Goal: Task Accomplishment & Management: Manage account settings

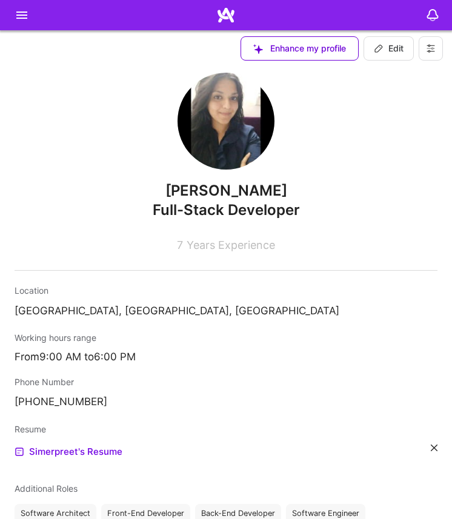
click at [378, 51] on icon at bounding box center [378, 49] width 10 height 10
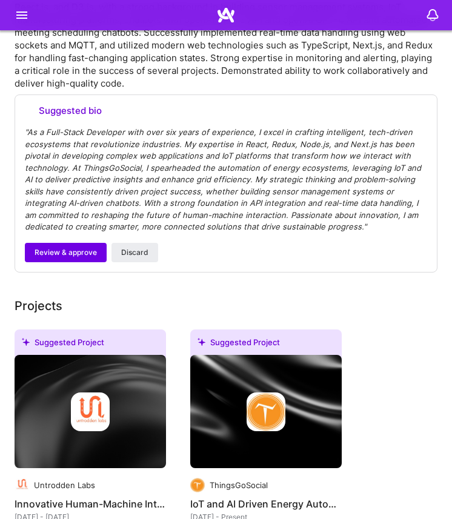
select select "IN"
select select "Right Now"
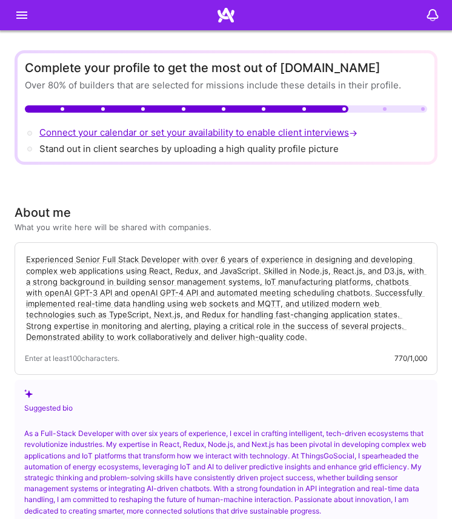
scroll to position [1436, 0]
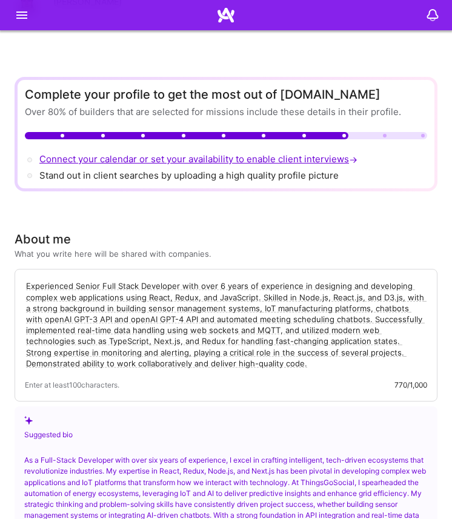
click at [49, 338] on textarea "Experienced Senior Full Stack Developer with over 6 years of experience in desi…" at bounding box center [226, 324] width 402 height 91
paste textarea "[PERSON_NAME] is a full-stack & AI developer with 9+ years of experience delive…"
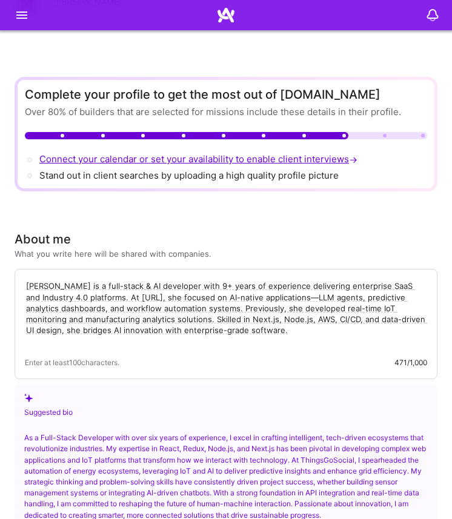
click at [136, 378] on div "[PERSON_NAME] is a full-stack & AI developer with 9+ years of experience delive…" at bounding box center [226, 324] width 422 height 110
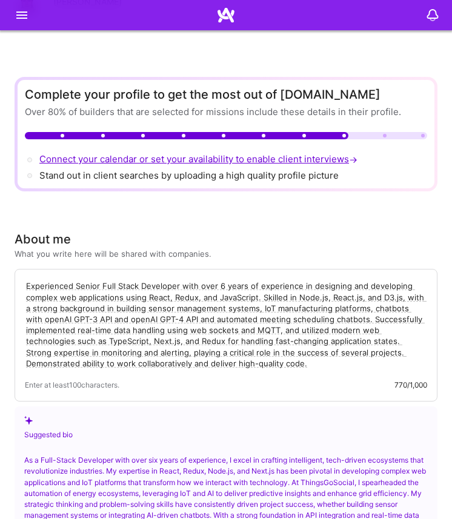
paste textarea "[PERSON_NAME] is a full-stack & AI developer with 9+ years of experience delive…"
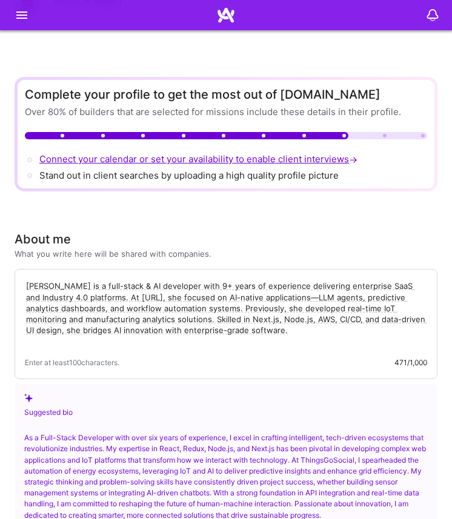
drag, startPoint x: 82, startPoint y: 290, endPoint x: 4, endPoint y: 289, distance: 78.1
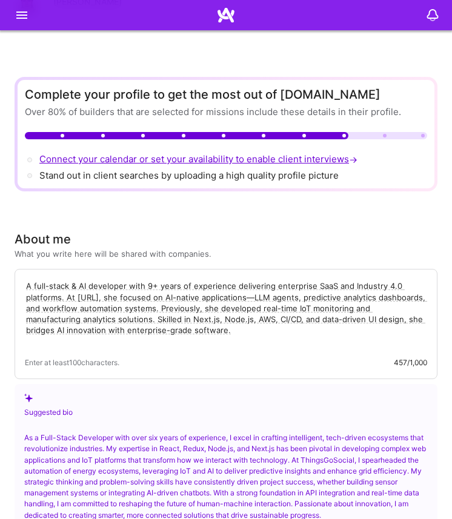
type textarea "A full-stack & AI developer with 9+ years of experience delivering enterprise S…"
click at [120, 398] on div "Suggested bio" at bounding box center [225, 405] width 403 height 25
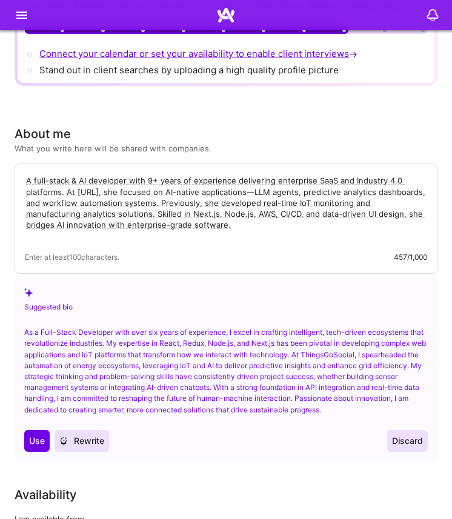
scroll to position [1571, 0]
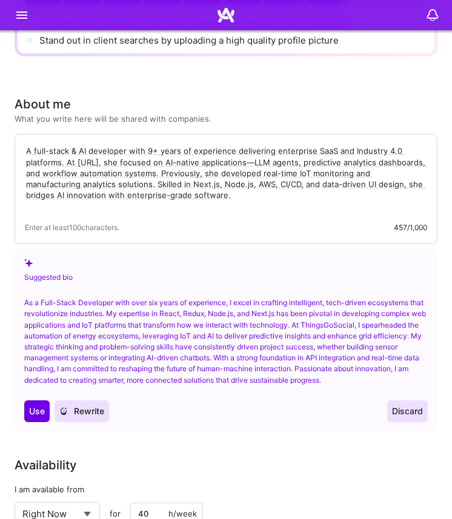
click at [159, 424] on div "Suggested bio As a Full-Stack Developer with over six years of experience, I ex…" at bounding box center [226, 340] width 422 height 183
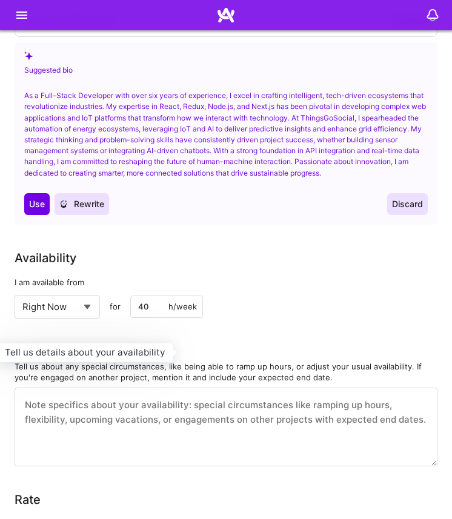
scroll to position [1814, 0]
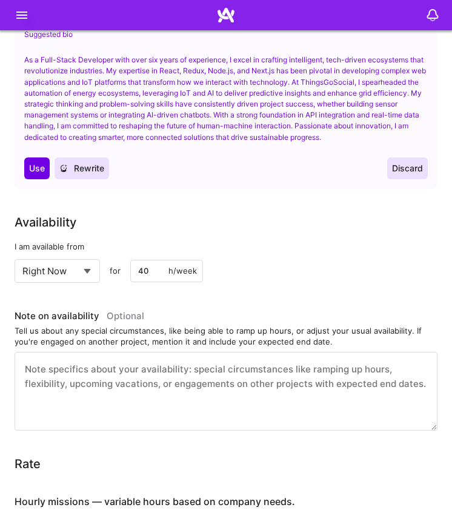
click at [53, 277] on select "Select... Right Now Future Date Not Available" at bounding box center [57, 270] width 70 height 31
click at [22, 255] on select "Select... Right Now Future Date Not Available" at bounding box center [57, 270] width 70 height 31
click at [177, 272] on div "h/week" at bounding box center [182, 270] width 28 height 11
click at [154, 272] on input "40" at bounding box center [166, 271] width 73 height 22
click at [261, 264] on div "Select... Right Now Future Date Not Available for 40 h/week" at bounding box center [226, 271] width 422 height 24
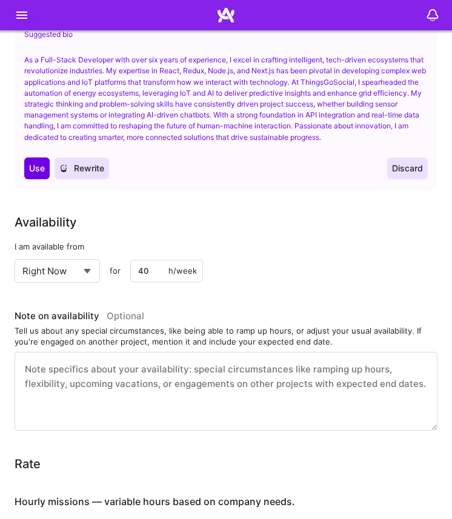
click at [124, 368] on textarea at bounding box center [226, 391] width 422 height 79
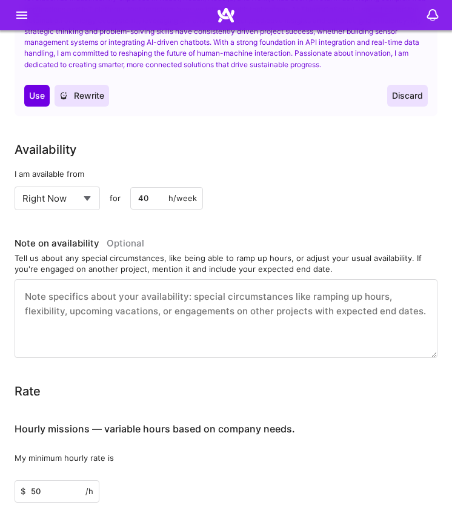
scroll to position [1891, 0]
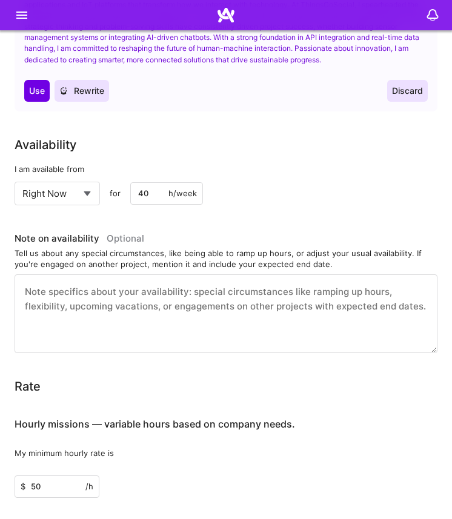
click at [119, 266] on div "Tell us about any special circumstances, like being able to ramp up hours, or a…" at bounding box center [226, 259] width 422 height 22
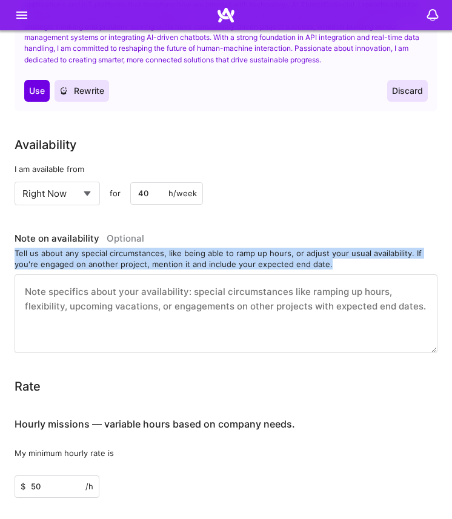
click at [119, 266] on div "Tell us about any special circumstances, like being able to ramp up hours, or a…" at bounding box center [226, 259] width 422 height 22
click at [118, 389] on div "Rate Learn about rates Hourly Rate What is hourly rate? This model involves pay…" at bounding box center [226, 386] width 422 height 18
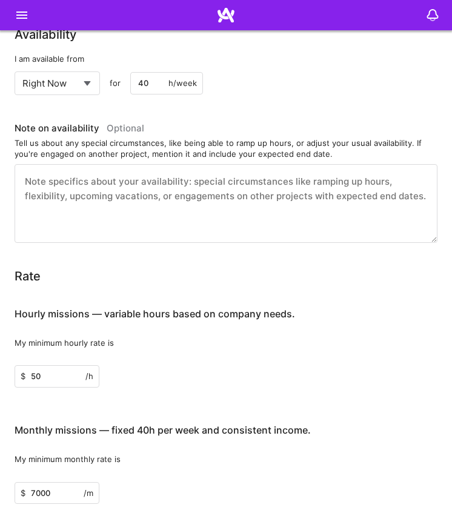
scroll to position [2039, 0]
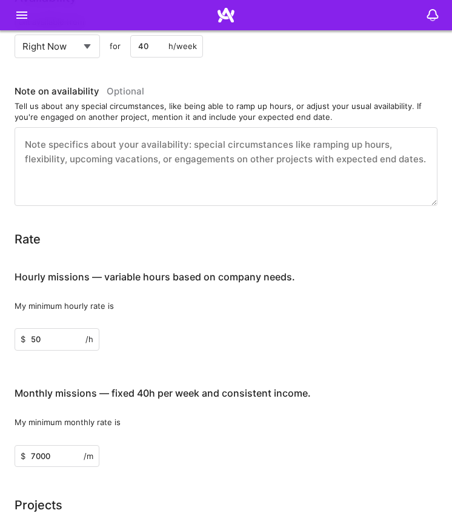
click at [62, 304] on div "My minimum hourly rate is" at bounding box center [226, 305] width 422 height 11
click at [122, 305] on div "My minimum hourly rate is" at bounding box center [226, 305] width 422 height 11
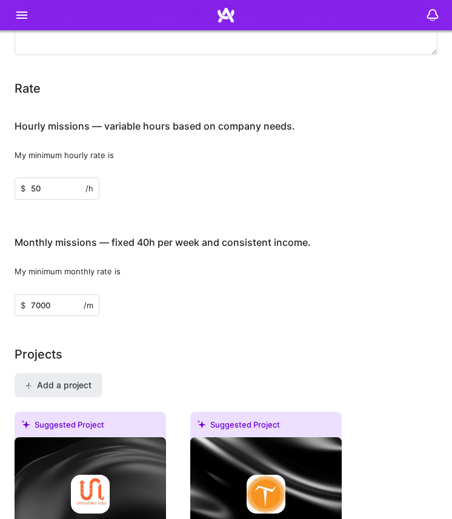
scroll to position [2215, 0]
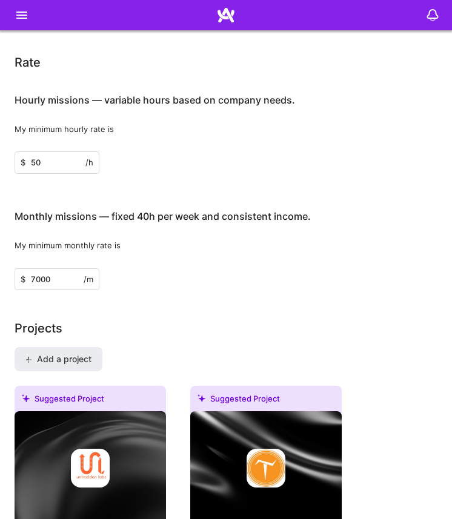
click at [56, 149] on div "My minimum hourly rate is $ 50 /h" at bounding box center [226, 148] width 422 height 50
click at [48, 160] on input "50" at bounding box center [57, 162] width 85 height 22
type input "60"
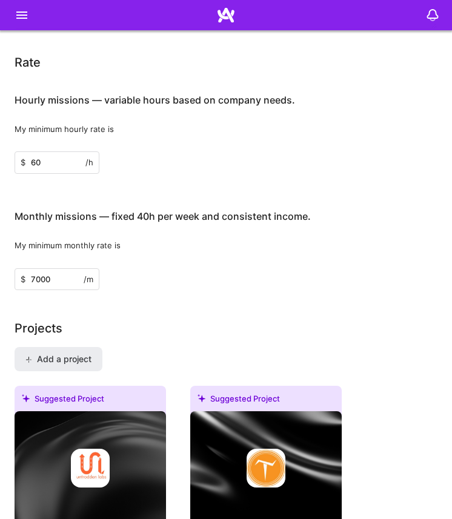
click at [151, 246] on div "My minimum monthly rate is" at bounding box center [226, 245] width 422 height 11
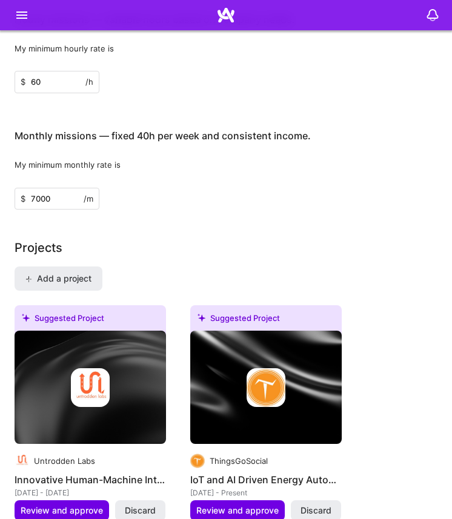
scroll to position [2302, 0]
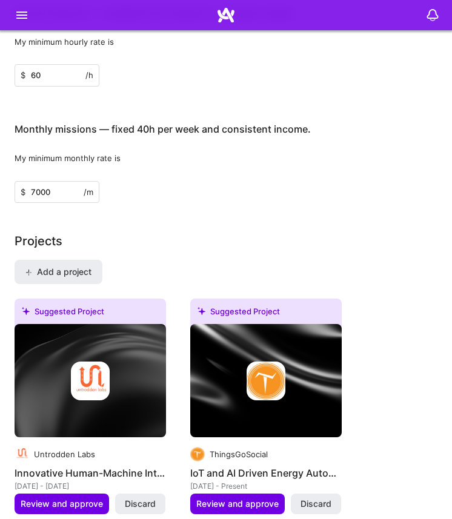
click at [151, 246] on div "Projects" at bounding box center [226, 241] width 422 height 18
click at [45, 198] on input "7000" at bounding box center [57, 192] width 85 height 22
click at [44, 189] on input "7000" at bounding box center [57, 192] width 85 height 22
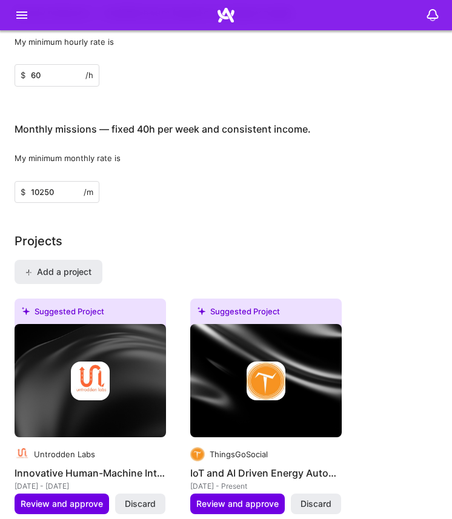
type input "10250"
click at [148, 244] on div "Projects" at bounding box center [226, 241] width 422 height 18
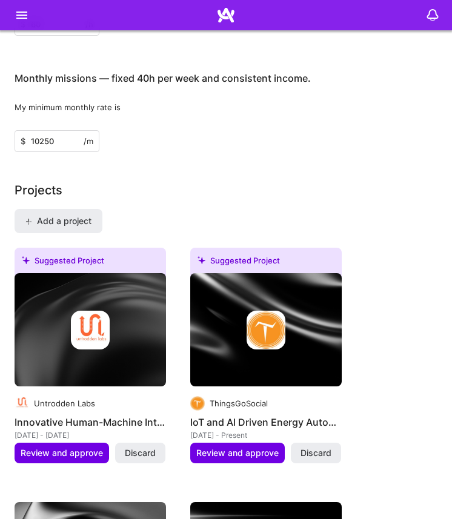
scroll to position [2375, 0]
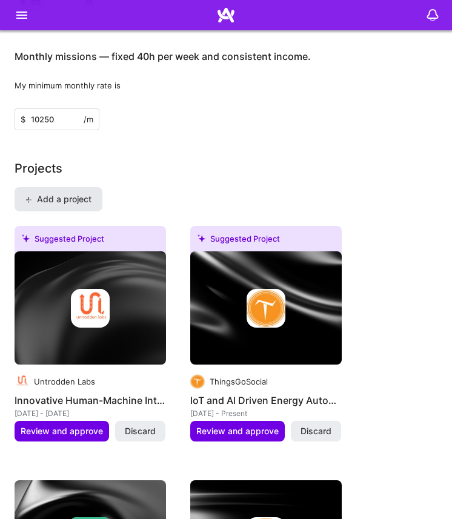
click at [51, 189] on button "Add a project" at bounding box center [59, 199] width 88 height 24
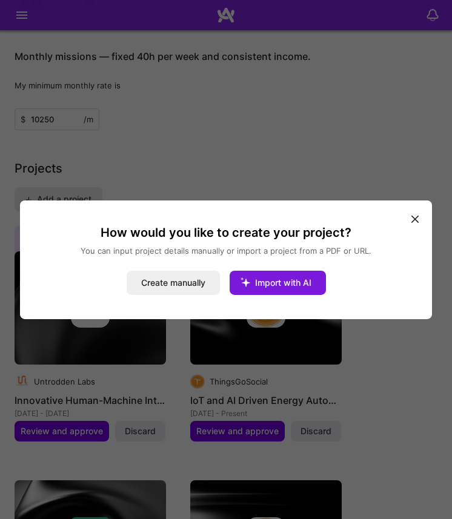
drag, startPoint x: 180, startPoint y: 278, endPoint x: 257, endPoint y: 267, distance: 78.2
click at [258, 271] on div "Create manually Import with AI" at bounding box center [225, 283] width 383 height 24
click at [269, 287] on button "Import with AI" at bounding box center [277, 283] width 96 height 24
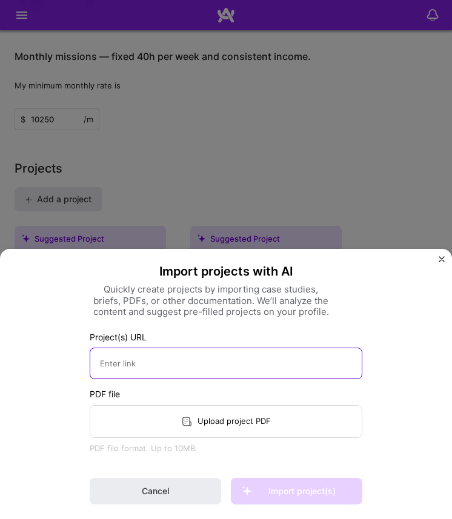
click at [176, 373] on input at bounding box center [226, 362] width 272 height 31
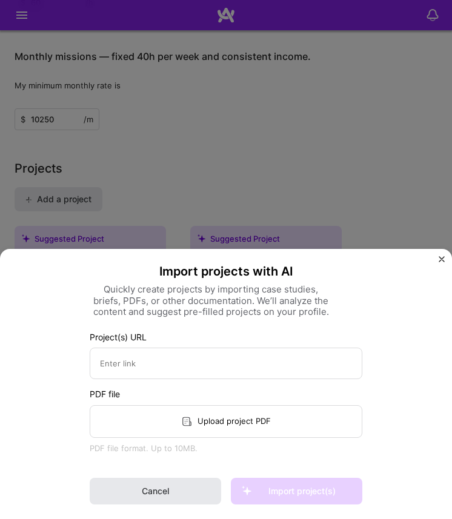
click at [165, 494] on span "Cancel" at bounding box center [155, 491] width 27 height 12
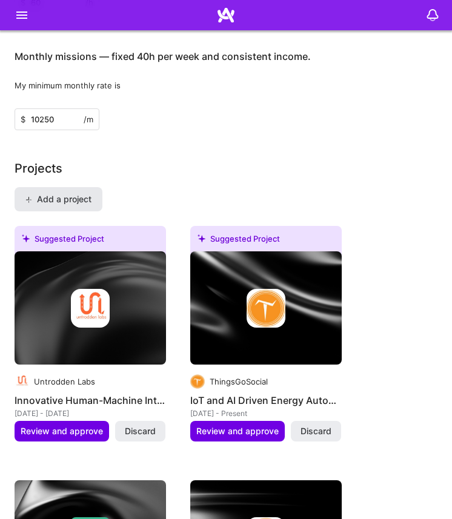
click at [77, 202] on span "Add a project" at bounding box center [58, 199] width 66 height 12
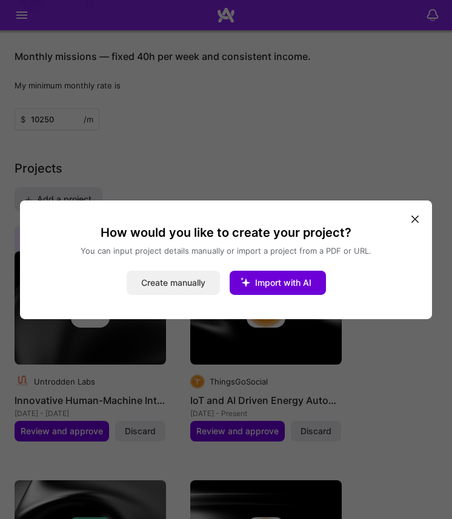
click at [194, 283] on button "Create manually" at bounding box center [172, 283] width 93 height 24
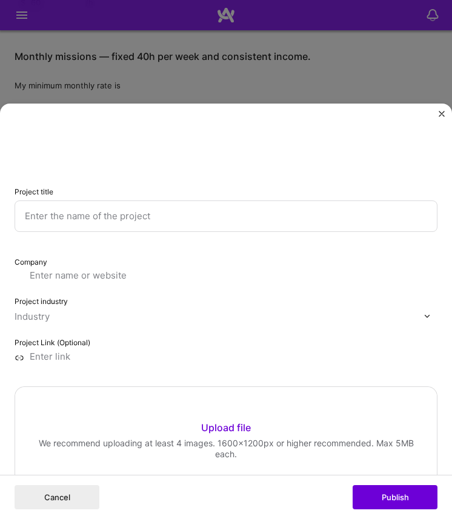
click at [93, 218] on input "text" at bounding box center [226, 215] width 422 height 31
type input "S"
paste input "Workflow Automation"
type input "Workflow Automation Agent"
click at [41, 278] on input "text" at bounding box center [226, 275] width 422 height 11
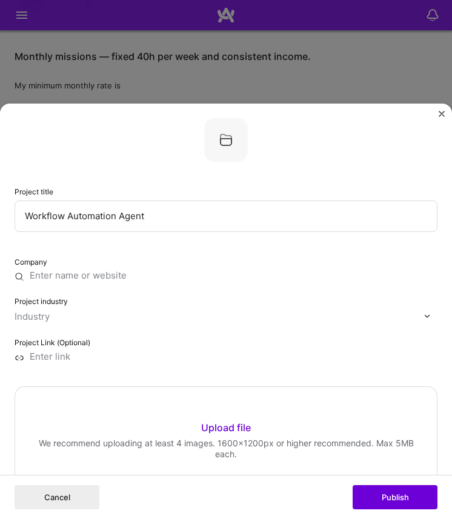
paste input "[URL][DOMAIN_NAME]"
type input "[URL][DOMAIN_NAME]"
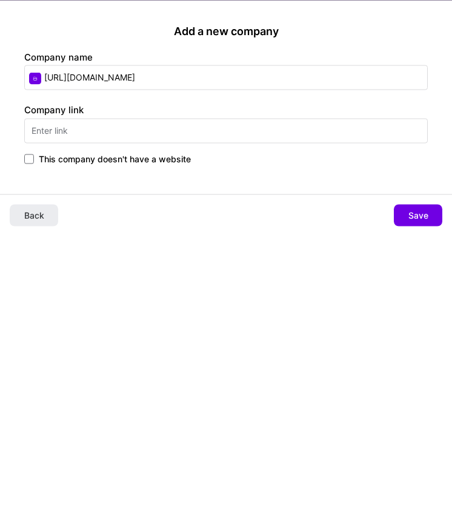
click at [48, 323] on div "Add a new company Company name [URL][DOMAIN_NAME] Company link This company doe…" at bounding box center [226, 259] width 452 height 519
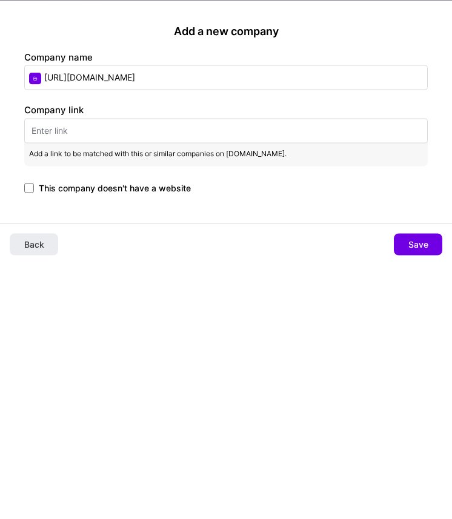
click at [93, 135] on input "text" at bounding box center [225, 130] width 403 height 25
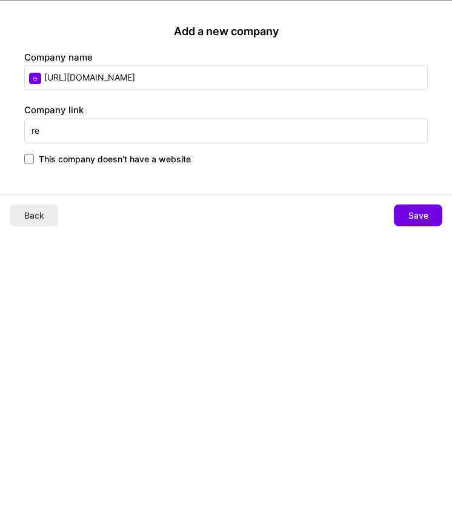
type input "r"
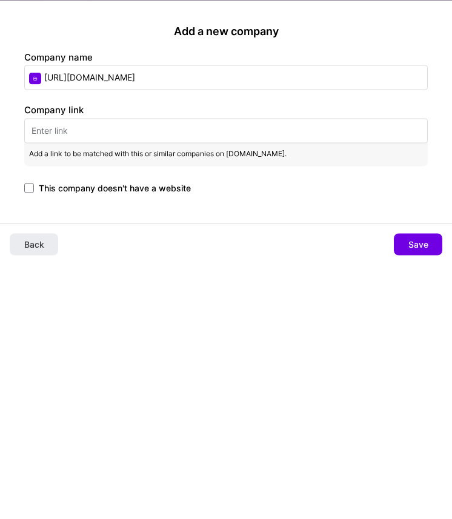
paste input "[URL][DOMAIN_NAME]"
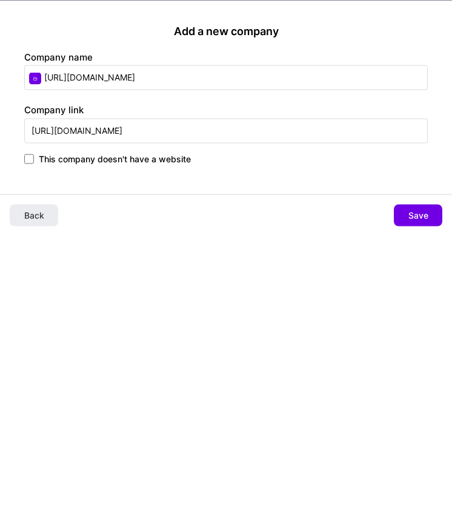
type input "[URL][DOMAIN_NAME]"
click at [136, 243] on div "Add a new company Company name [URL][DOMAIN_NAME] Company link [URL][DOMAIN_NAM…" at bounding box center [226, 259] width 452 height 519
click at [415, 222] on span "Save" at bounding box center [418, 215] width 20 height 12
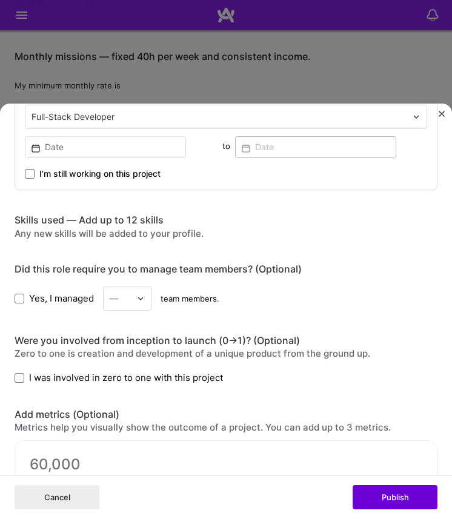
scroll to position [550, 0]
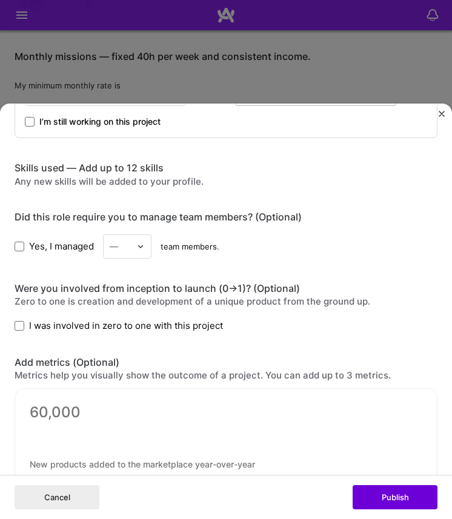
click at [96, 295] on div "Were you involved from inception to launch (0 -> 1)? (Optional) Zero to one is …" at bounding box center [226, 308] width 422 height 50
click at [41, 326] on span "I was involved in zero to one with this project" at bounding box center [126, 325] width 194 height 13
click at [0, 0] on input "I was involved in zero to one with this project" at bounding box center [0, 0] width 0 height 0
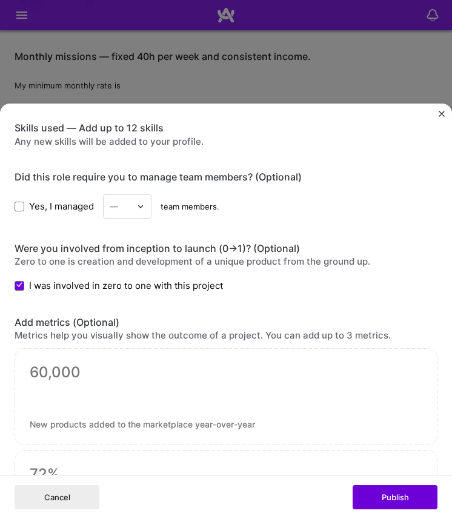
scroll to position [591, 0]
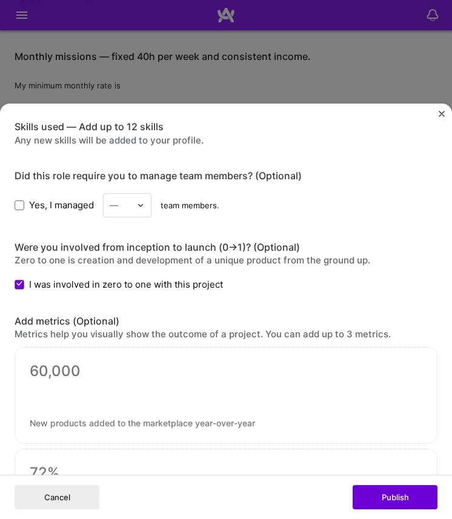
click at [64, 383] on div at bounding box center [226, 395] width 422 height 97
click at [77, 324] on div "Add metrics (Optional)" at bounding box center [226, 320] width 422 height 11
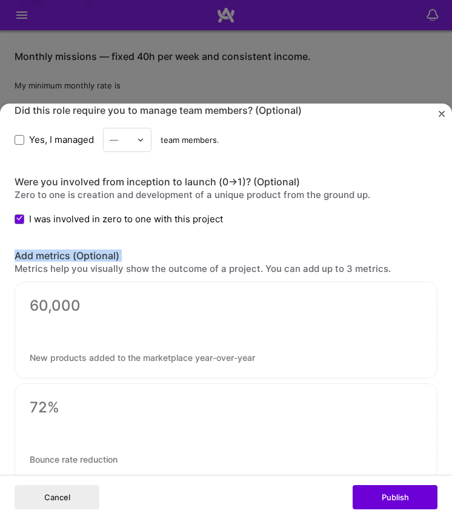
scroll to position [691, 0]
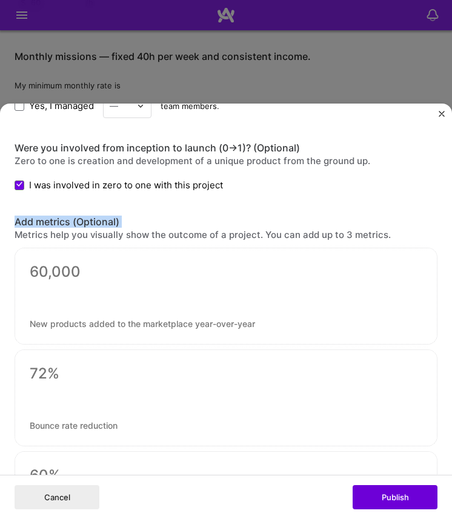
click at [77, 324] on textarea at bounding box center [226, 323] width 392 height 11
click at [88, 377] on textarea at bounding box center [226, 373] width 392 height 18
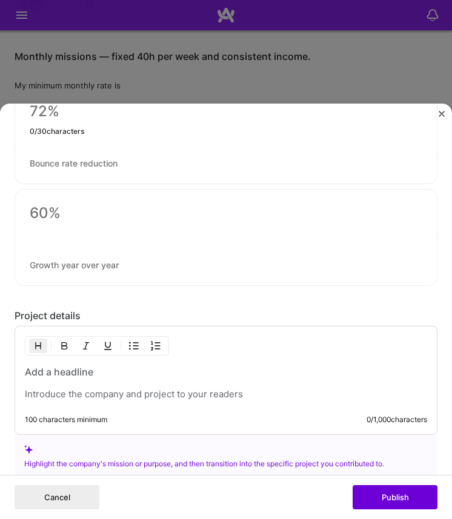
scroll to position [1037, 0]
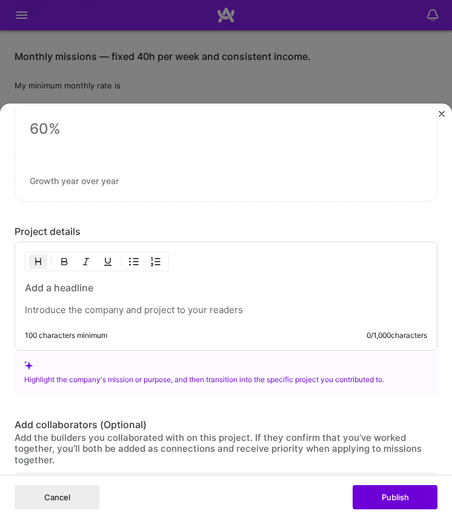
click at [70, 306] on p at bounding box center [226, 310] width 402 height 12
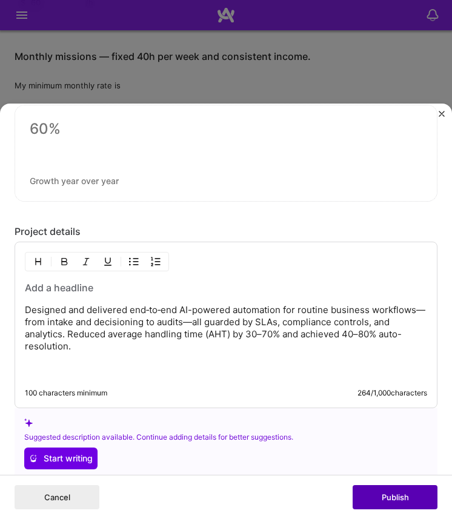
click at [420, 496] on button "Publish" at bounding box center [394, 497] width 85 height 24
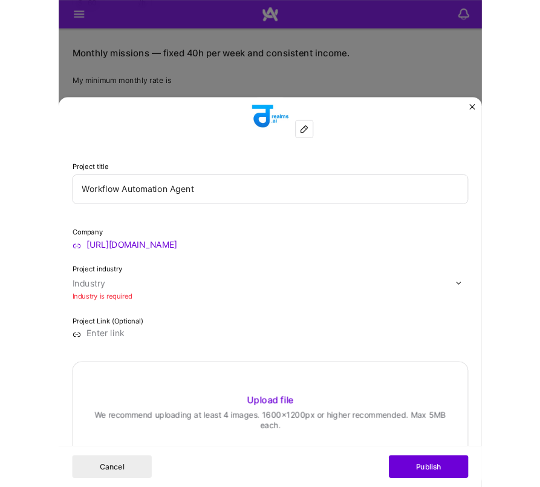
scroll to position [15, 0]
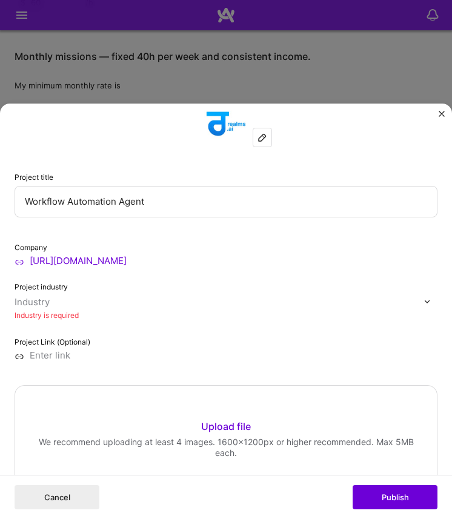
click at [77, 295] on div "Industry" at bounding box center [219, 302] width 409 height 15
click at [37, 303] on div "Industry" at bounding box center [32, 302] width 35 height 11
click at [34, 306] on div "Industry" at bounding box center [32, 302] width 35 height 11
type input "A"
type input "o"
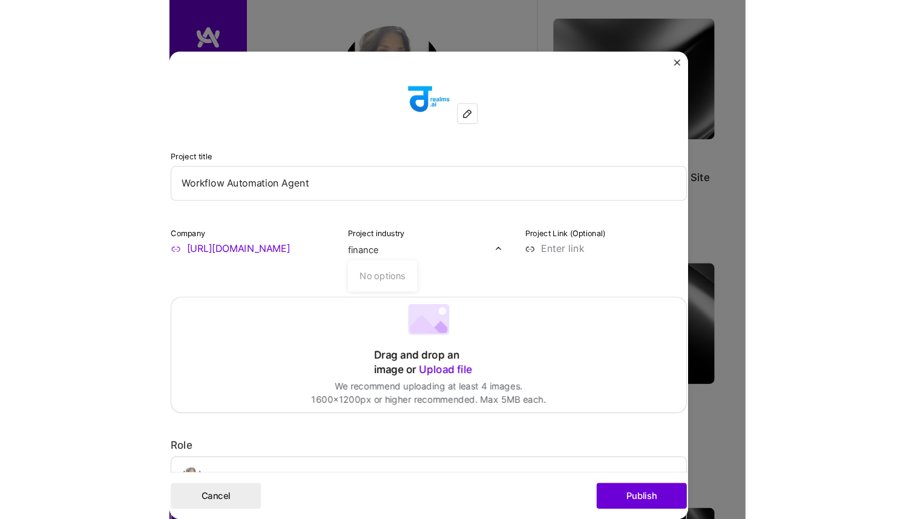
scroll to position [1725, 0]
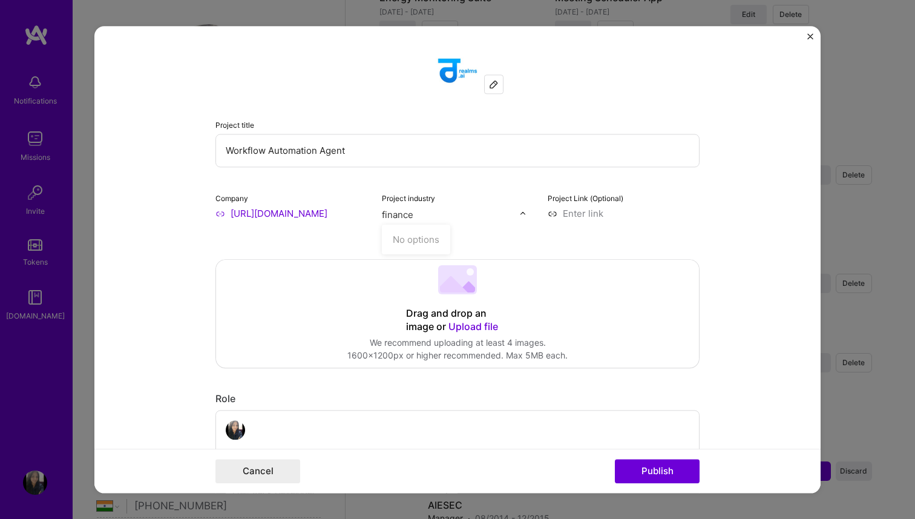
type input "finance"
click at [427, 218] on input "text" at bounding box center [451, 214] width 138 height 13
click at [530, 214] on div at bounding box center [526, 213] width 14 height 13
click at [524, 215] on img at bounding box center [522, 212] width 7 height 7
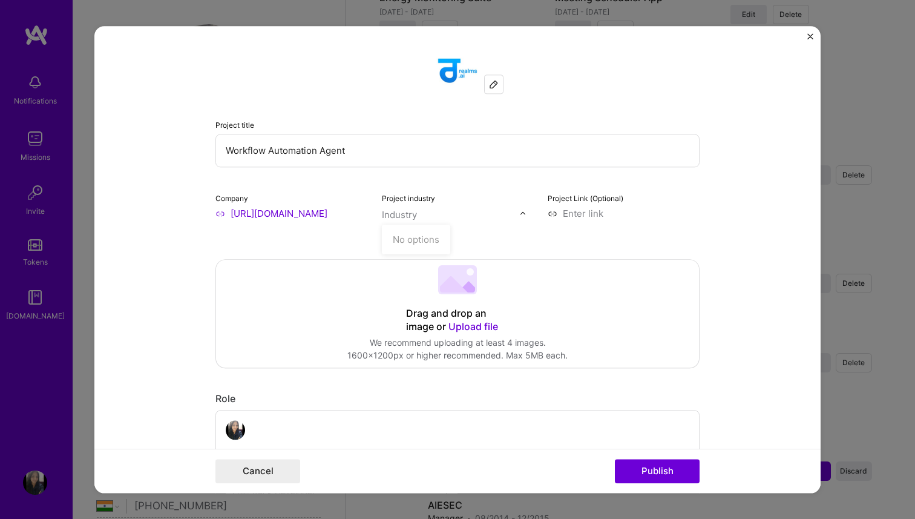
click at [493, 215] on input "text" at bounding box center [451, 214] width 138 height 13
type input "finance"
click at [344, 214] on input "[URL][DOMAIN_NAME]" at bounding box center [291, 213] width 152 height 13
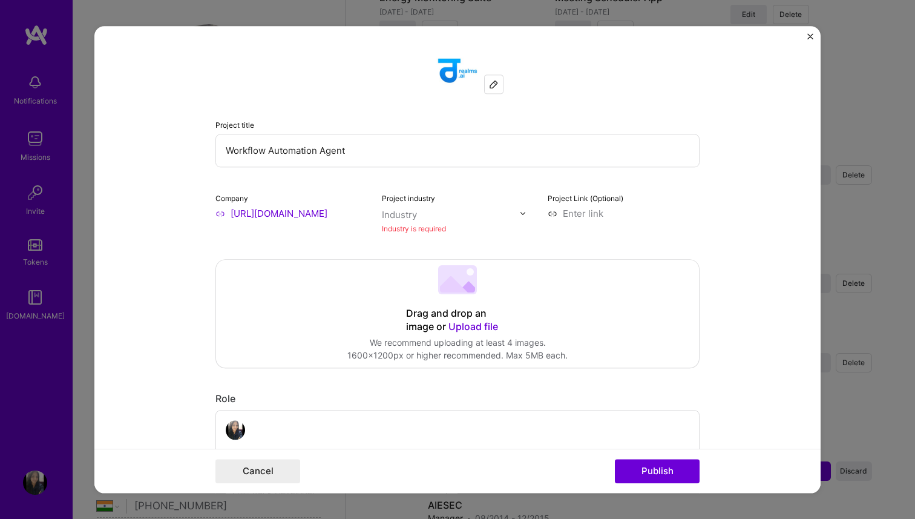
click at [344, 214] on input "[URL][DOMAIN_NAME]" at bounding box center [291, 213] width 152 height 13
click at [572, 214] on input at bounding box center [624, 213] width 152 height 13
paste input "[URL][DOMAIN_NAME]"
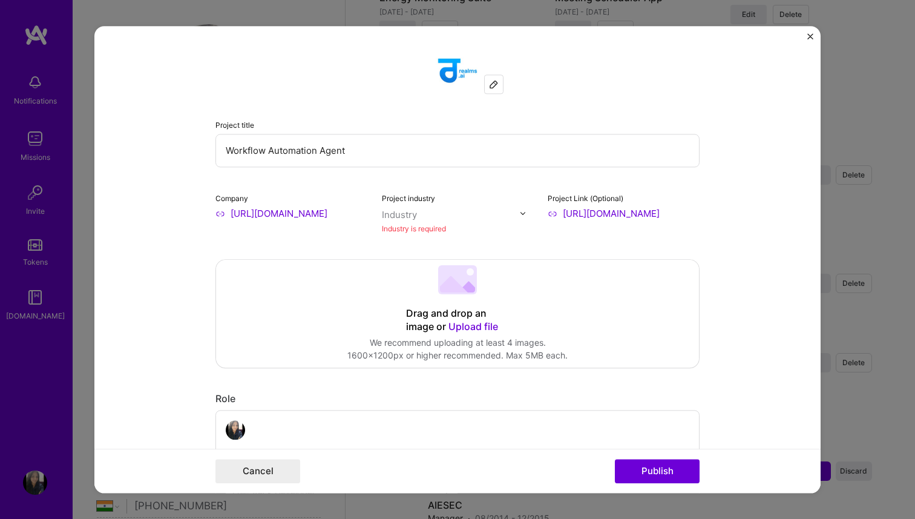
type input "[URL][DOMAIN_NAME]"
click at [330, 217] on input "[URL][DOMAIN_NAME]" at bounding box center [291, 213] width 152 height 13
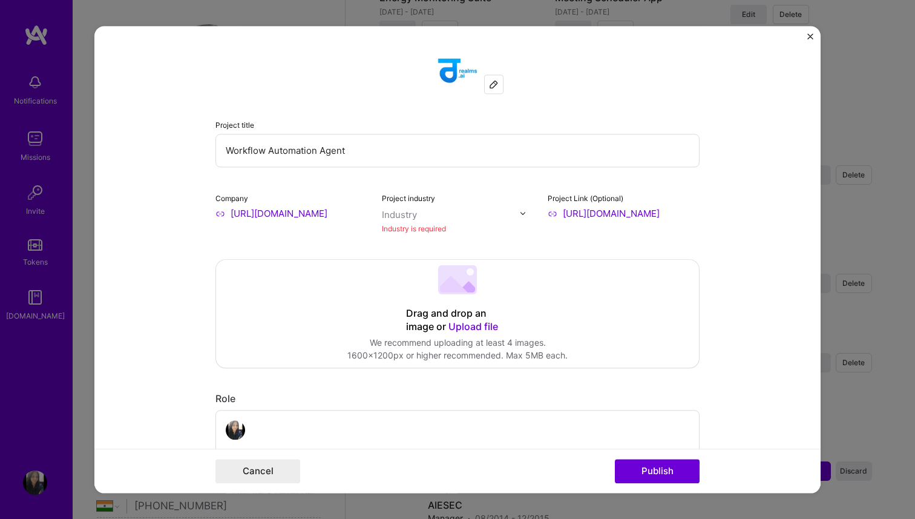
drag, startPoint x: 320, startPoint y: 213, endPoint x: 468, endPoint y: 211, distance: 148.3
click at [468, 212] on div "Company [URL][DOMAIN_NAME] Project industry Industry Industry is required Proje…" at bounding box center [457, 213] width 484 height 44
type input "[URL][DOMAIN_NAME]"
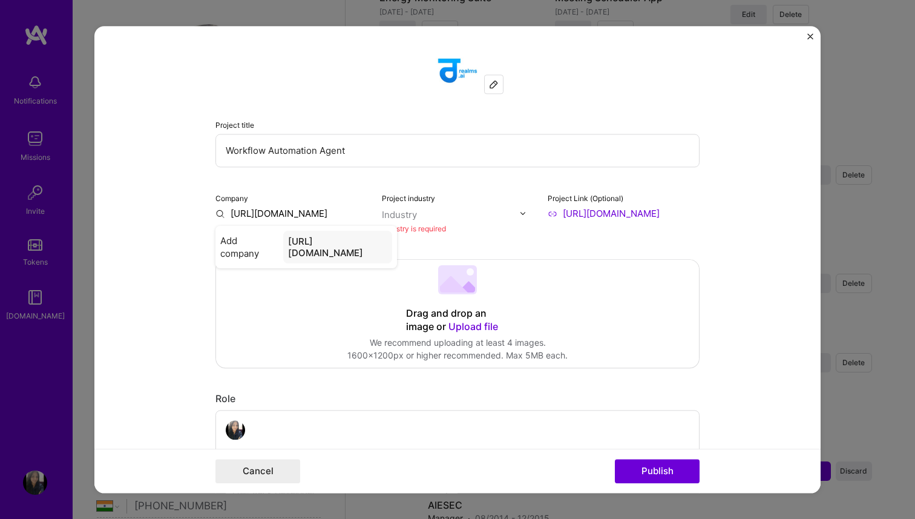
click at [459, 220] on input "text" at bounding box center [451, 214] width 138 height 13
click at [410, 220] on div "Industry" at bounding box center [399, 214] width 35 height 13
type input "f"
type input "Finanec"
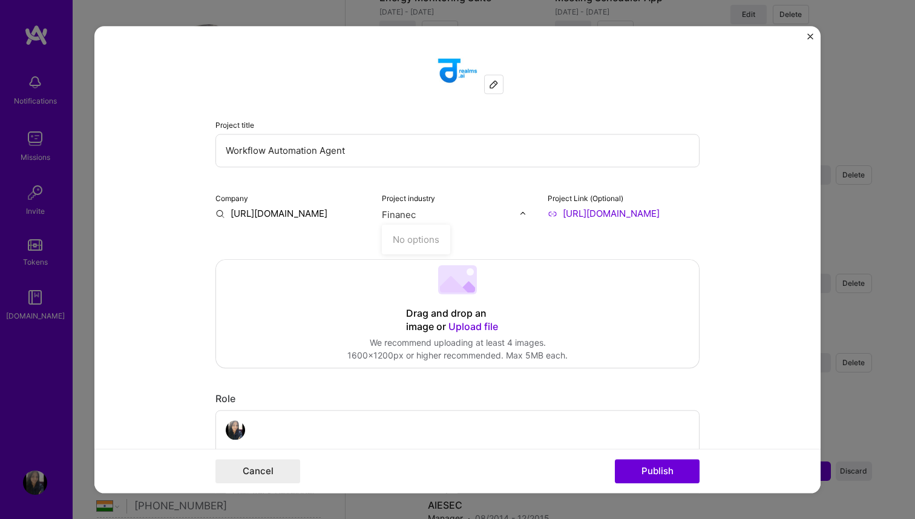
click at [314, 229] on div "Company [URL][DOMAIN_NAME]" at bounding box center [291, 213] width 152 height 44
click at [410, 214] on div "Industry" at bounding box center [399, 214] width 35 height 13
type input "c"
type input "f"
type input "finance"
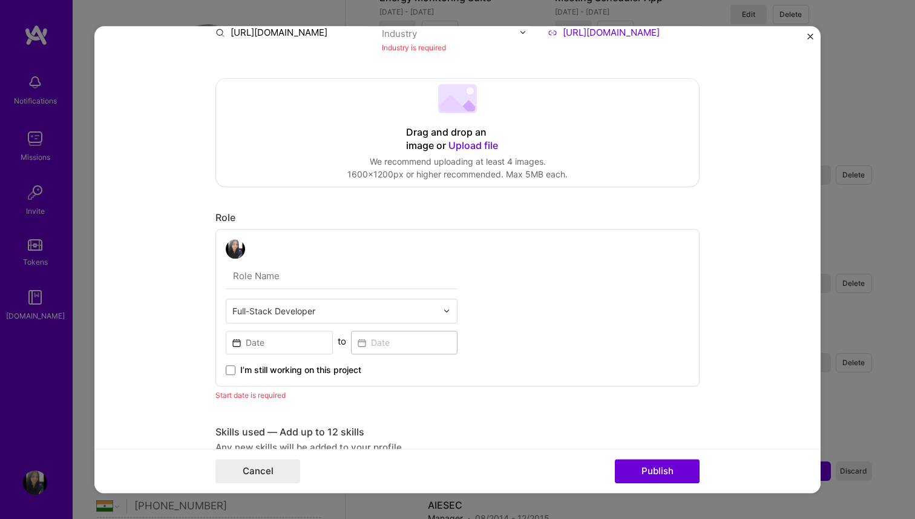
scroll to position [254, 0]
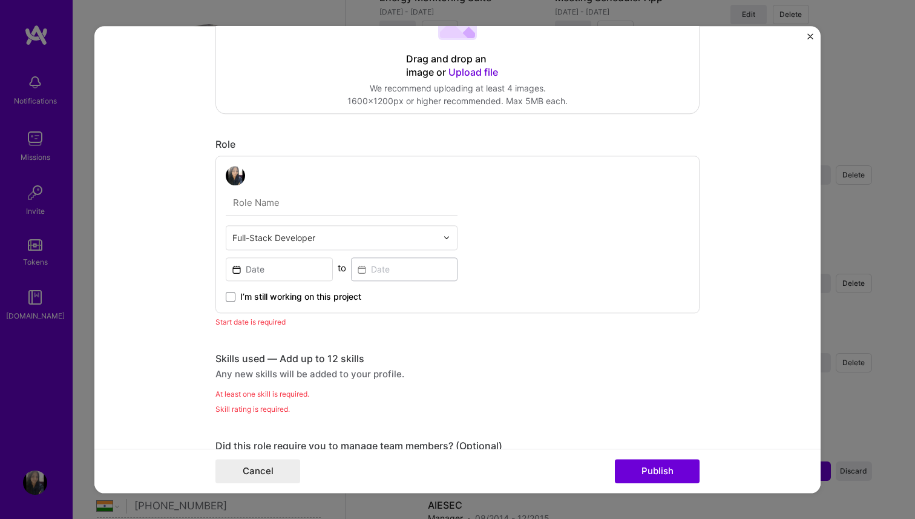
click at [436, 336] on div "Project title Workflow Automation Agent Company [URL][DOMAIN_NAME] Project indu…" at bounding box center [457, 485] width 484 height 1379
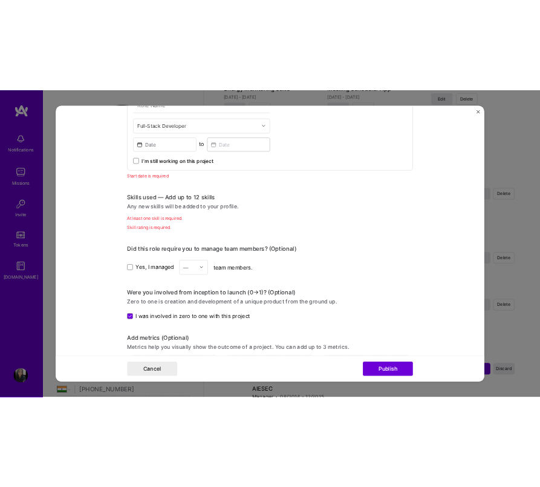
scroll to position [452, 0]
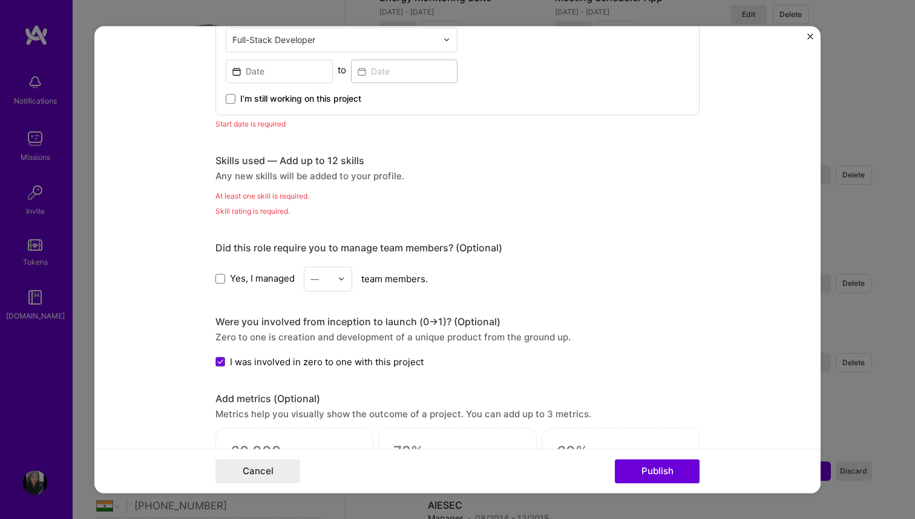
click at [381, 179] on div "Any new skills will be added to your profile." at bounding box center [457, 175] width 484 height 13
click at [297, 180] on div "Any new skills will be added to your profile." at bounding box center [457, 175] width 484 height 13
click at [269, 208] on div "Skill rating is required." at bounding box center [457, 211] width 484 height 13
click at [266, 174] on div "Any new skills will be added to your profile." at bounding box center [457, 175] width 484 height 13
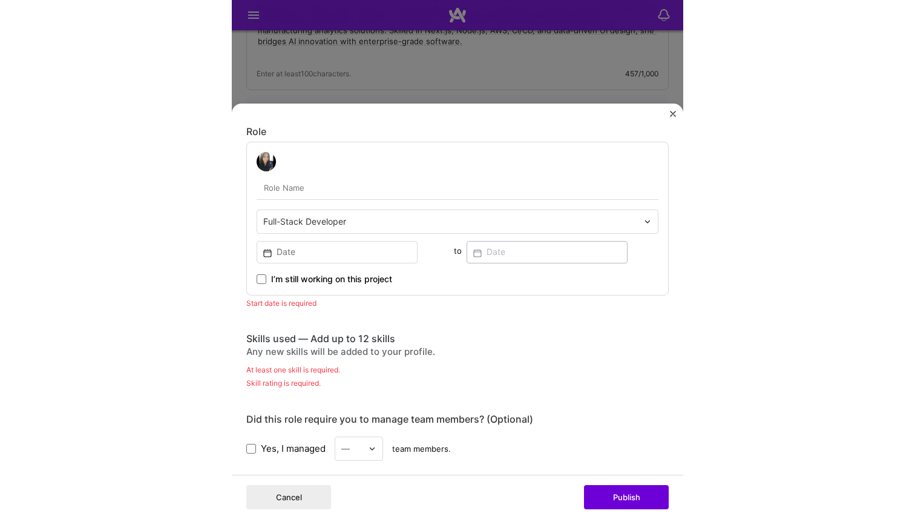
scroll to position [386, 0]
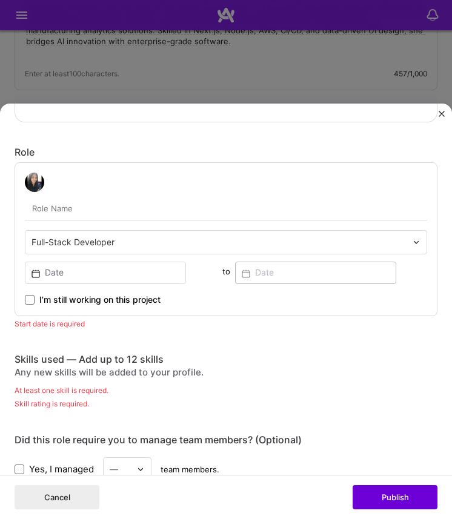
click at [47, 396] on div "Skills used — Add up to 12 skills Any new skills will be added to your profile.…" at bounding box center [226, 381] width 422 height 56
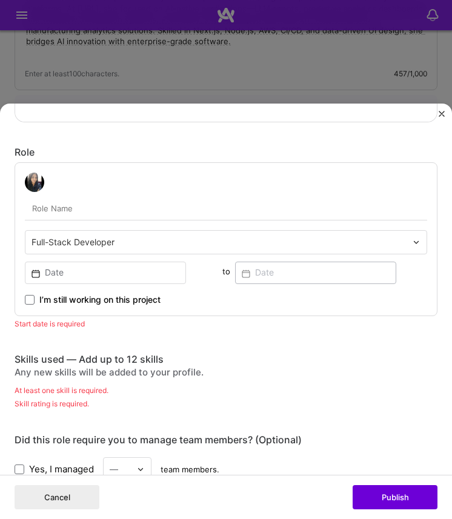
click at [47, 396] on div "Skills used — Add up to 12 skills Any new skills will be added to your profile.…" at bounding box center [226, 381] width 422 height 56
click at [47, 375] on div "Any new skills will be added to your profile." at bounding box center [226, 372] width 422 height 11
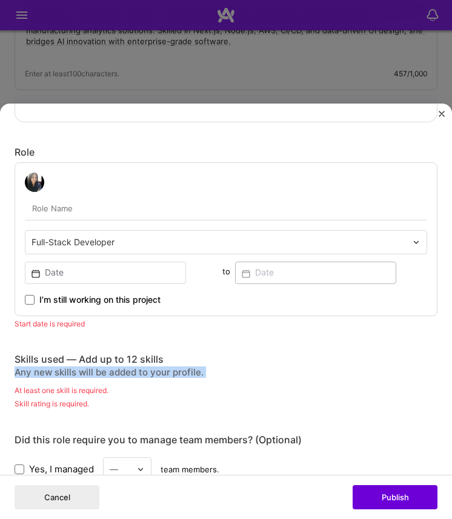
click at [26, 373] on div "Any new skills will be added to your profile." at bounding box center [226, 372] width 422 height 11
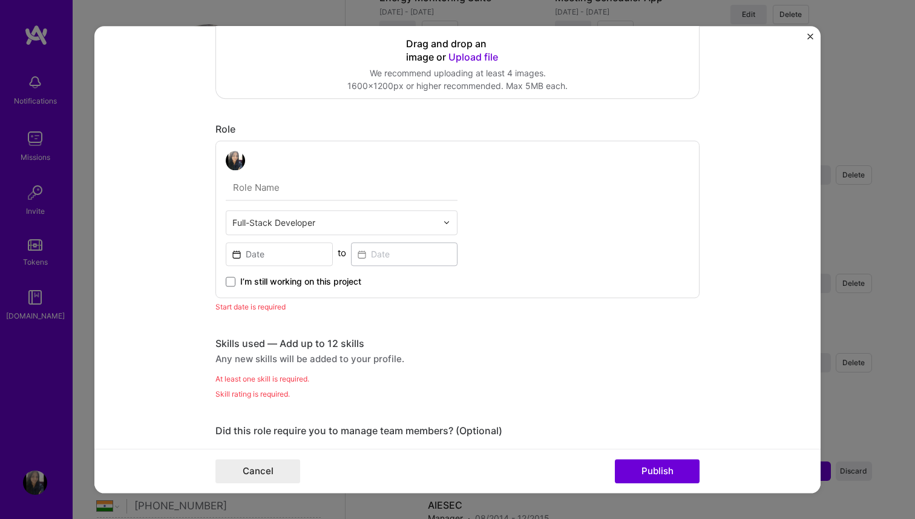
scroll to position [340, 0]
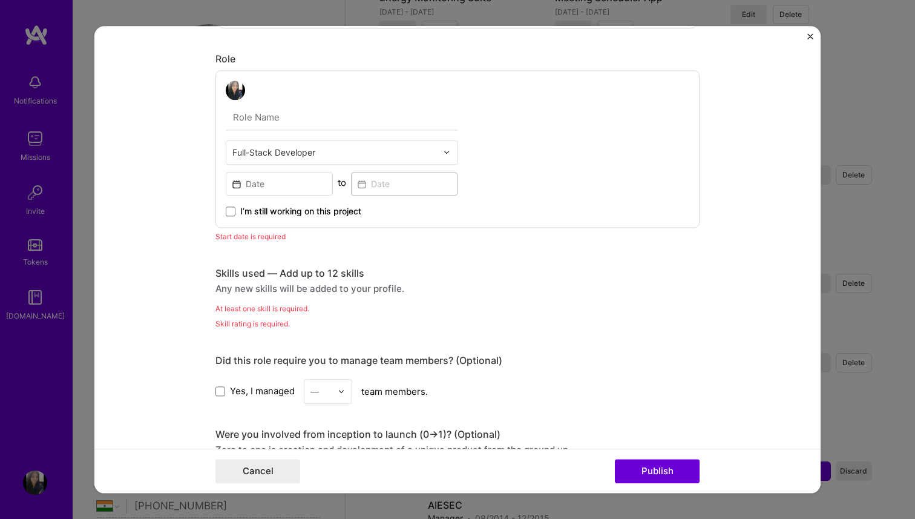
click at [280, 253] on div "Project title Workflow Automation Agent Company [URL][DOMAIN_NAME] Project indu…" at bounding box center [457, 400] width 484 height 1379
click at [251, 303] on div "At least one skill is required." at bounding box center [457, 308] width 484 height 13
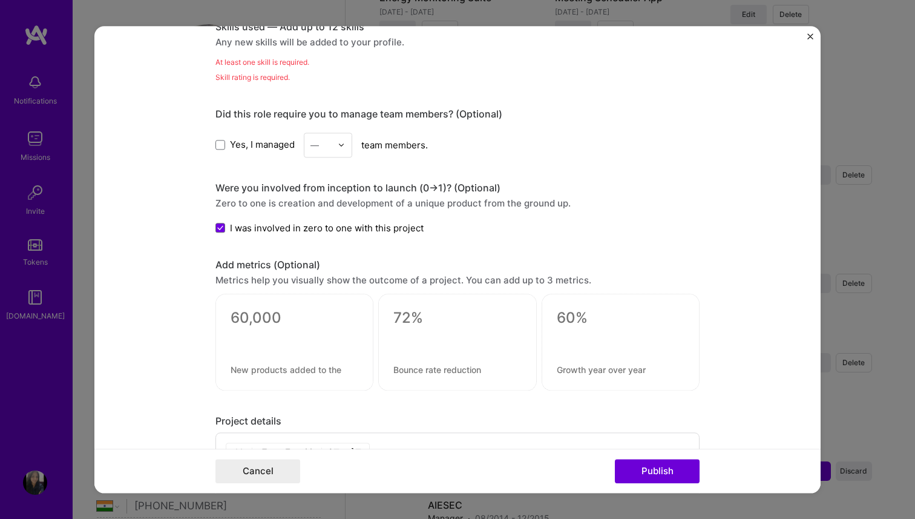
click at [260, 321] on textarea at bounding box center [295, 318] width 128 height 18
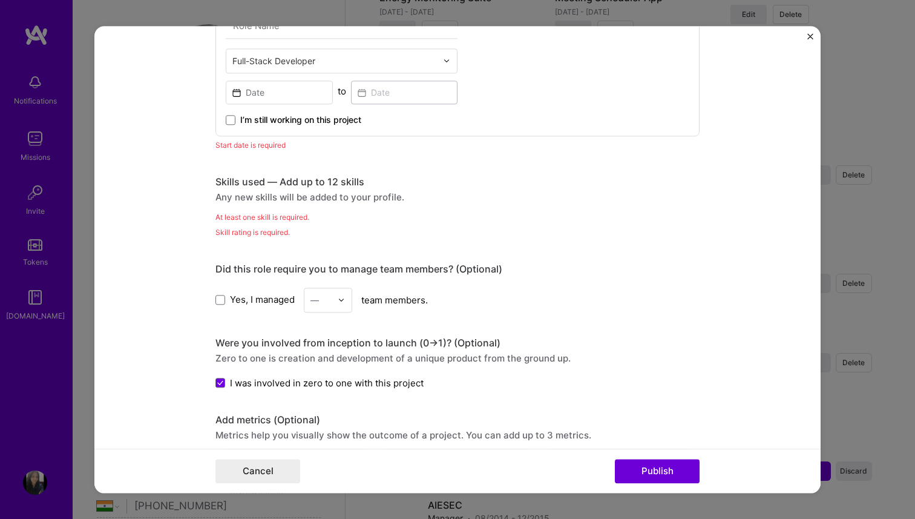
scroll to position [390, 0]
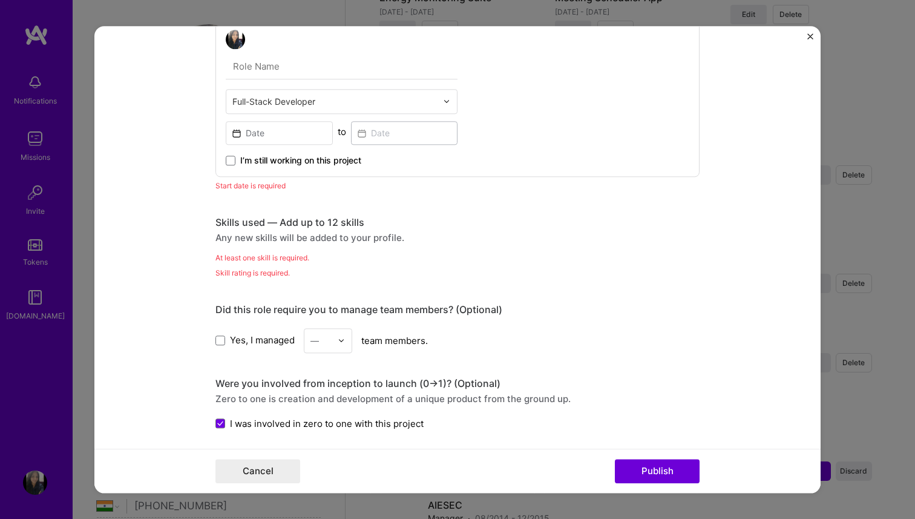
click at [266, 275] on div "Skill rating is required." at bounding box center [457, 272] width 484 height 13
click at [264, 254] on div "At least one skill is required." at bounding box center [457, 257] width 484 height 13
click at [268, 236] on div "Any new skills will be added to your profile." at bounding box center [457, 237] width 484 height 13
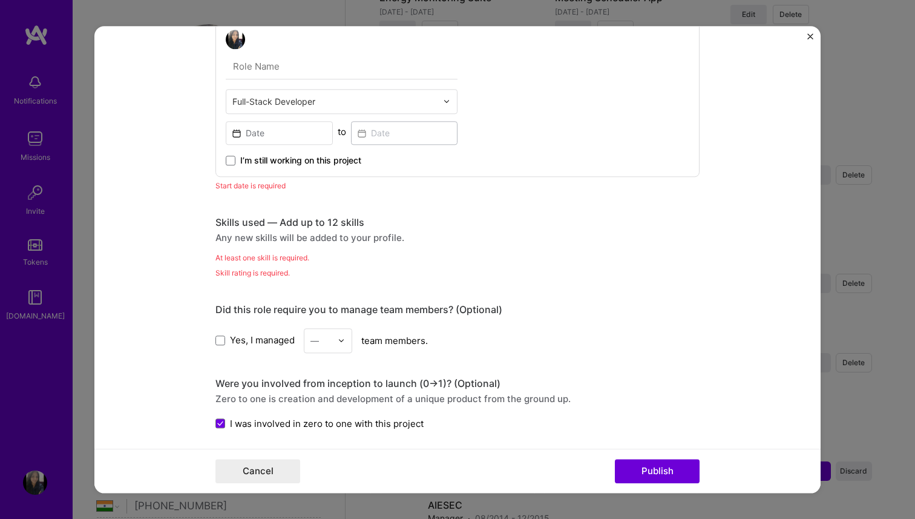
click at [268, 236] on div "Any new skills will be added to your profile." at bounding box center [457, 237] width 484 height 13
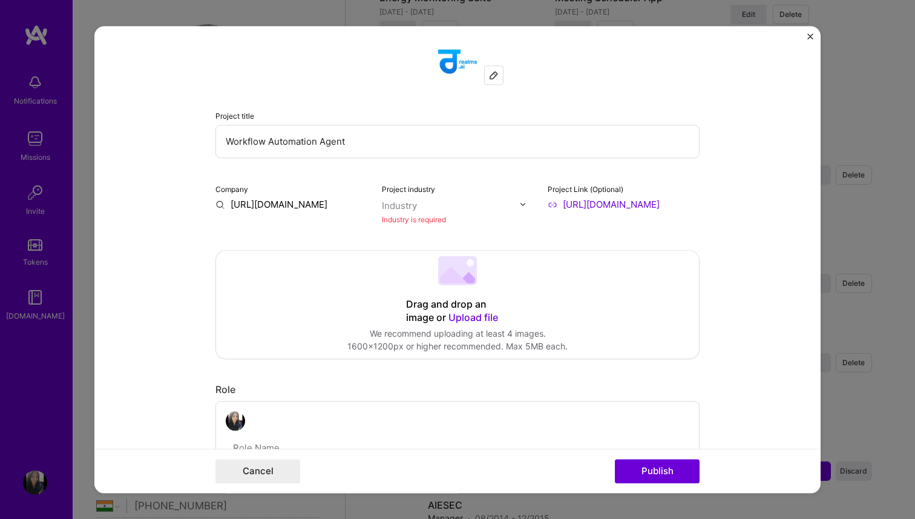
scroll to position [0, 0]
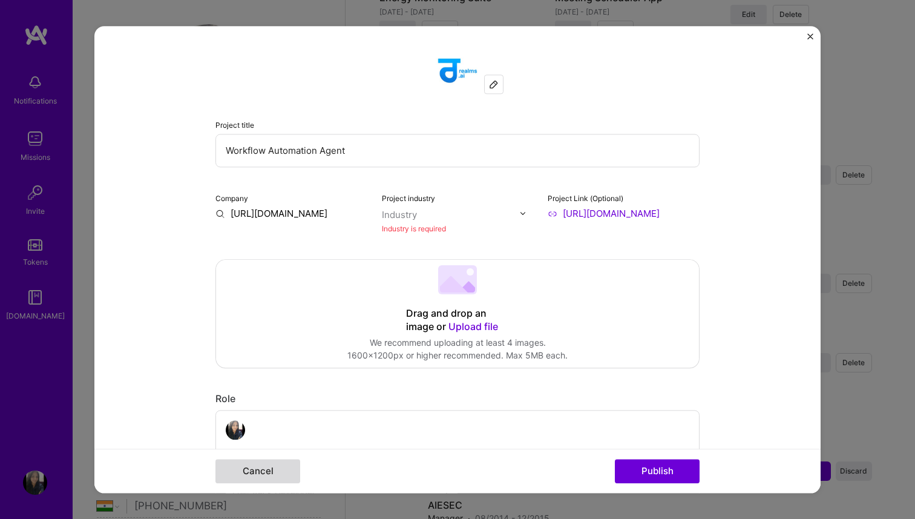
click at [275, 460] on button "Cancel" at bounding box center [257, 471] width 85 height 24
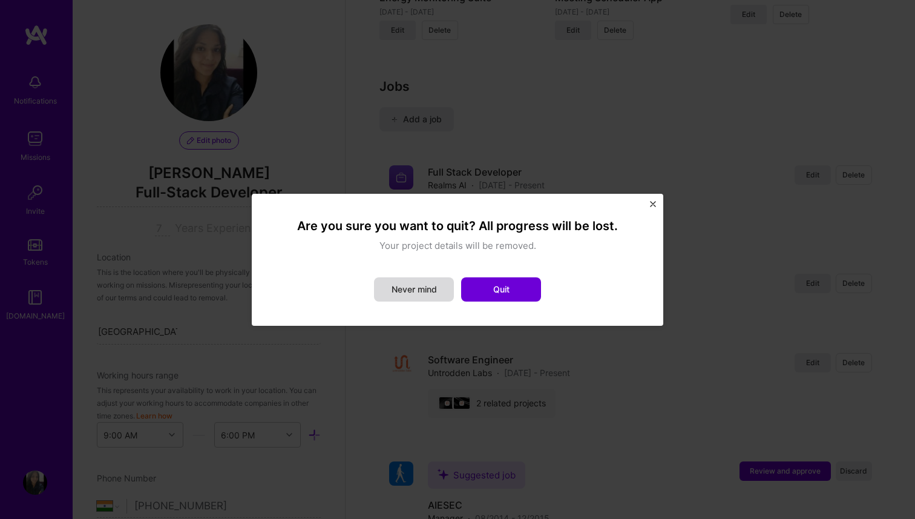
click at [425, 291] on button "Never mind" at bounding box center [414, 289] width 80 height 24
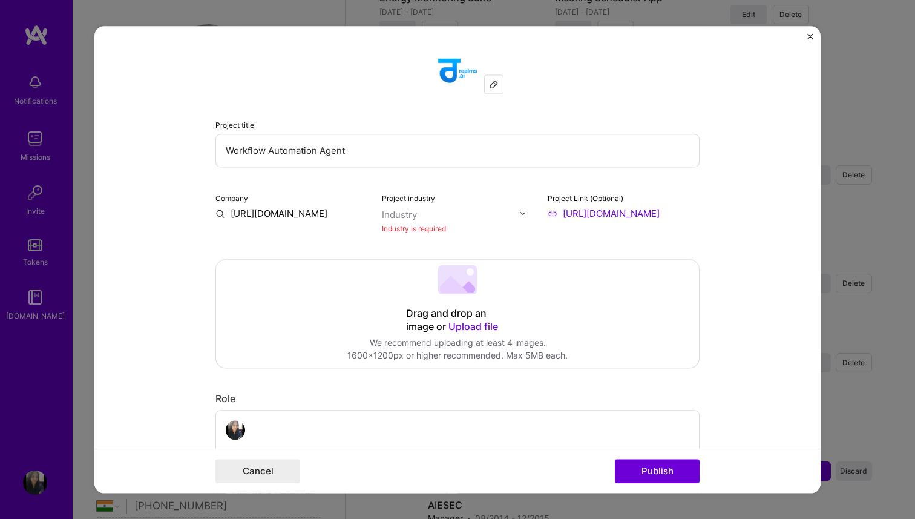
click at [429, 218] on input "text" at bounding box center [451, 214] width 138 height 13
click at [425, 250] on div "No options" at bounding box center [416, 239] width 61 height 22
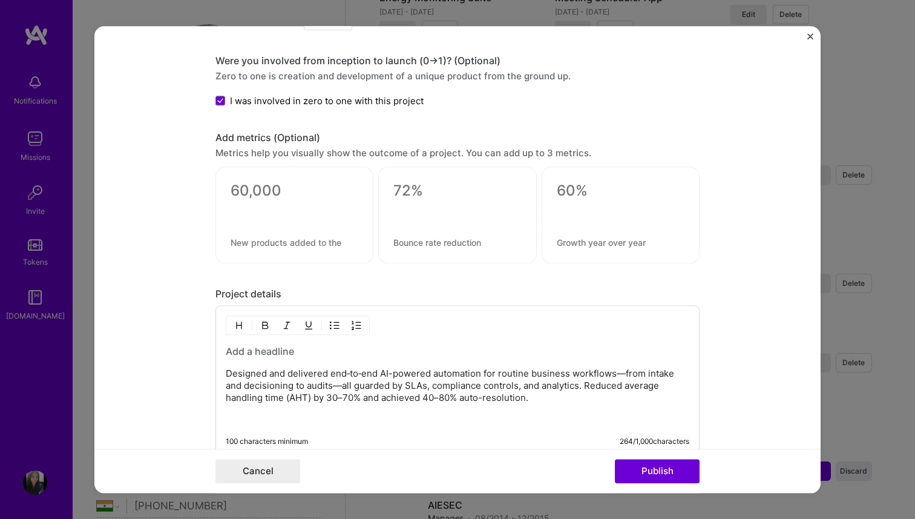
scroll to position [754, 0]
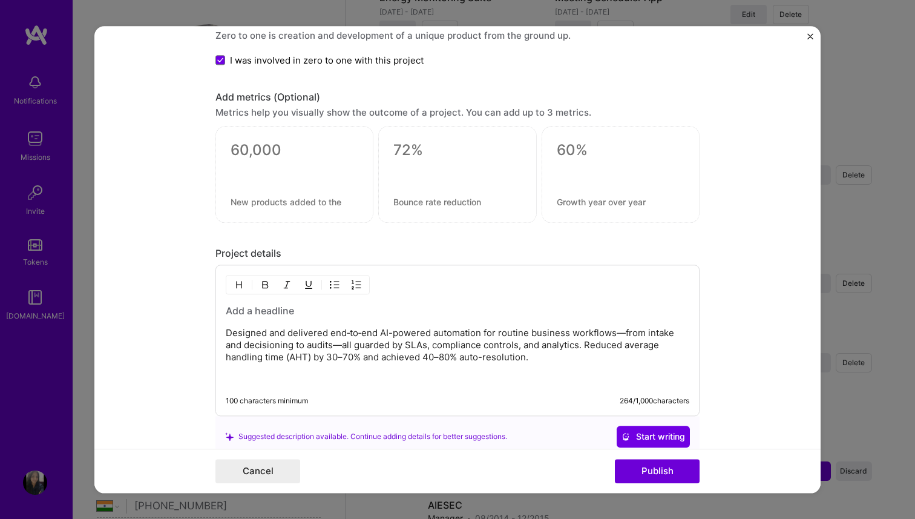
click at [379, 304] on h3 at bounding box center [458, 310] width 464 height 13
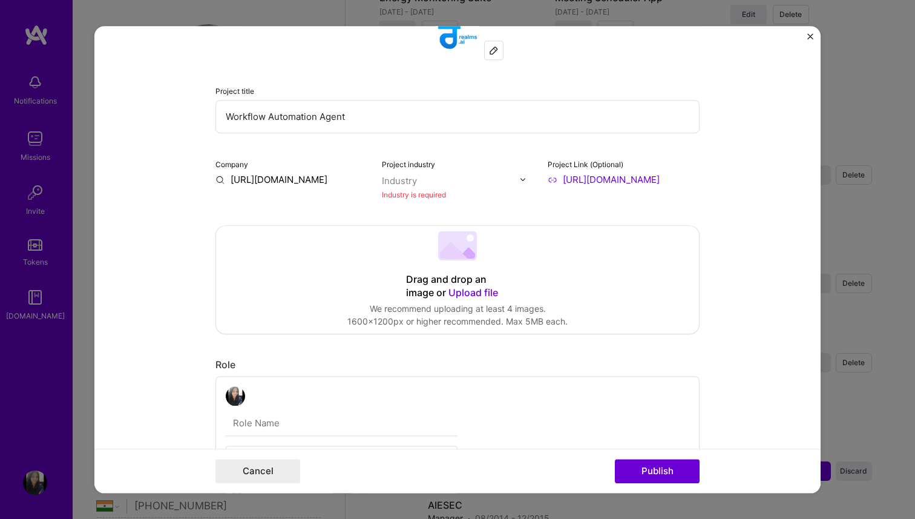
scroll to position [21, 0]
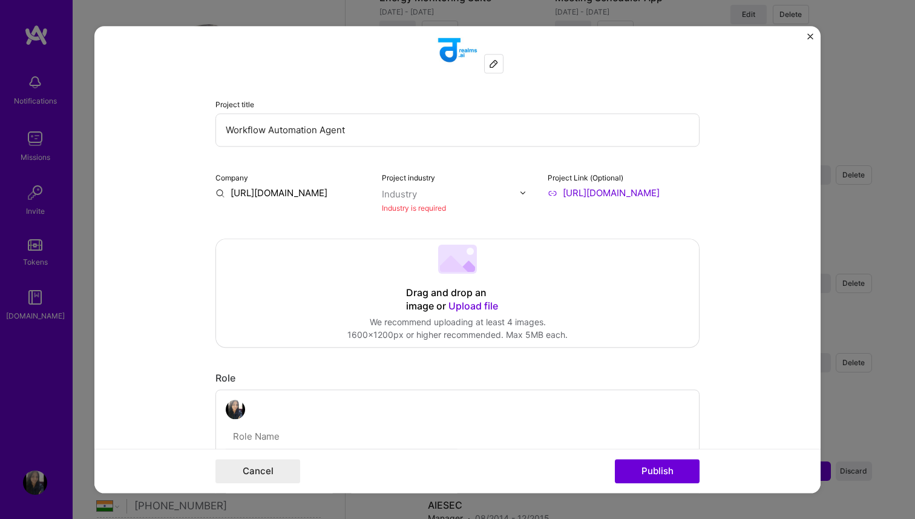
click at [217, 193] on input "[URL][DOMAIN_NAME]" at bounding box center [291, 192] width 152 height 13
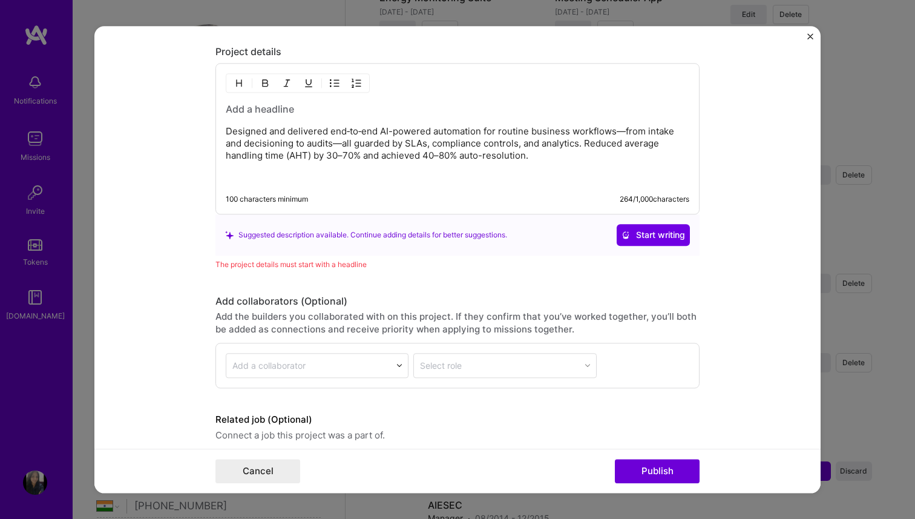
scroll to position [1004, 0]
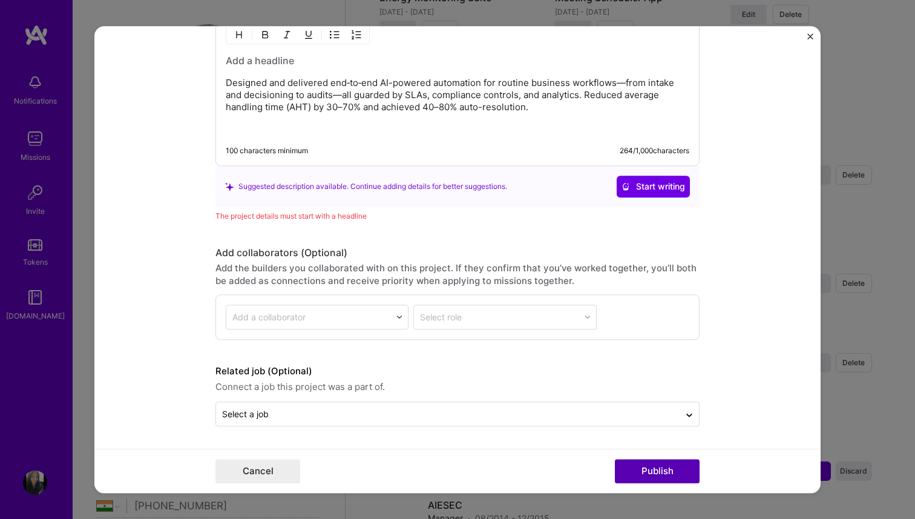
click at [632, 473] on button "Publish" at bounding box center [657, 471] width 85 height 24
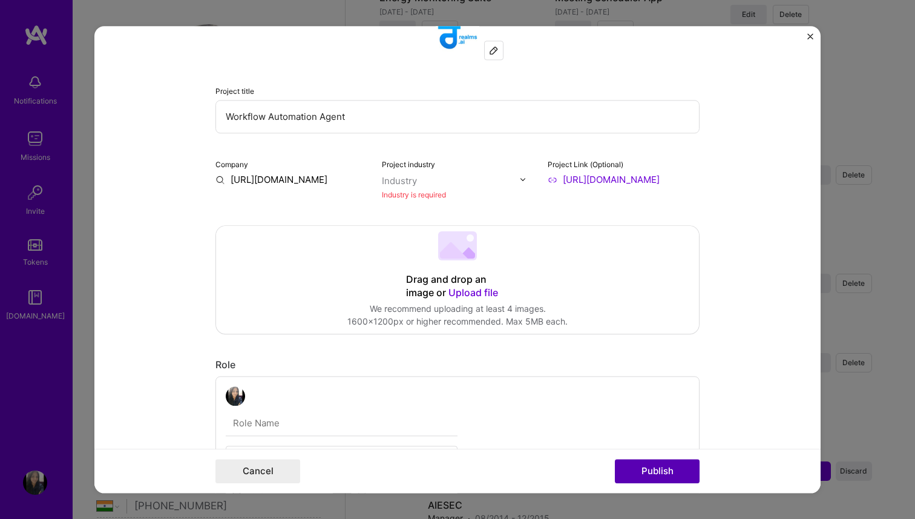
scroll to position [24, 0]
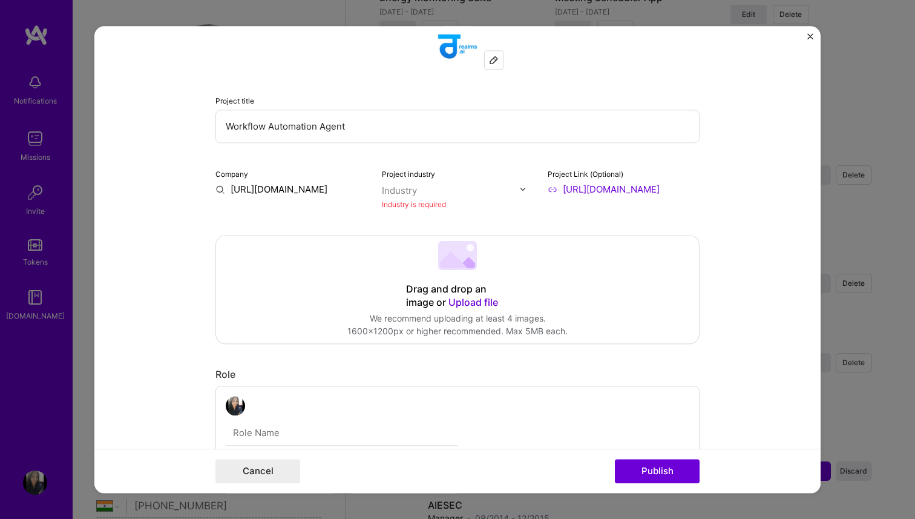
click at [713, 313] on form "Project title Workflow Automation Agent Company [URL][DOMAIN_NAME] Project indu…" at bounding box center [457, 259] width 726 height 467
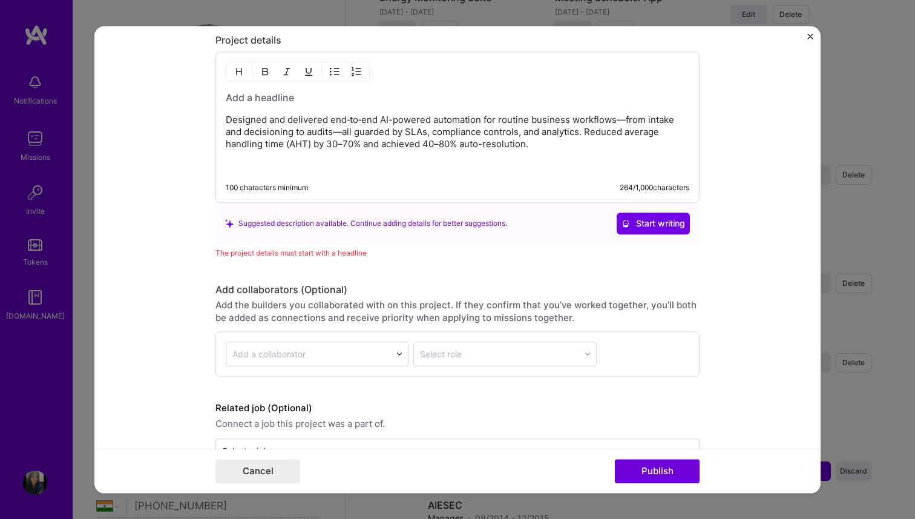
scroll to position [1004, 0]
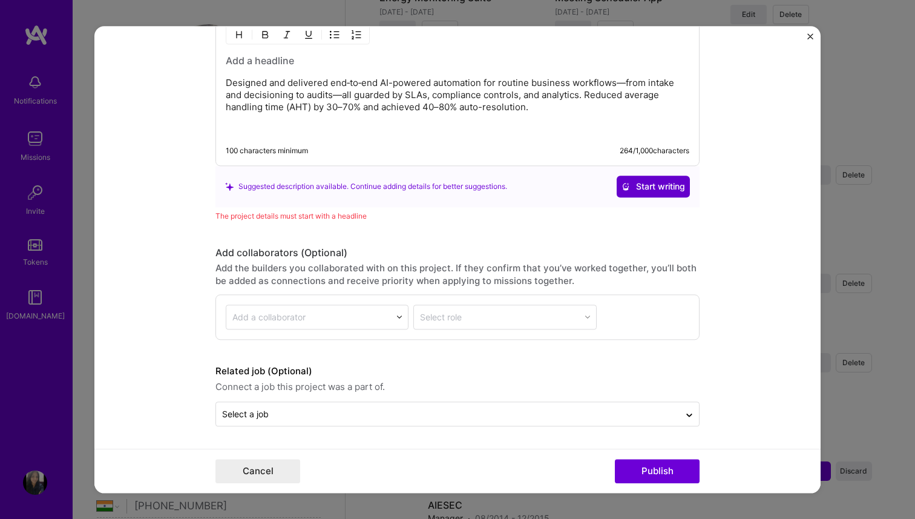
click at [665, 177] on button "Start writing" at bounding box center [653, 187] width 73 height 22
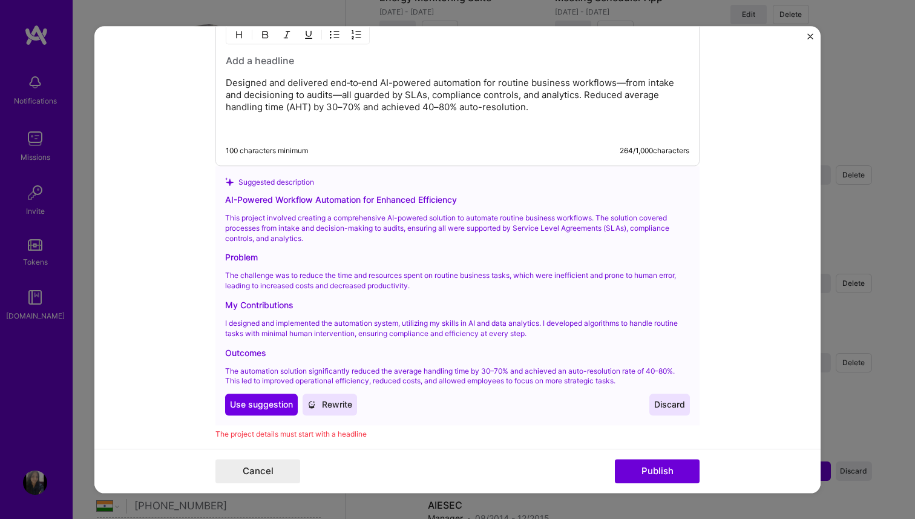
click at [258, 419] on div "Suggested description AI-Powered Workflow Automation for Enhanced Efficiency Th…" at bounding box center [457, 295] width 484 height 259
click at [267, 396] on button "Use Use suggestion" at bounding box center [261, 404] width 73 height 22
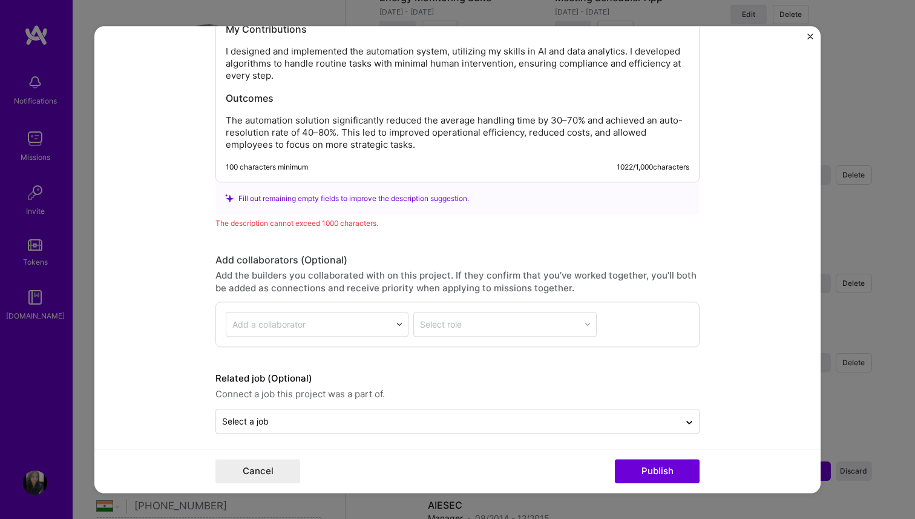
scroll to position [1169, 0]
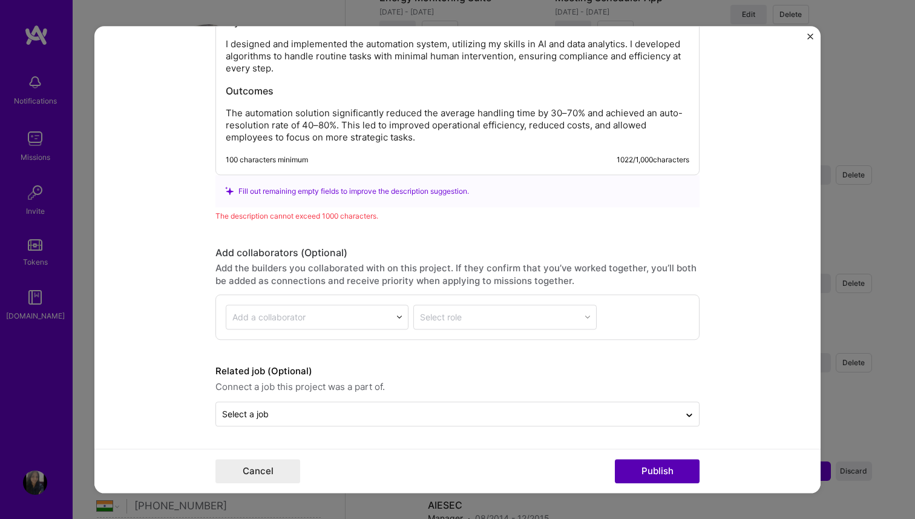
click at [668, 468] on button "Publish" at bounding box center [657, 471] width 85 height 24
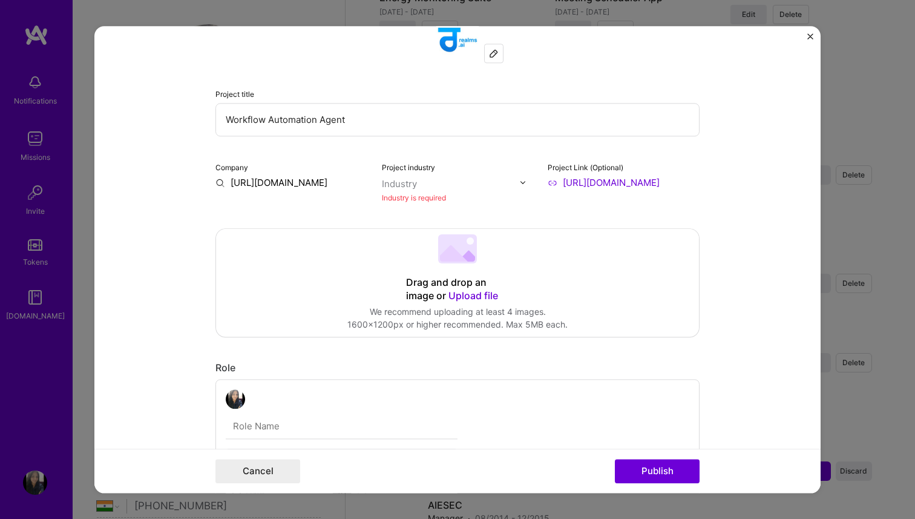
scroll to position [24, 0]
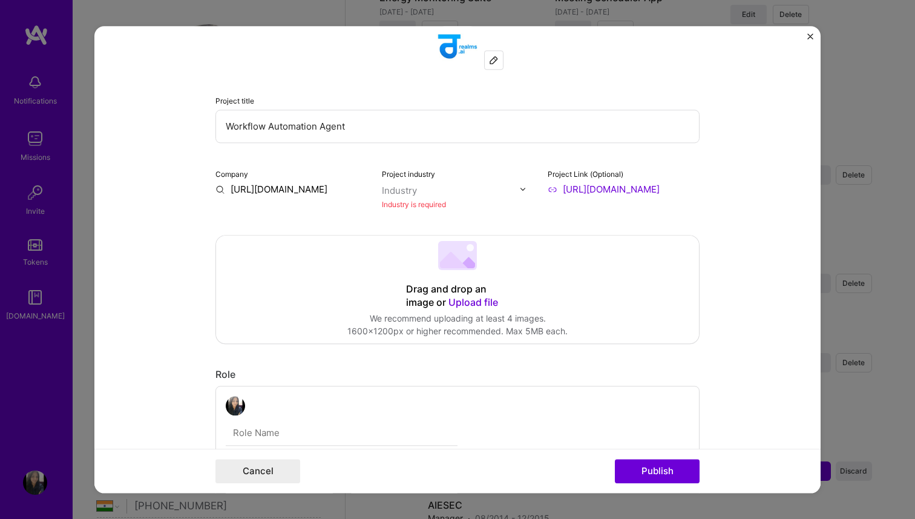
click at [453, 201] on div "Industry is required" at bounding box center [458, 204] width 152 height 13
click at [443, 190] on input "text" at bounding box center [451, 190] width 138 height 13
click at [542, 195] on div "Company [URL][DOMAIN_NAME] Project industry Industry Industry is required Proje…" at bounding box center [457, 189] width 484 height 44
click at [481, 267] on div "Drag and drop an image or Upload file Upload file We recommend uploading at lea…" at bounding box center [457, 289] width 483 height 108
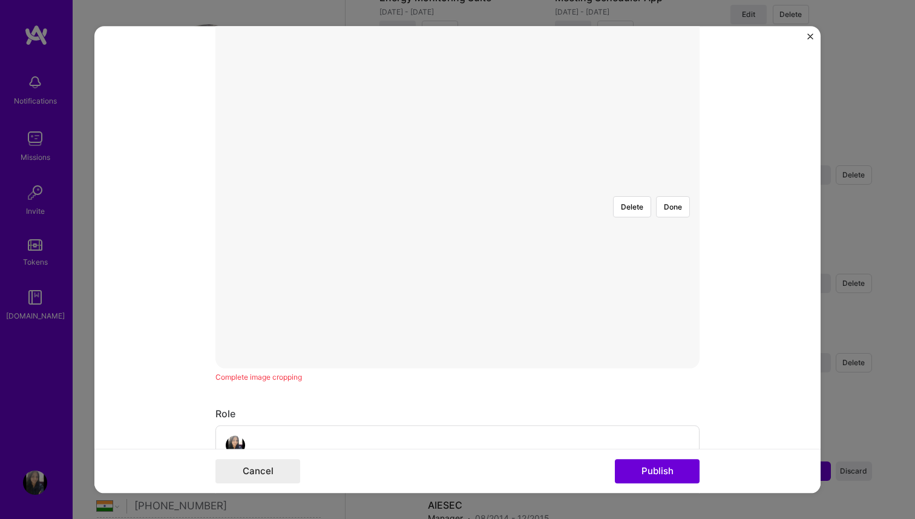
scroll to position [256, 0]
drag, startPoint x: 669, startPoint y: 52, endPoint x: 520, endPoint y: 30, distance: 150.6
click at [520, 185] on div "Delete Done" at bounding box center [457, 185] width 484 height 0
click at [522, 185] on div at bounding box center [669, 342] width 419 height 315
click at [554, 185] on div at bounding box center [702, 342] width 419 height 315
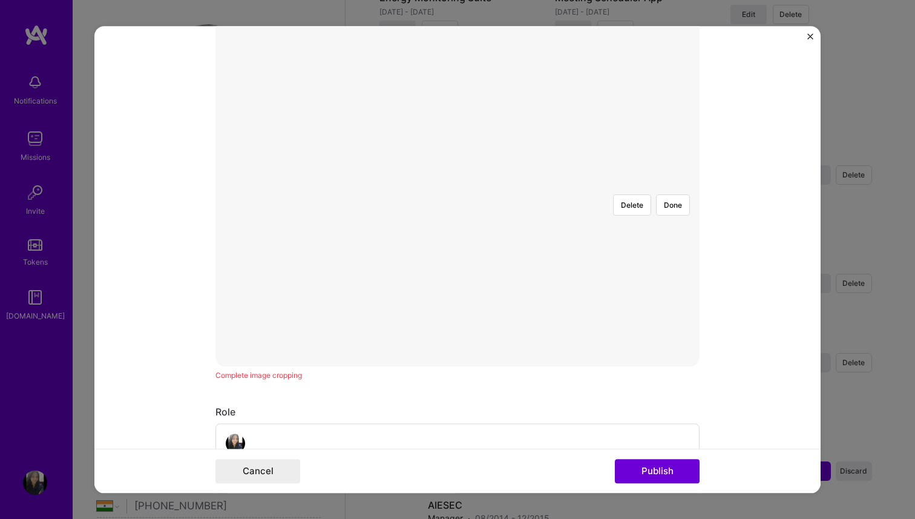
click at [458, 185] on div at bounding box center [458, 185] width 0 height 0
click at [679, 194] on button "Done" at bounding box center [673, 204] width 34 height 21
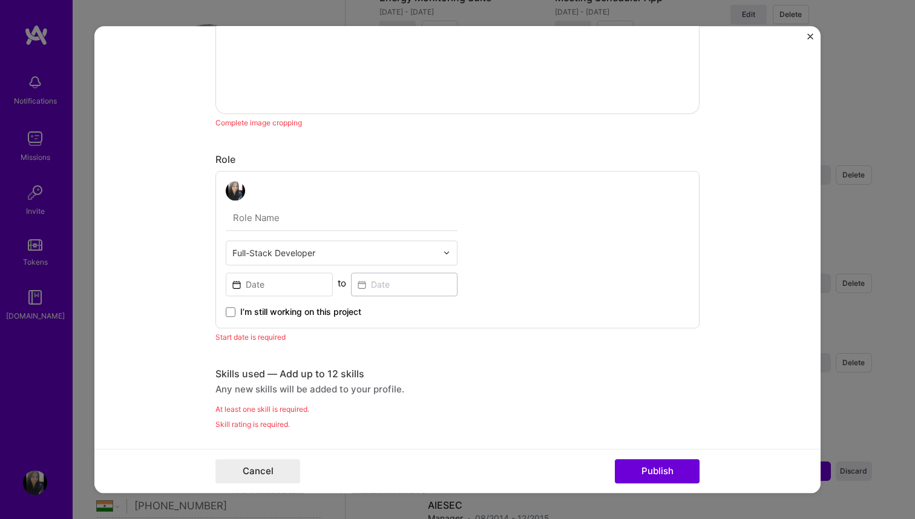
scroll to position [564, 0]
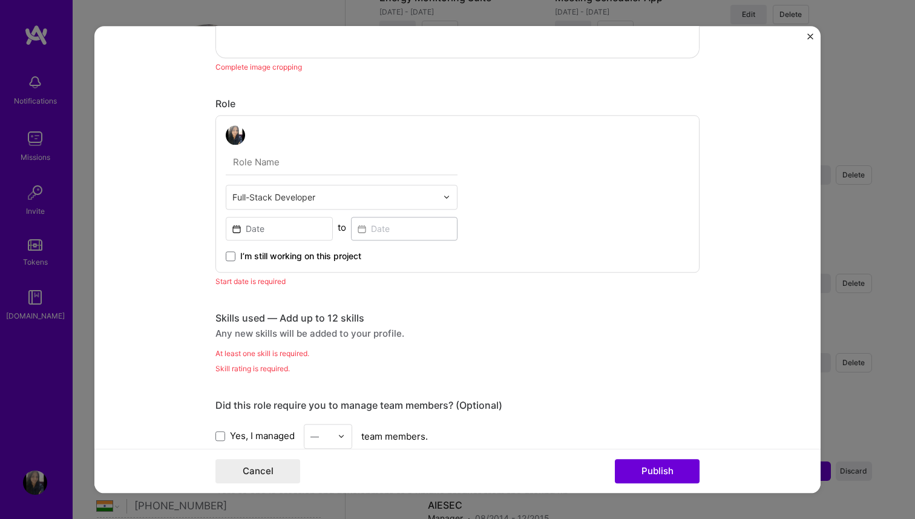
click at [283, 340] on div "Skills used — Add up to 12 skills Any new skills will be added to your profile.…" at bounding box center [457, 343] width 484 height 63
click at [283, 334] on div "Any new skills will be added to your profile." at bounding box center [457, 333] width 484 height 13
click at [268, 334] on div "Any new skills will be added to your profile." at bounding box center [457, 333] width 484 height 13
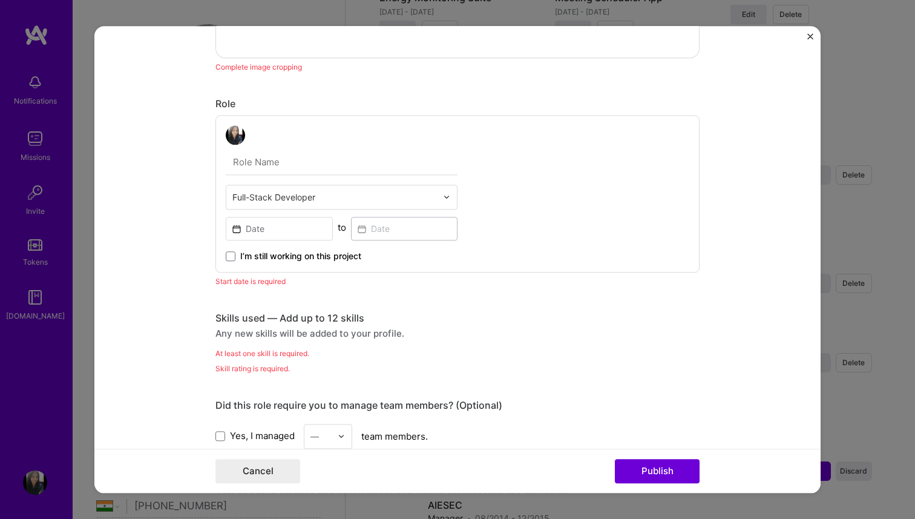
click at [268, 334] on div "Any new skills will be added to your profile." at bounding box center [457, 333] width 484 height 13
click at [236, 373] on div "Skill rating is required." at bounding box center [457, 368] width 484 height 13
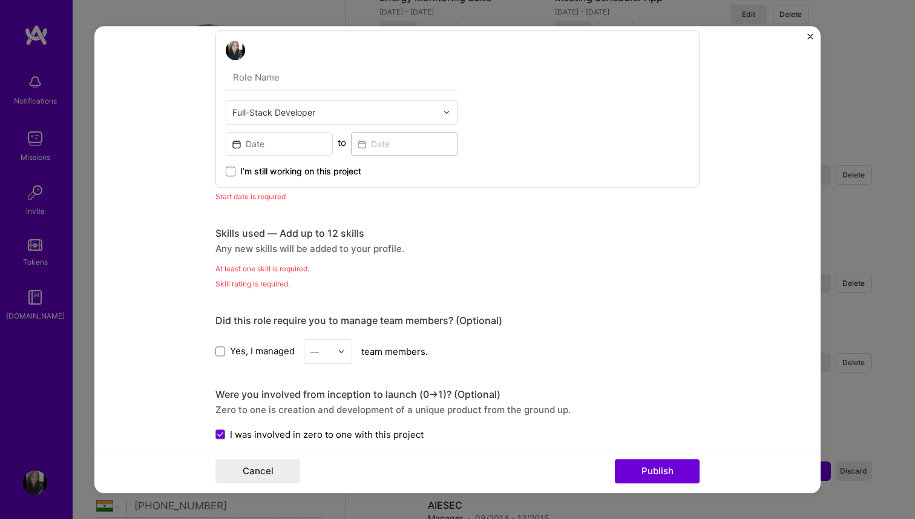
scroll to position [646, 0]
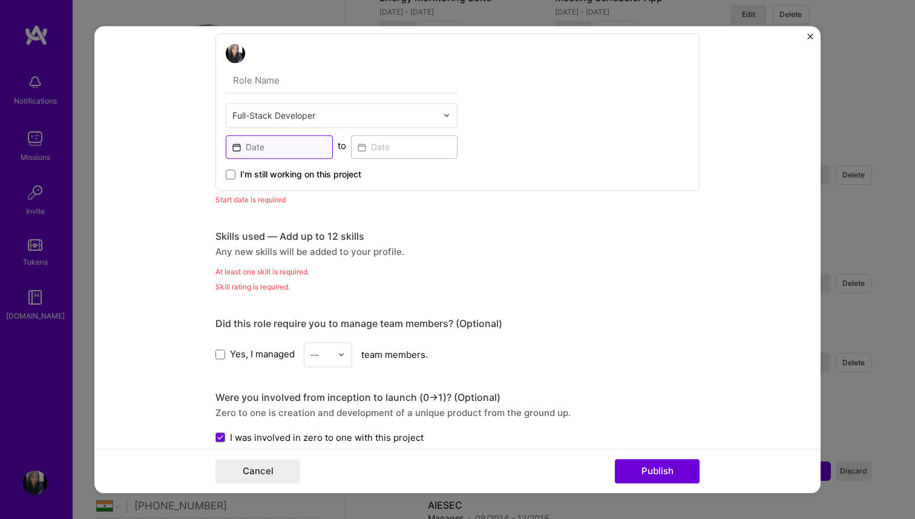
click at [260, 155] on input at bounding box center [279, 147] width 107 height 24
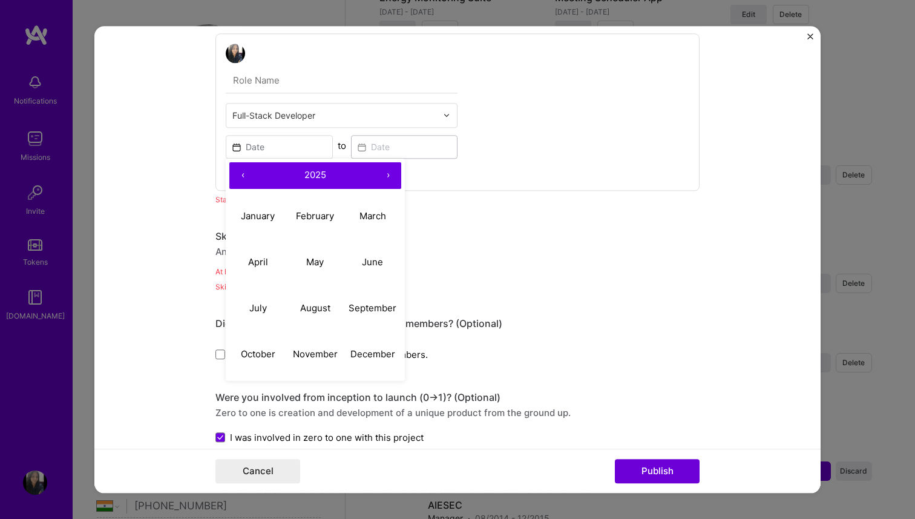
click at [243, 177] on button "‹" at bounding box center [242, 175] width 27 height 27
click at [366, 356] on abbr "December" at bounding box center [372, 353] width 45 height 11
type input "[DATE]"
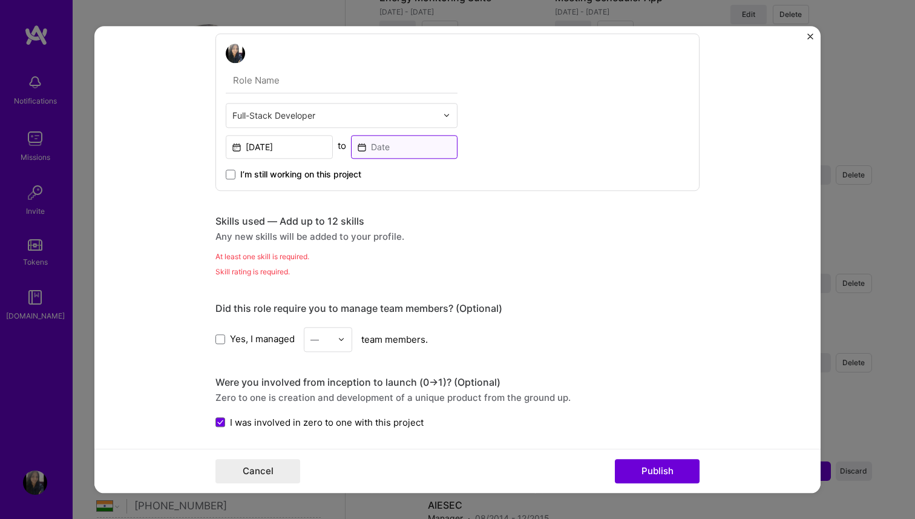
click at [376, 153] on input at bounding box center [404, 147] width 107 height 24
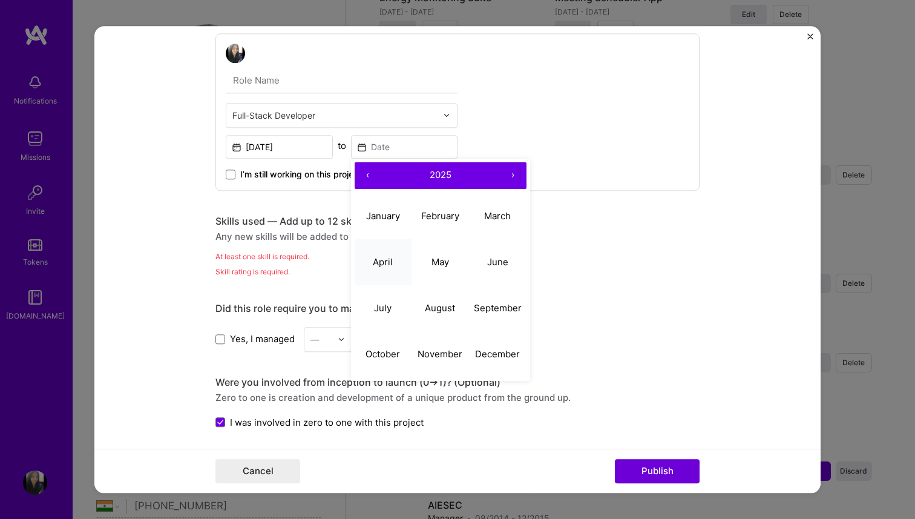
click at [398, 254] on button "April" at bounding box center [383, 262] width 57 height 46
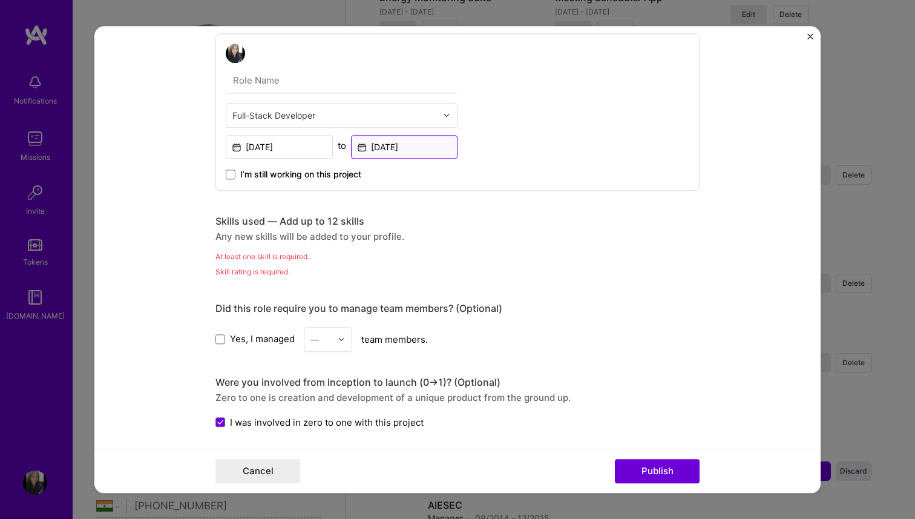
click at [429, 142] on input "[DATE]" at bounding box center [404, 147] width 107 height 24
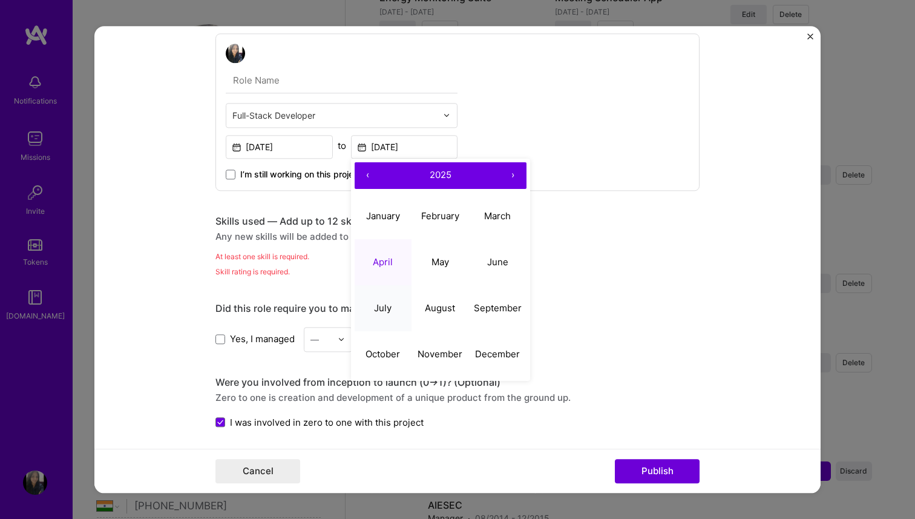
click at [397, 308] on button "July" at bounding box center [383, 308] width 57 height 46
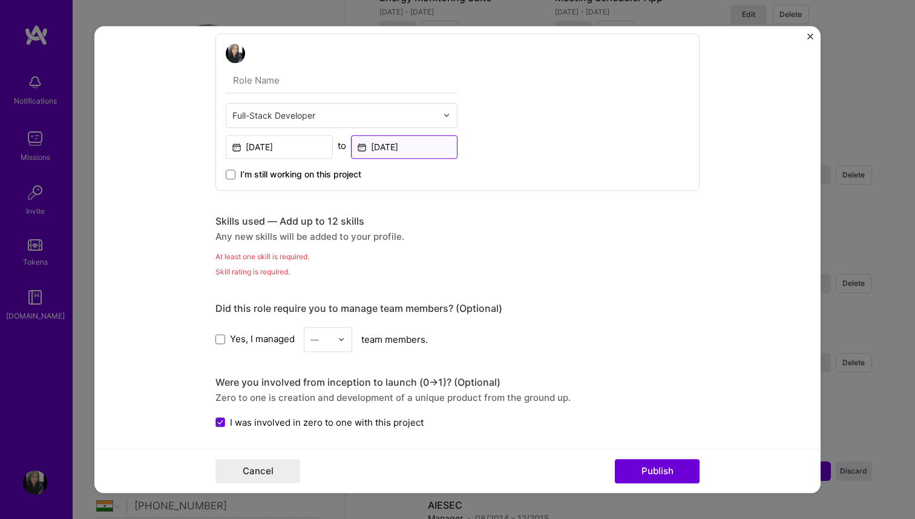
click at [435, 151] on input "[DATE]" at bounding box center [404, 147] width 107 height 24
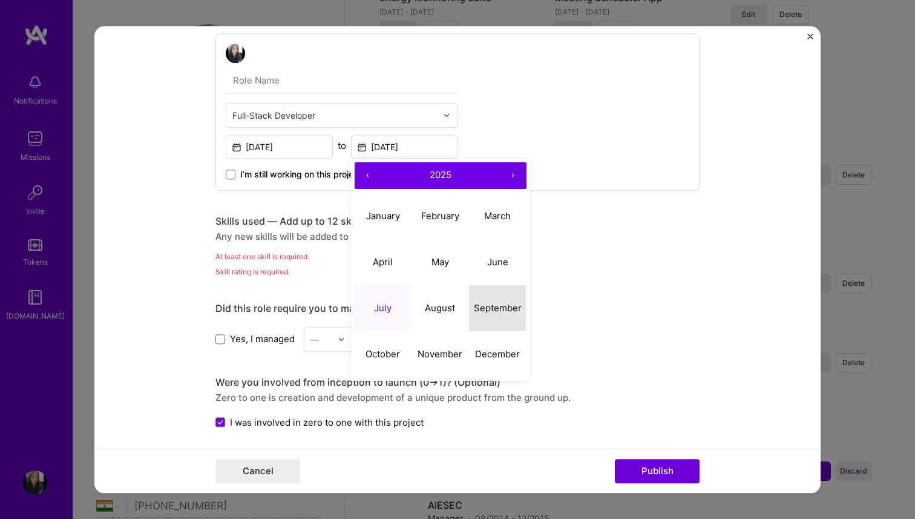
click at [504, 303] on button "September" at bounding box center [497, 308] width 57 height 46
type input "[DATE]"
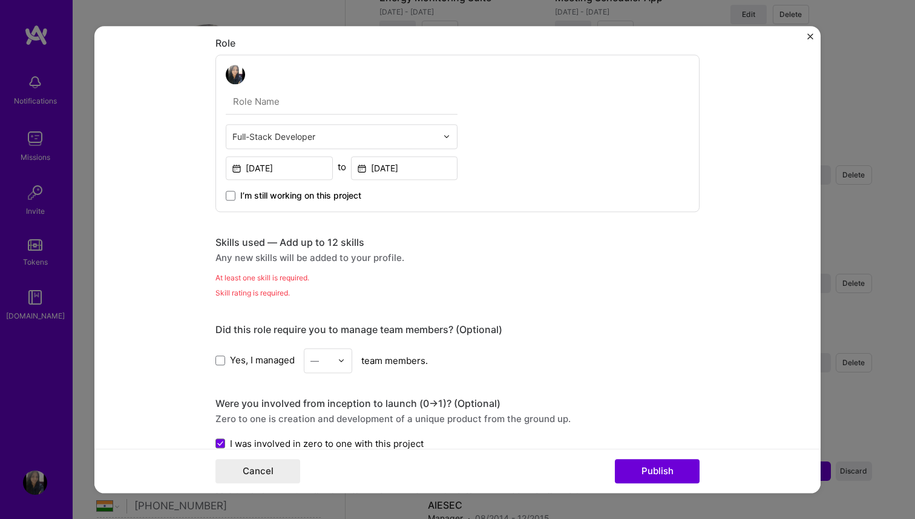
scroll to position [667, 0]
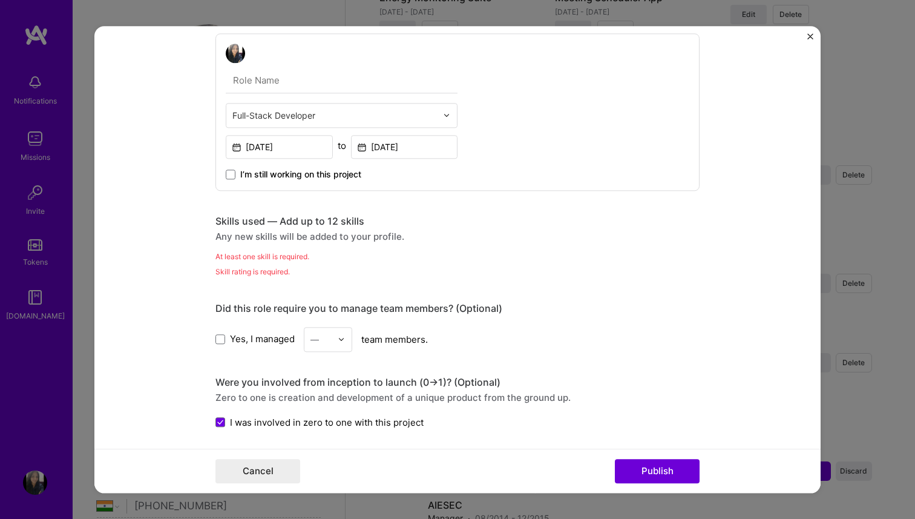
click at [590, 251] on div "At least one skill is required." at bounding box center [457, 256] width 484 height 13
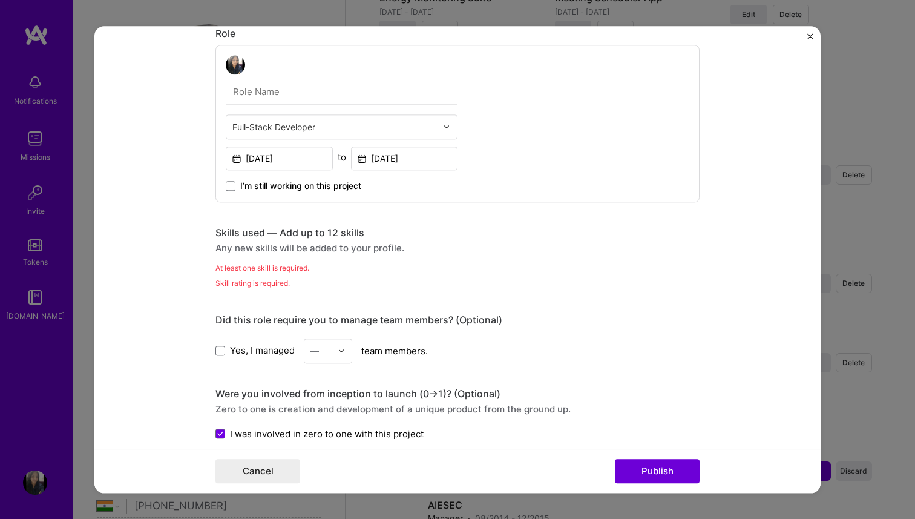
scroll to position [646, 0]
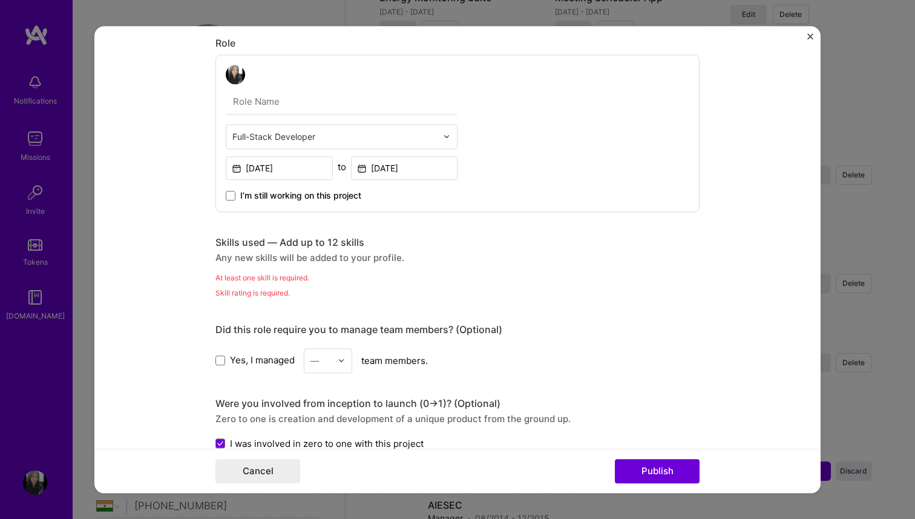
click at [338, 105] on input "text" at bounding box center [342, 101] width 232 height 25
click at [312, 114] on input "text" at bounding box center [342, 101] width 232 height 25
paste input "Senior Software Developer"
type input "Senior Software Developer"
click at [475, 352] on div "Yes, I managed — team members." at bounding box center [457, 360] width 484 height 25
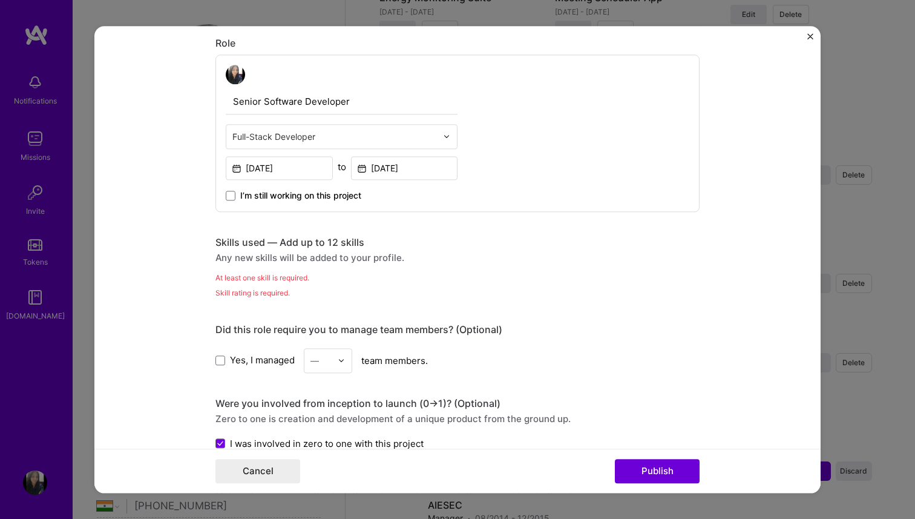
click at [336, 260] on div "Any new skills will be added to your profile." at bounding box center [457, 257] width 484 height 13
click at [328, 285] on div "Skills used — Add up to 12 skills Any new skills will be added to your profile.…" at bounding box center [457, 267] width 484 height 63
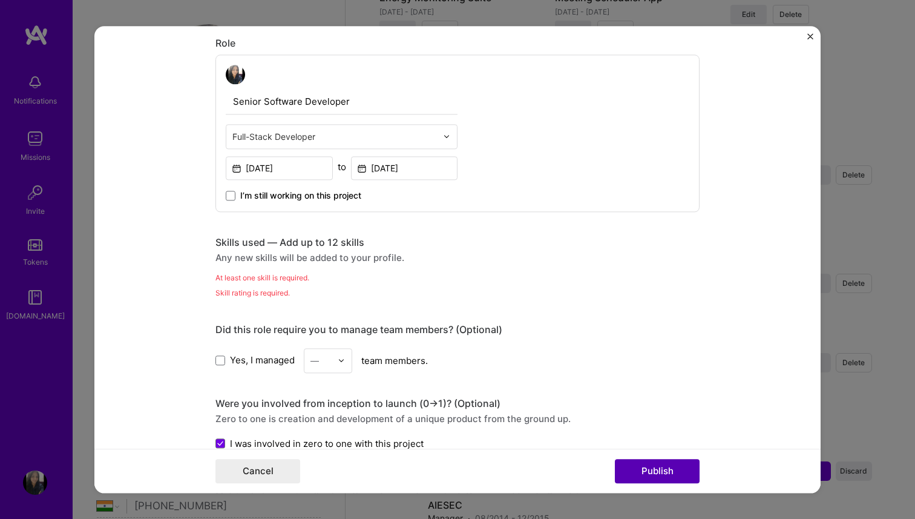
click at [651, 469] on button "Publish" at bounding box center [657, 471] width 85 height 24
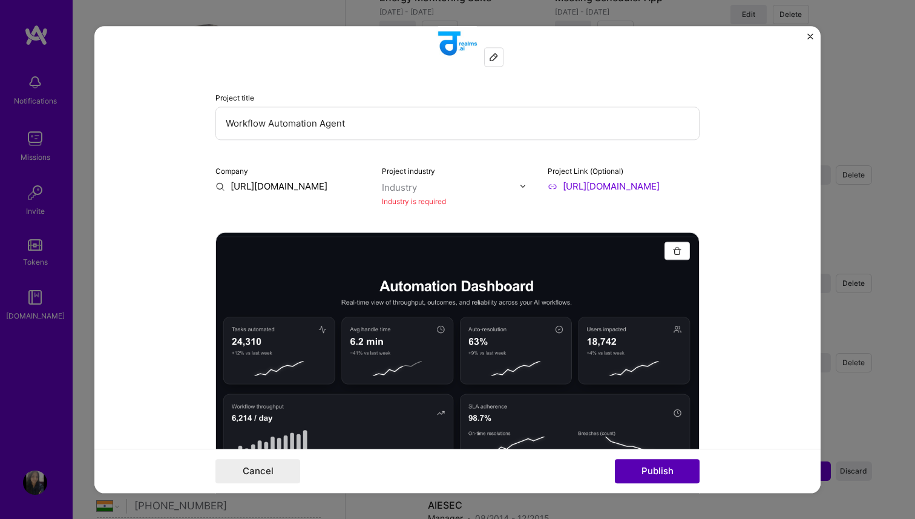
scroll to position [24, 0]
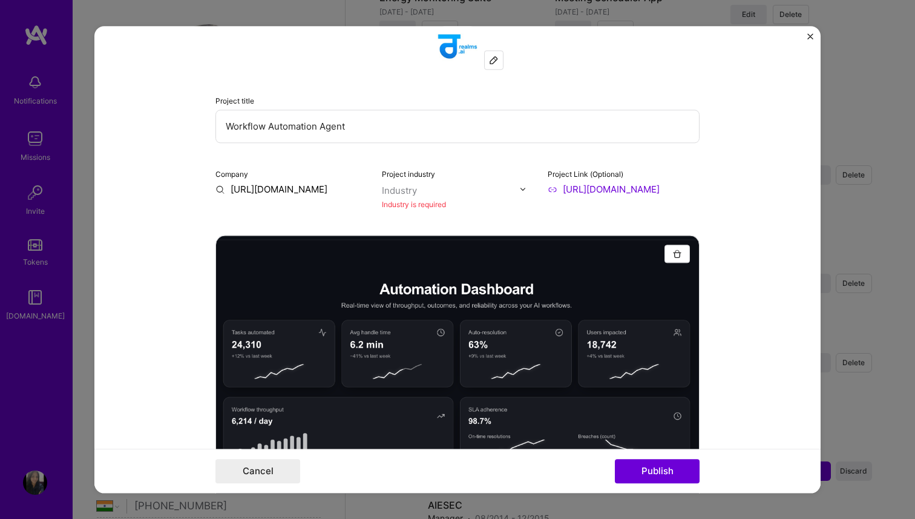
click at [499, 186] on input "text" at bounding box center [451, 190] width 138 height 13
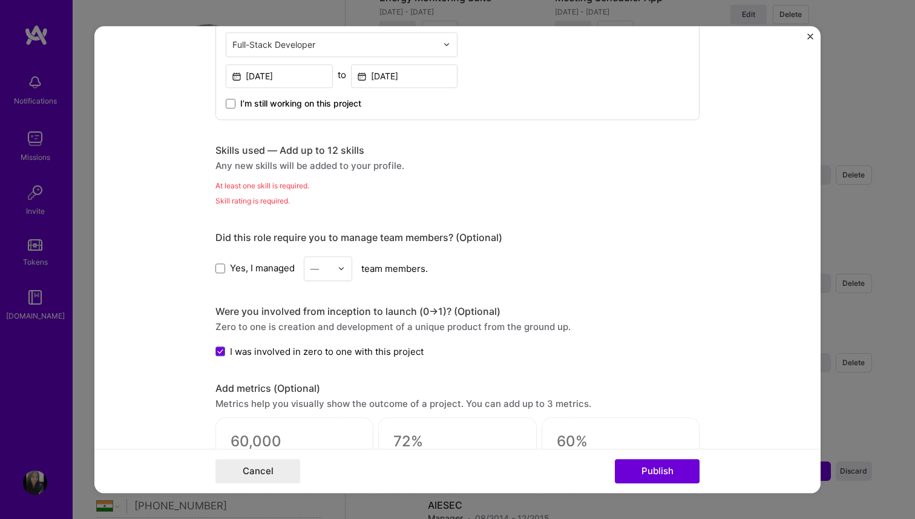
scroll to position [772, 0]
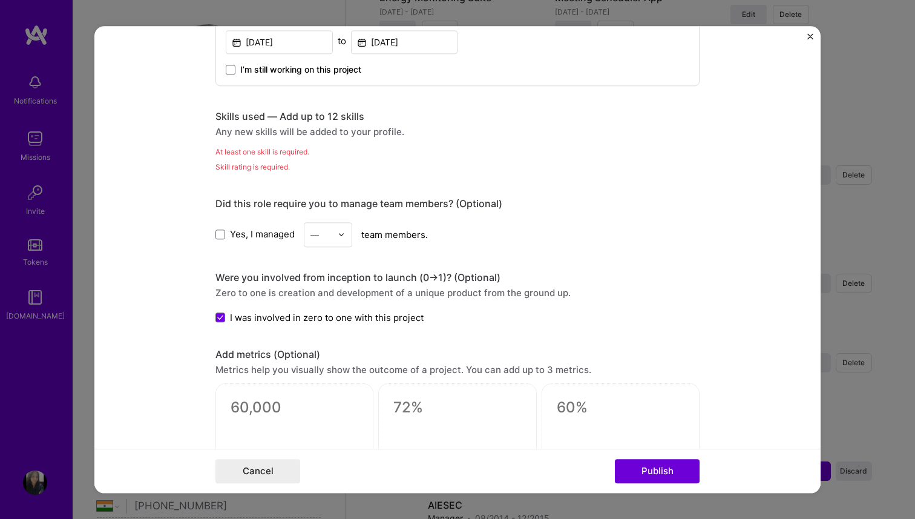
click at [315, 116] on div "Skills used — Add up to 12 skills" at bounding box center [457, 116] width 484 height 13
click at [315, 133] on div "Any new skills will be added to your profile." at bounding box center [457, 131] width 484 height 13
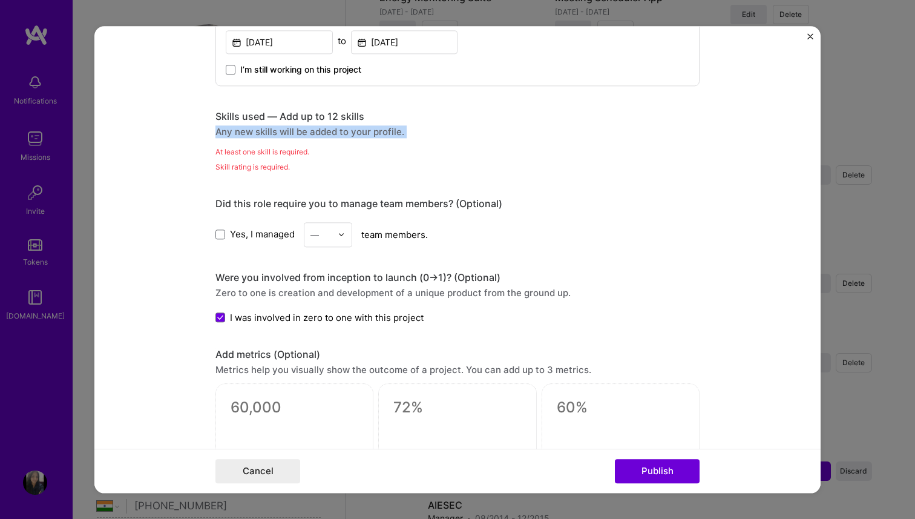
click at [297, 146] on div "At least one skill is required." at bounding box center [457, 151] width 484 height 13
click at [272, 169] on div "Skill rating is required." at bounding box center [457, 166] width 484 height 13
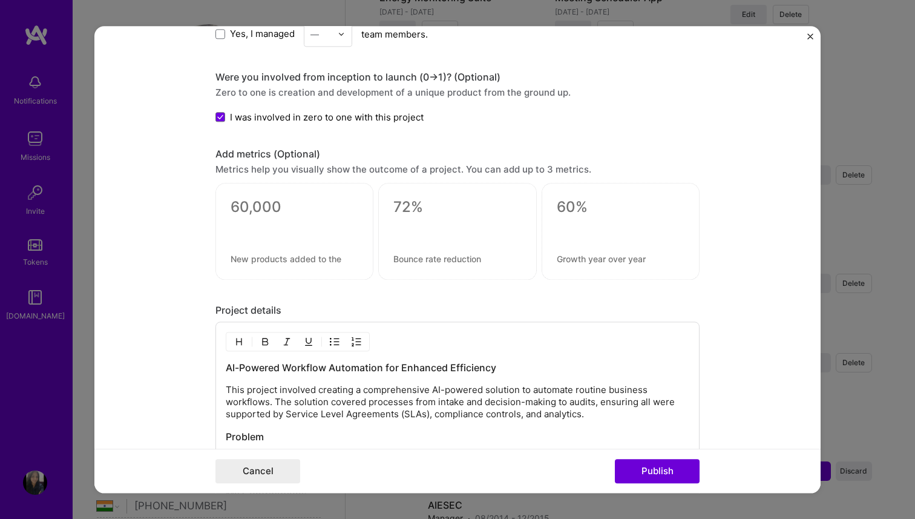
scroll to position [985, 0]
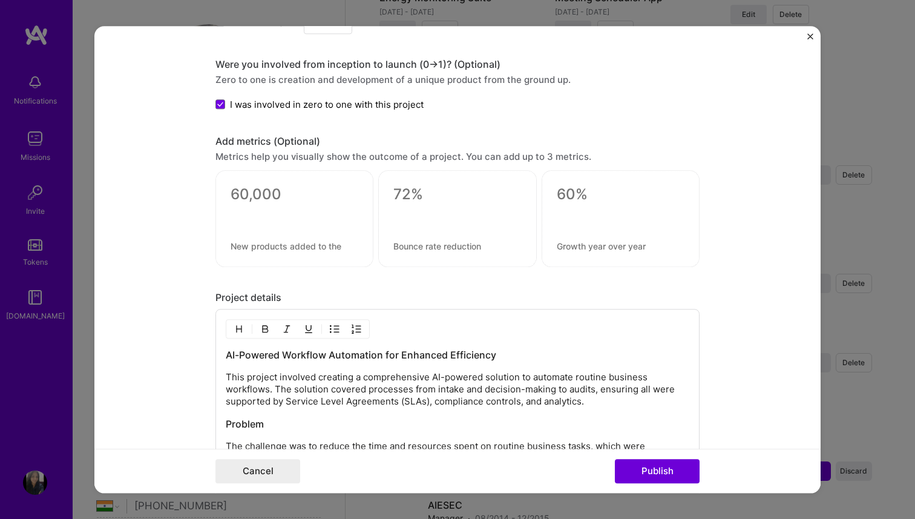
click at [288, 198] on textarea at bounding box center [295, 194] width 128 height 18
click at [406, 205] on div at bounding box center [457, 218] width 158 height 97
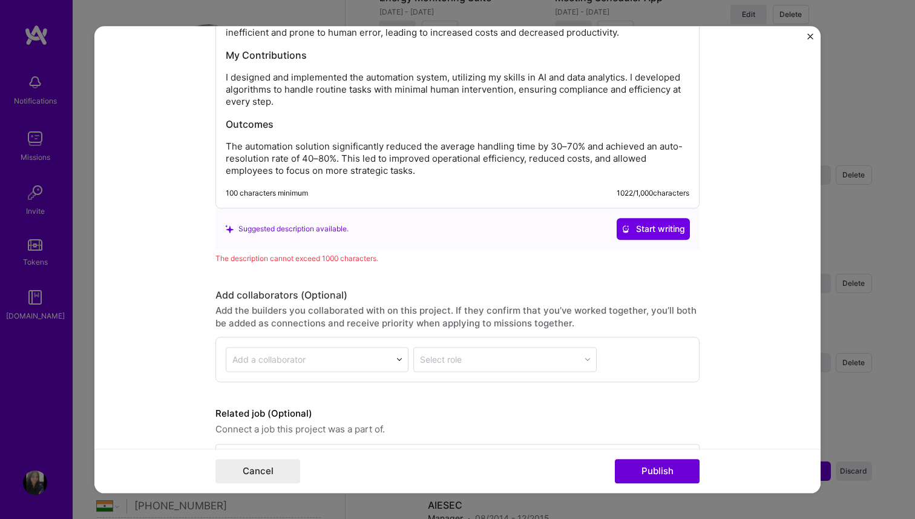
scroll to position [1453, 0]
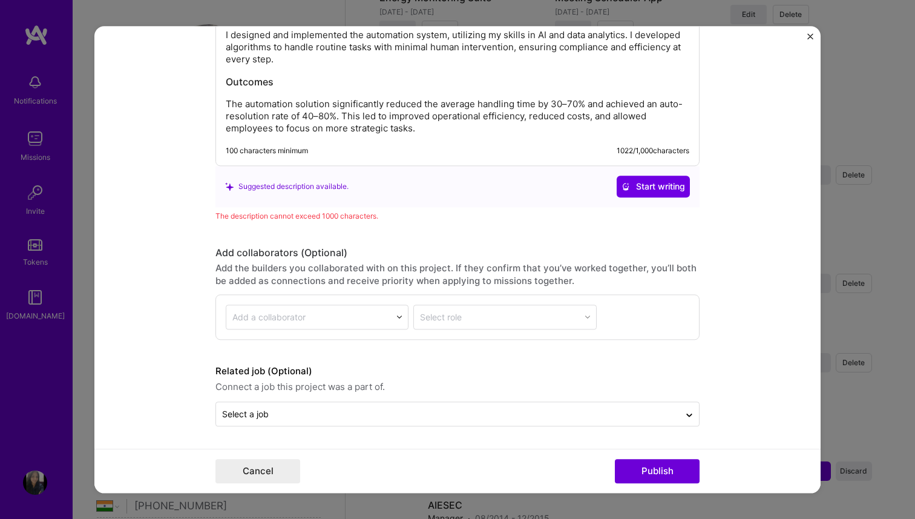
click at [435, 72] on div "AI-Powered Workflow Automation for Enhanced Efficiency This project involved cr…" at bounding box center [458, 7] width 464 height 254
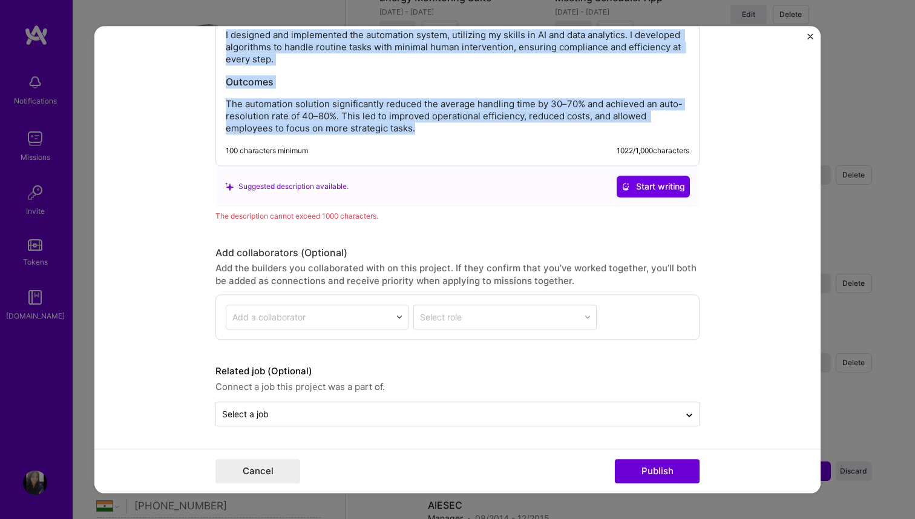
copy div "LO-Ipsumdo Sitametc Adipiscing eli Seddoeiu Temporinci Utla etdolor magnaali en…"
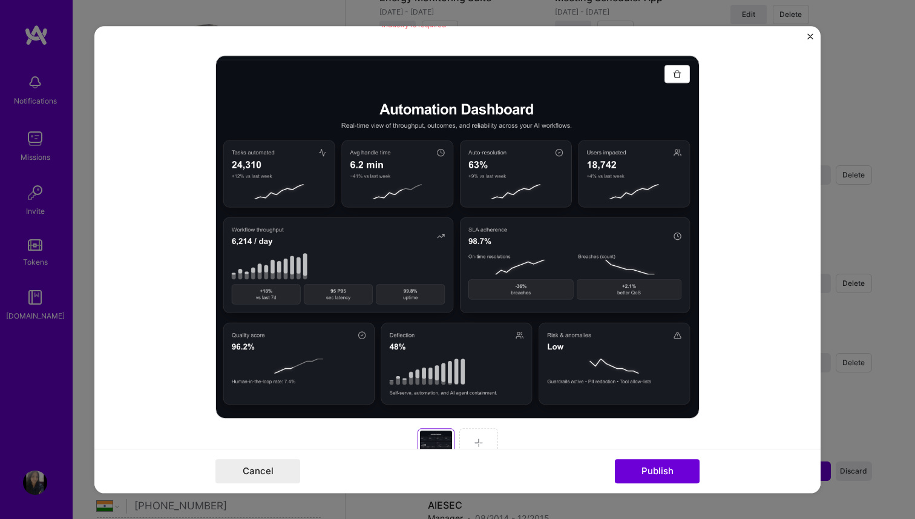
scroll to position [0, 0]
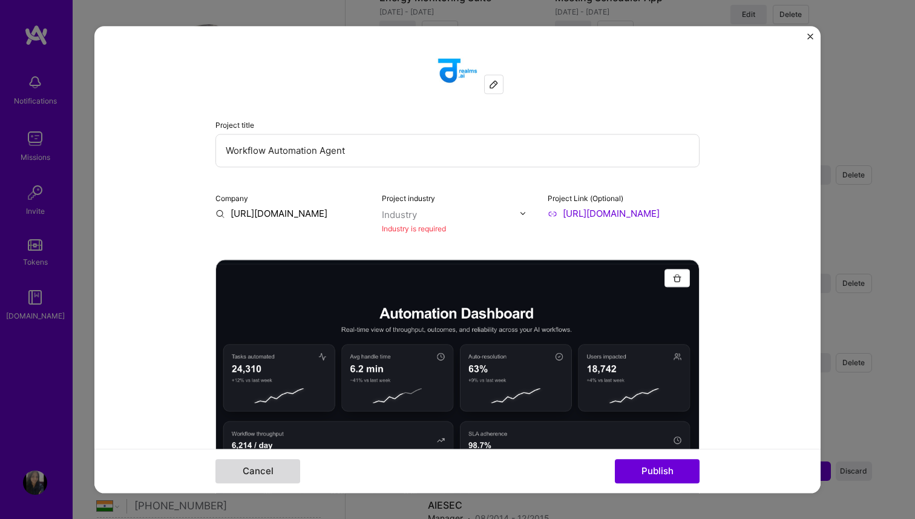
click at [272, 468] on button "Cancel" at bounding box center [257, 471] width 85 height 24
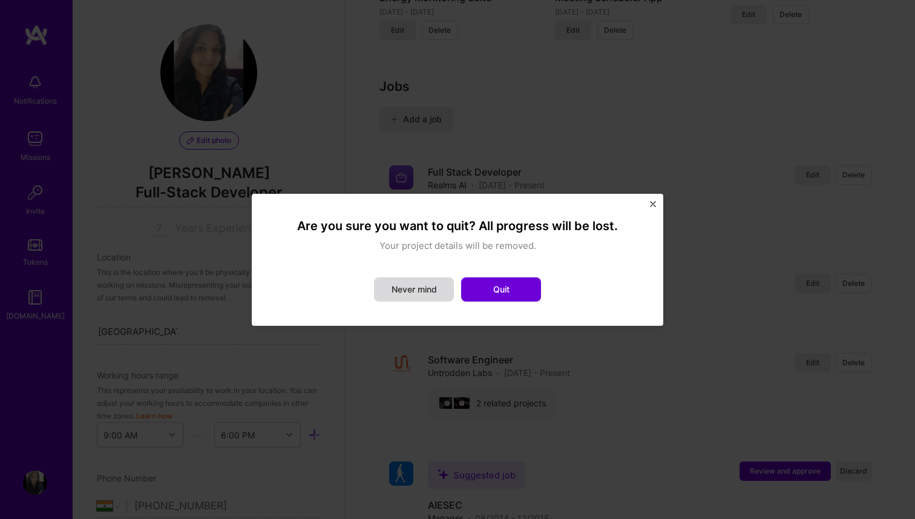
click at [432, 287] on button "Never mind" at bounding box center [414, 289] width 80 height 24
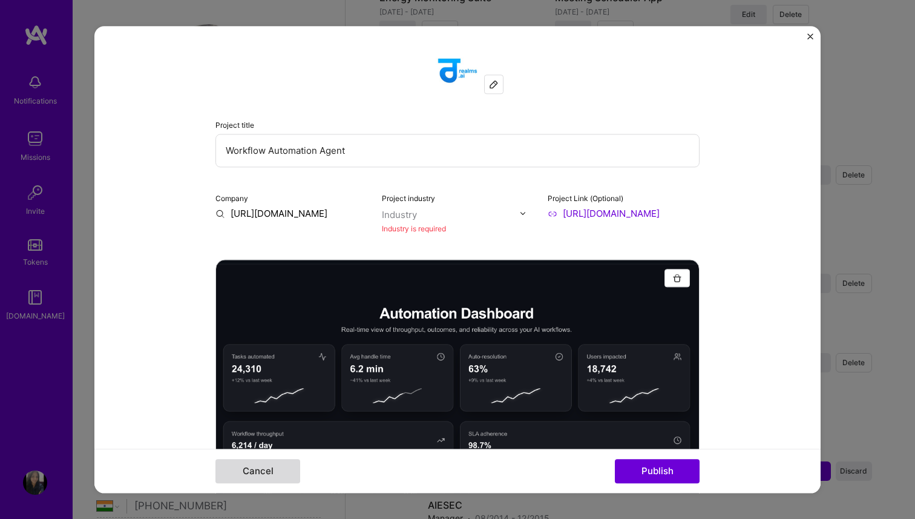
click at [292, 469] on button "Cancel" at bounding box center [257, 471] width 85 height 24
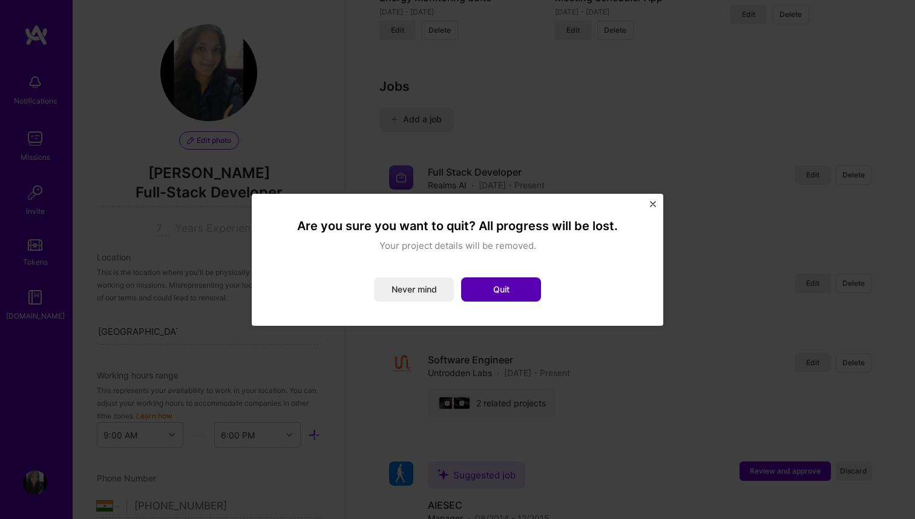
click at [511, 286] on button "Quit" at bounding box center [501, 289] width 80 height 24
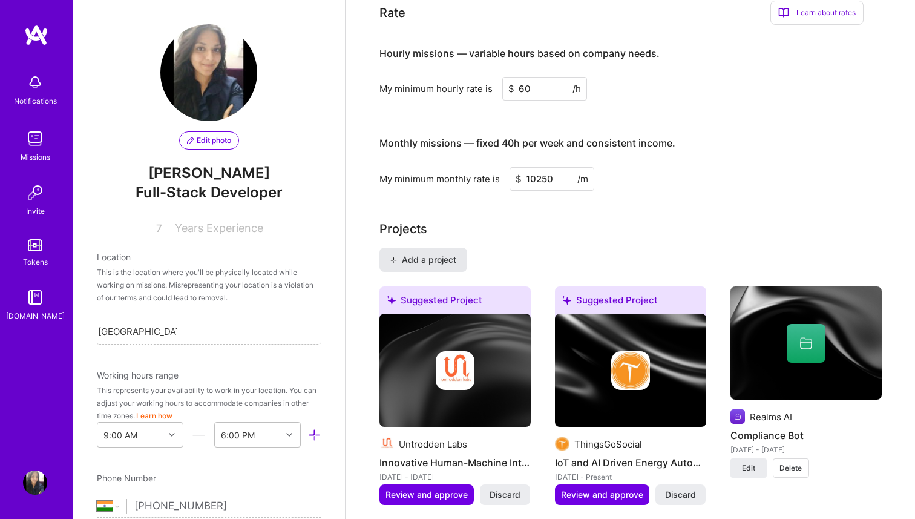
click at [438, 260] on span "Add a project" at bounding box center [423, 260] width 66 height 12
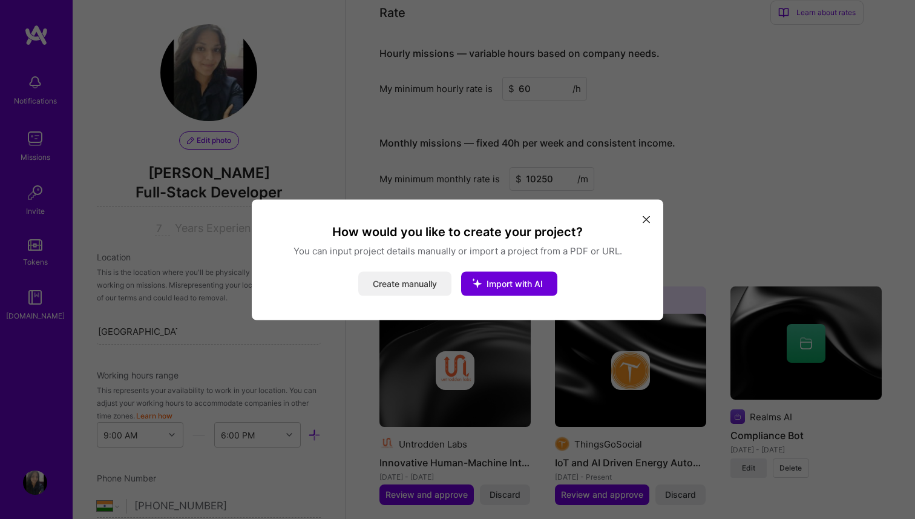
click at [399, 289] on button "Create manually" at bounding box center [404, 283] width 93 height 24
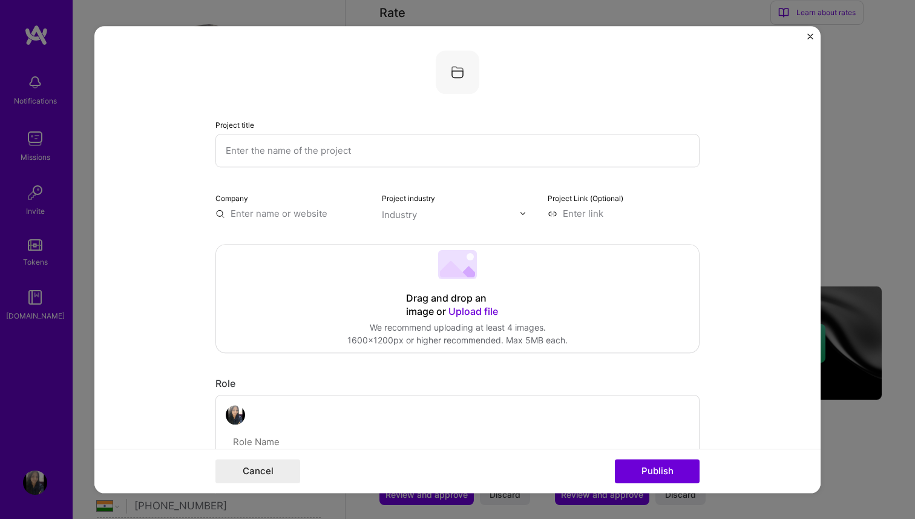
click at [337, 150] on input "text" at bounding box center [457, 150] width 484 height 33
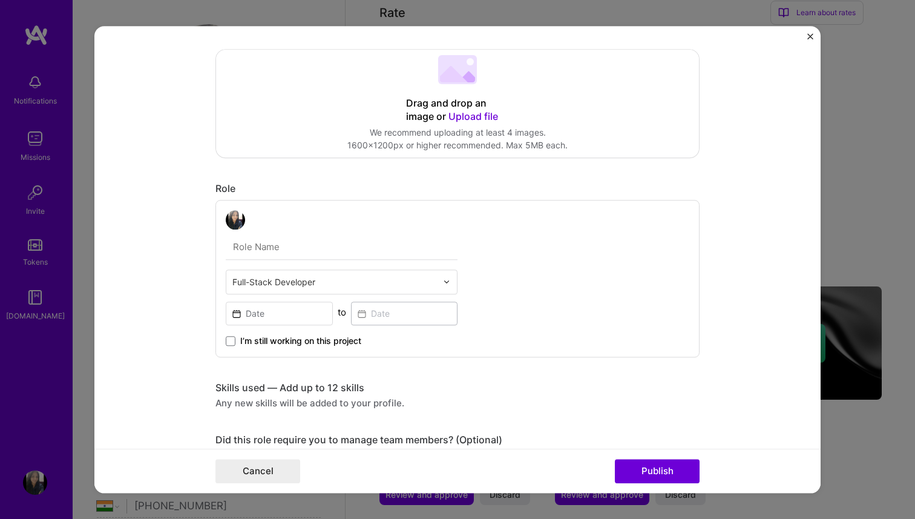
scroll to position [384, 0]
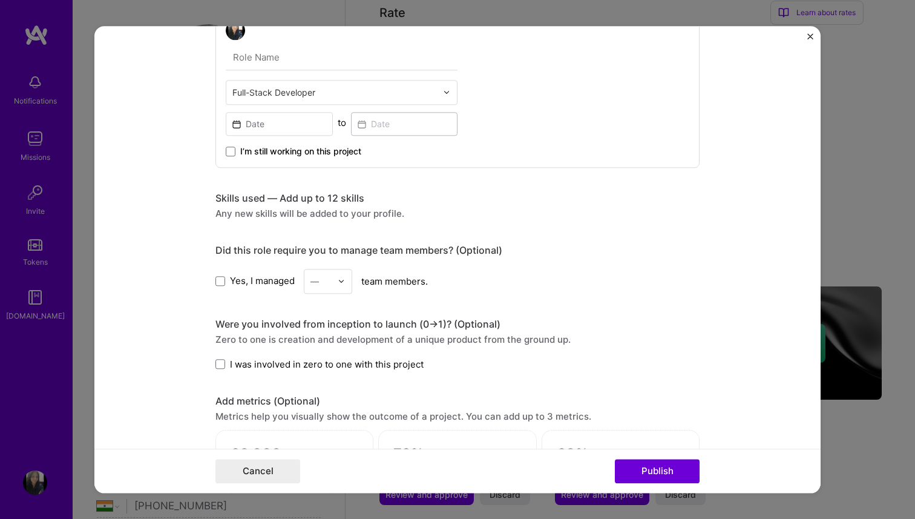
click at [297, 219] on div "Any new skills will be added to your profile." at bounding box center [457, 213] width 484 height 13
click at [298, 211] on div "Any new skills will be added to your profile." at bounding box center [457, 213] width 484 height 13
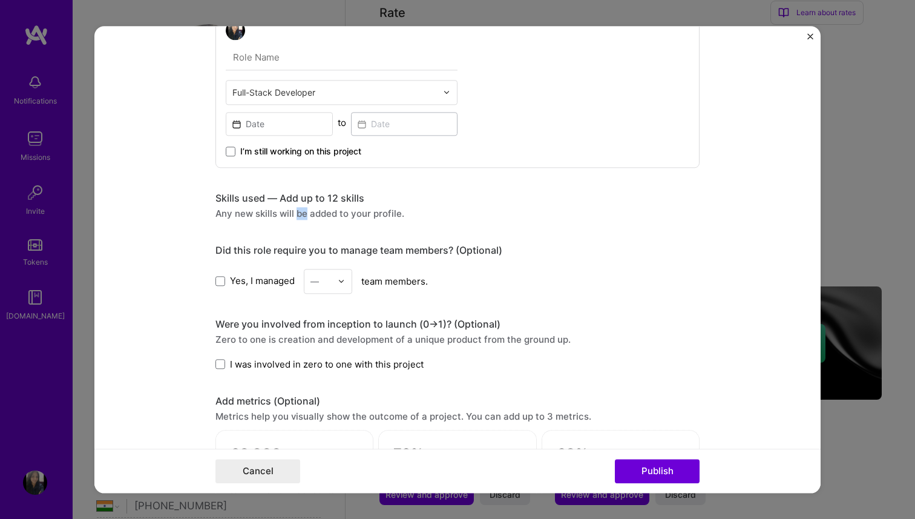
click at [298, 211] on div "Any new skills will be added to your profile." at bounding box center [457, 213] width 484 height 13
click at [297, 203] on div "Skills used — Add up to 12 skills" at bounding box center [457, 198] width 484 height 13
click at [261, 284] on span "Yes, I managed" at bounding box center [262, 281] width 65 height 13
click at [0, 0] on input "Yes, I managed" at bounding box center [0, 0] width 0 height 0
click at [258, 218] on div "Any new skills will be added to your profile." at bounding box center [457, 213] width 484 height 13
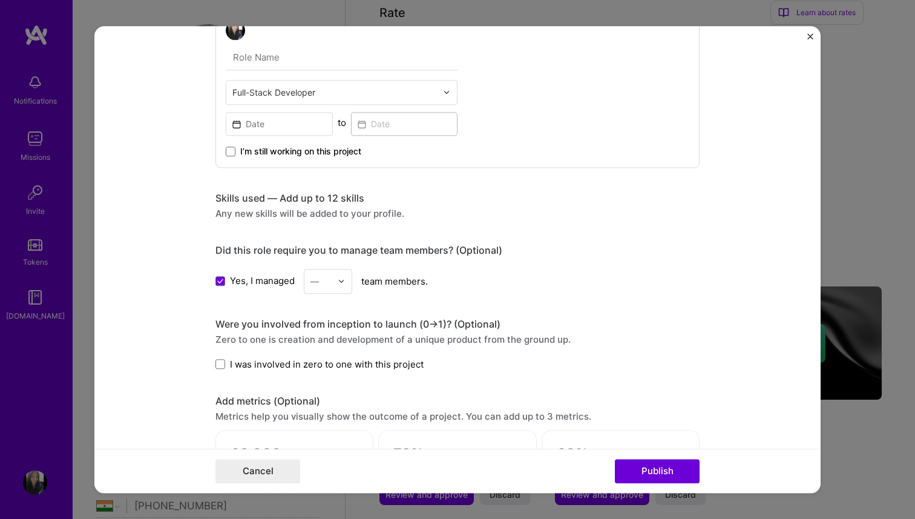
click at [258, 218] on div "Any new skills will be added to your profile." at bounding box center [457, 213] width 484 height 13
click at [258, 206] on div "Skills used — Add up to 12 skills Any new skills will be added to your profile." at bounding box center [457, 206] width 484 height 28
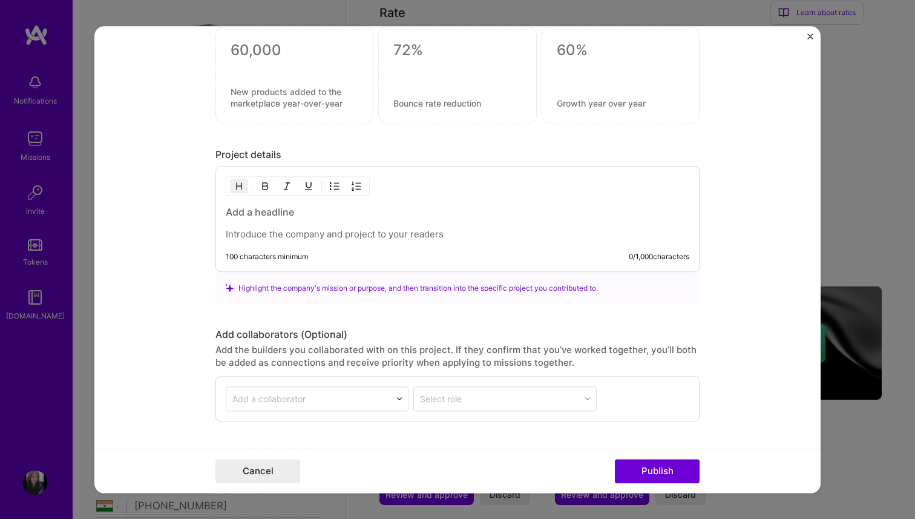
scroll to position [870, 0]
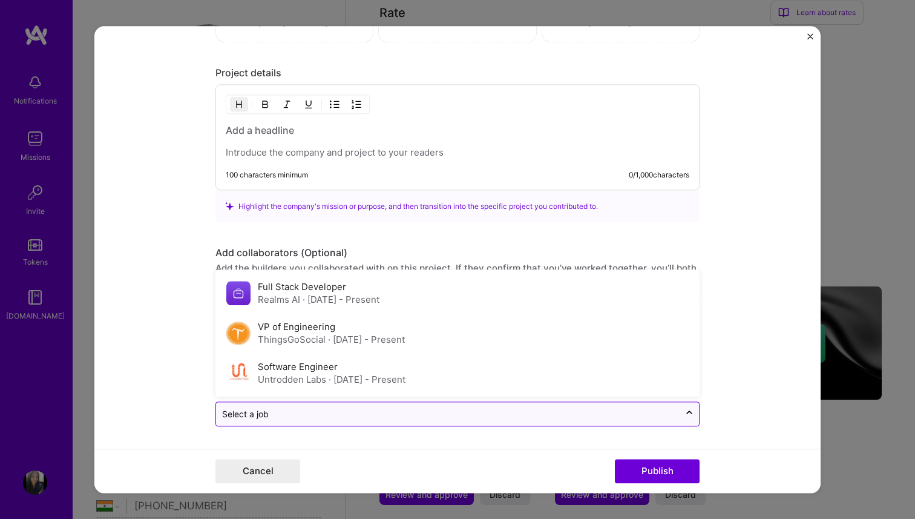
click at [387, 414] on input "text" at bounding box center [448, 413] width 452 height 13
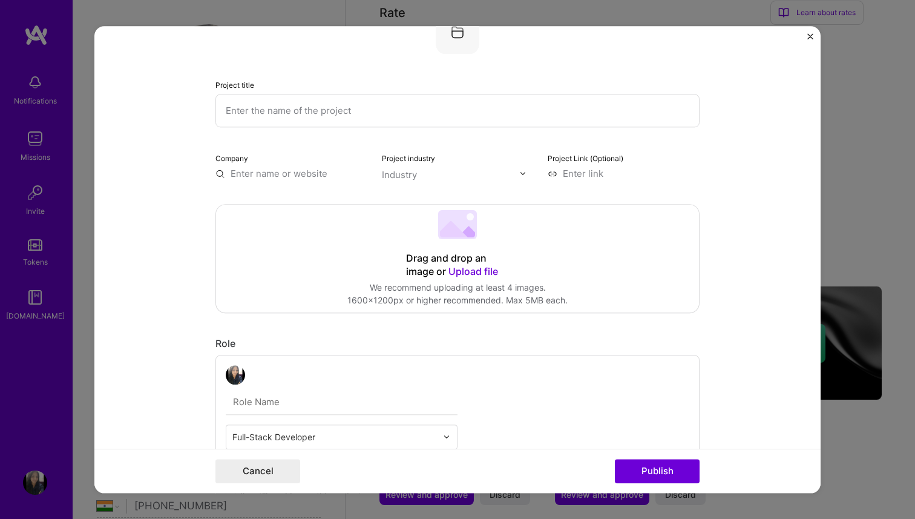
scroll to position [0, 0]
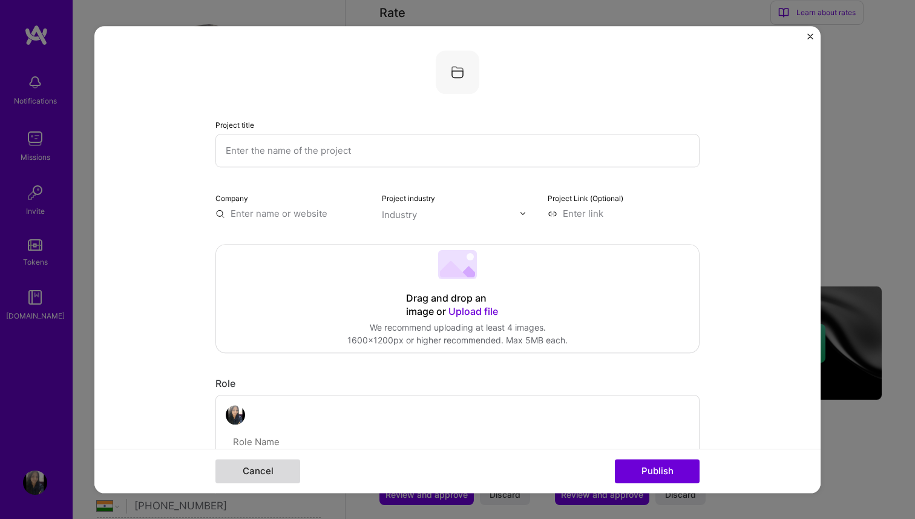
click at [283, 469] on button "Cancel" at bounding box center [257, 471] width 85 height 24
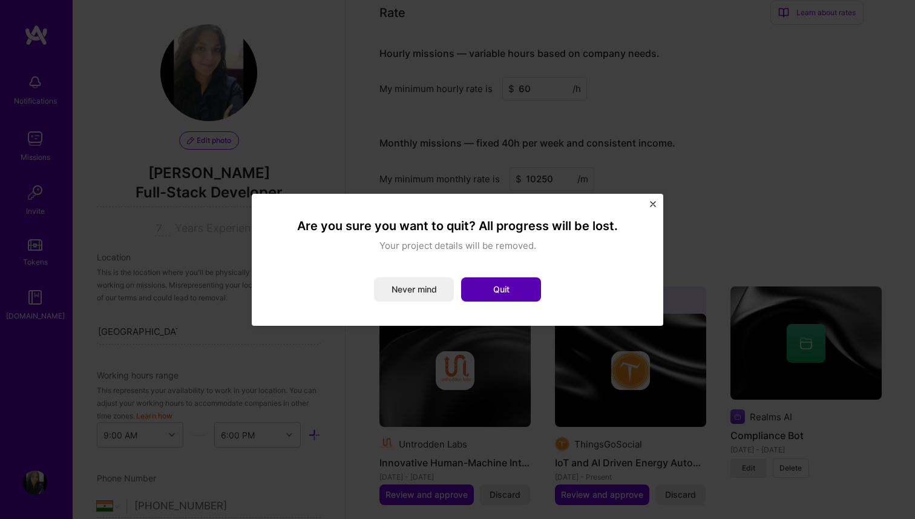
click at [524, 294] on button "Quit" at bounding box center [501, 289] width 80 height 24
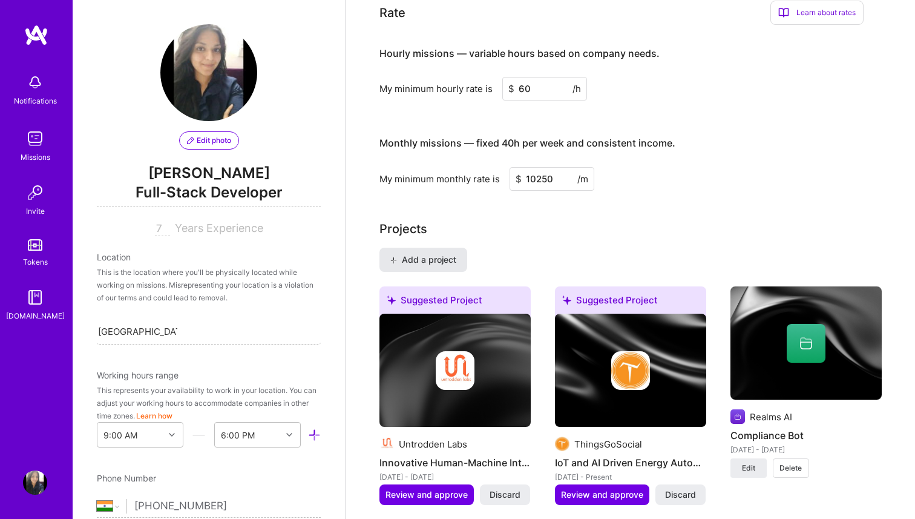
click at [467, 256] on button "Add a project" at bounding box center [423, 260] width 88 height 24
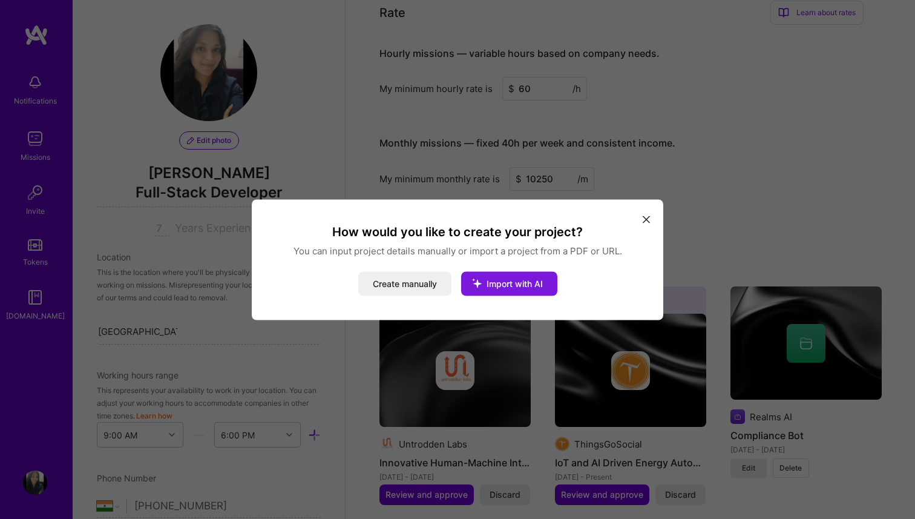
click at [483, 287] on icon "modal" at bounding box center [476, 282] width 31 height 31
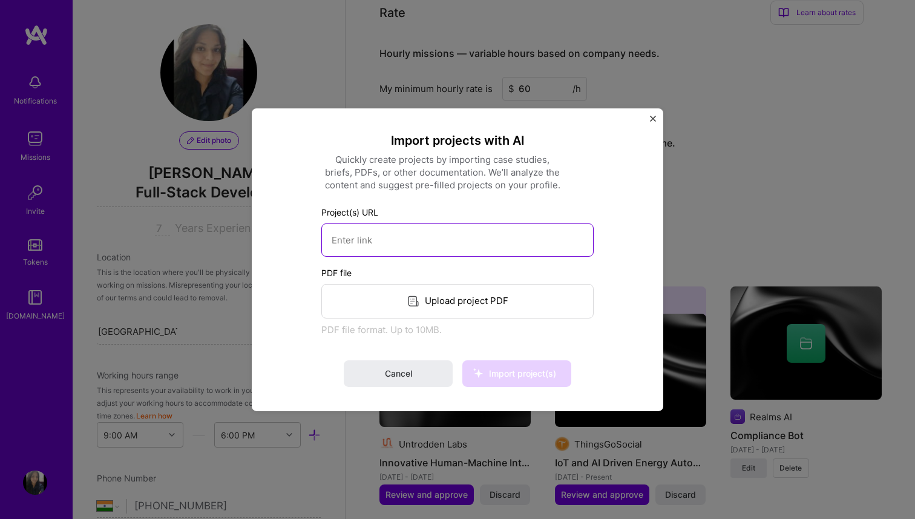
click at [407, 248] on input at bounding box center [457, 239] width 272 height 33
paste input "[URL][DOMAIN_NAME]"
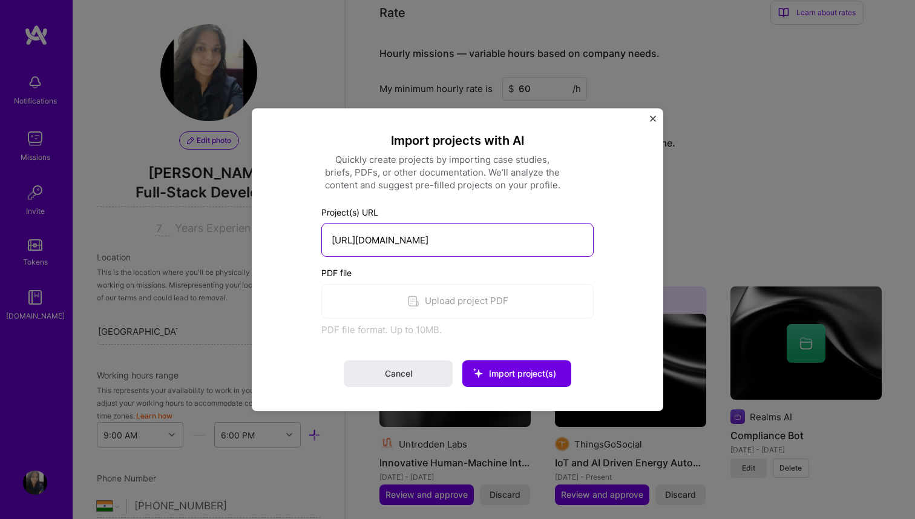
type input "[URL][DOMAIN_NAME]"
click at [376, 312] on div "PDF file Upload project PDF PDF file format. Up to 10MB." at bounding box center [457, 301] width 272 height 70
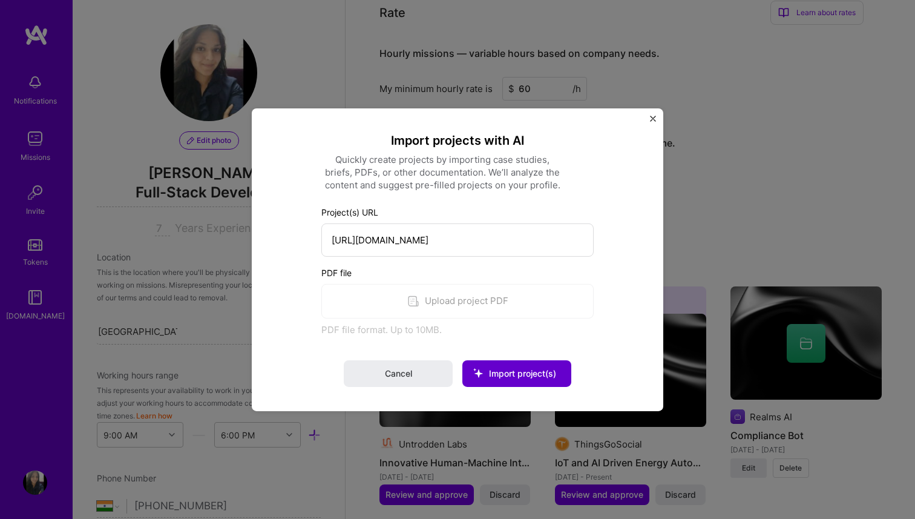
click at [532, 373] on span "Import project(s)" at bounding box center [522, 373] width 67 height 10
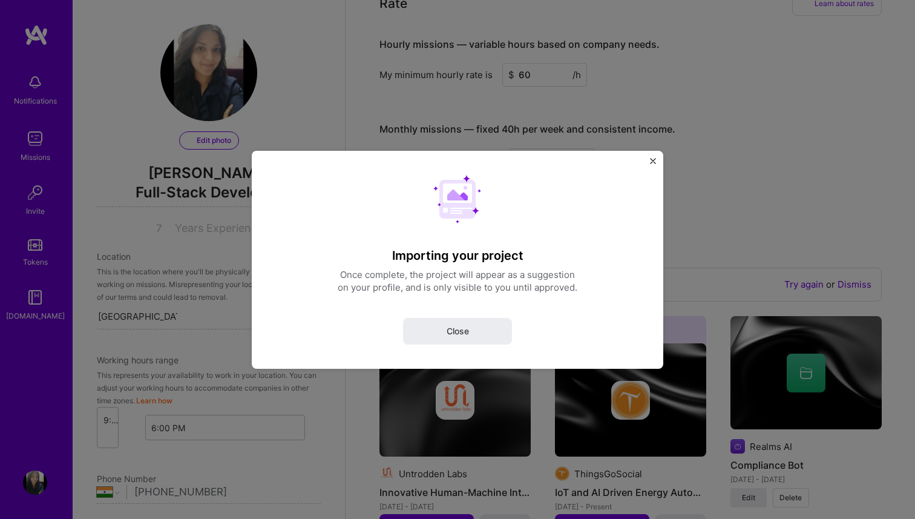
scroll to position [39, 0]
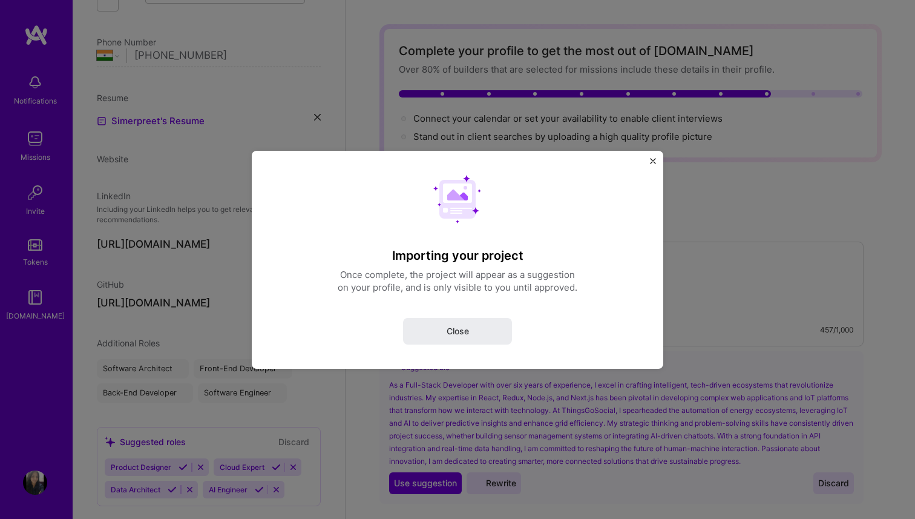
select select "IN"
select select "Right Now"
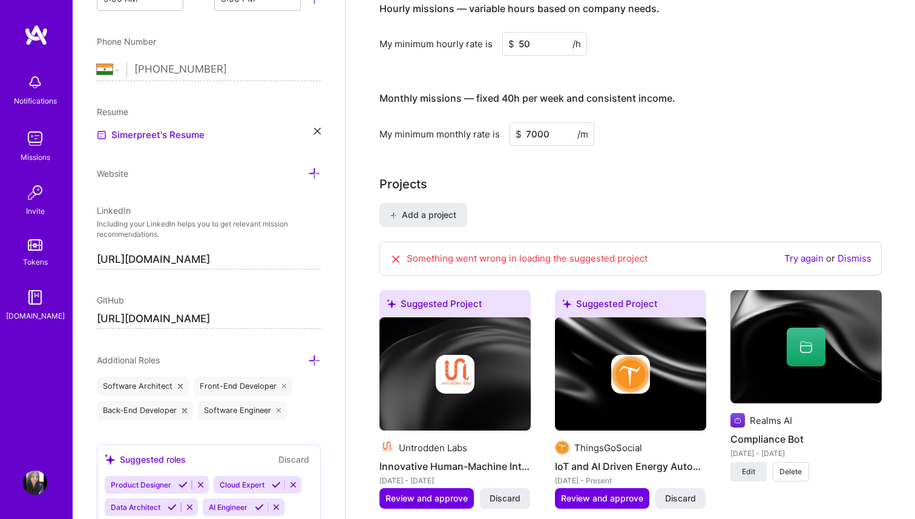
scroll to position [901, 0]
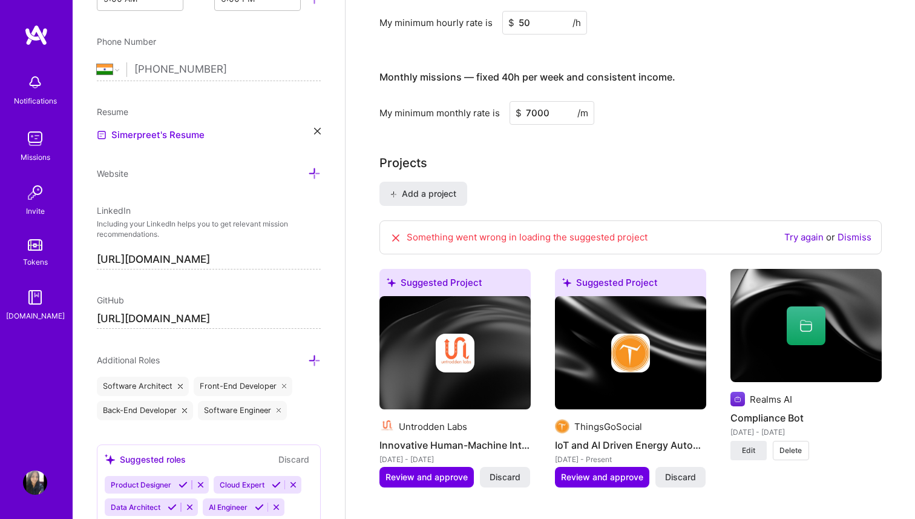
click at [806, 237] on link "Try again" at bounding box center [803, 236] width 39 height 11
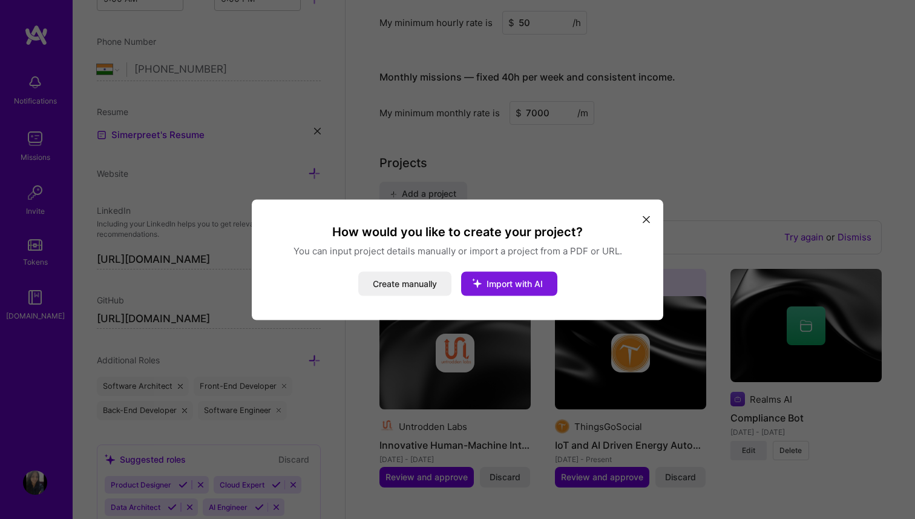
click at [539, 282] on span "Import with AI" at bounding box center [515, 283] width 56 height 10
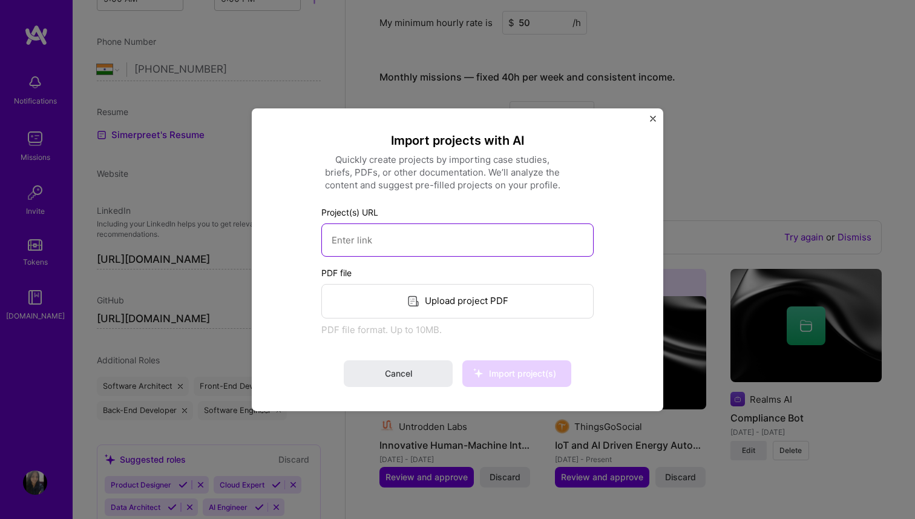
click at [408, 237] on input at bounding box center [457, 239] width 272 height 33
paste input "[URL][DOMAIN_NAME]"
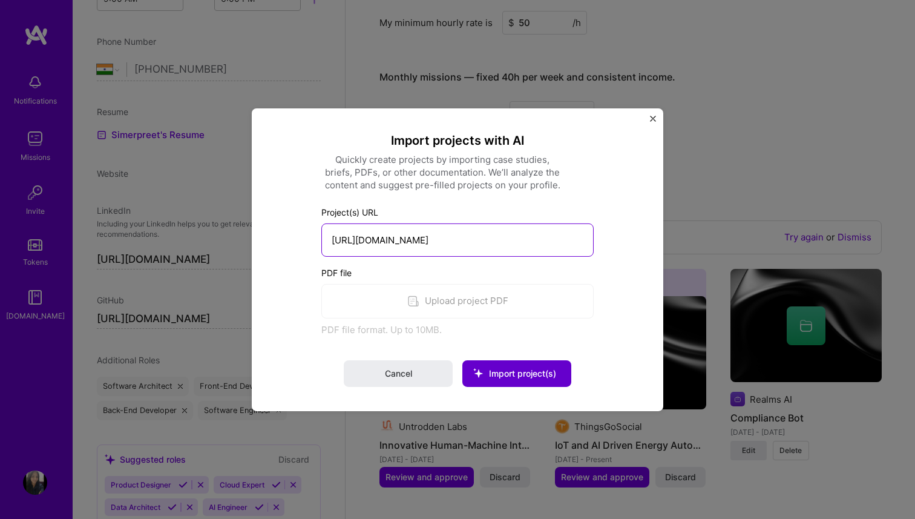
type input "[URL][DOMAIN_NAME]"
click at [520, 381] on button "Import project(s)" at bounding box center [516, 373] width 109 height 27
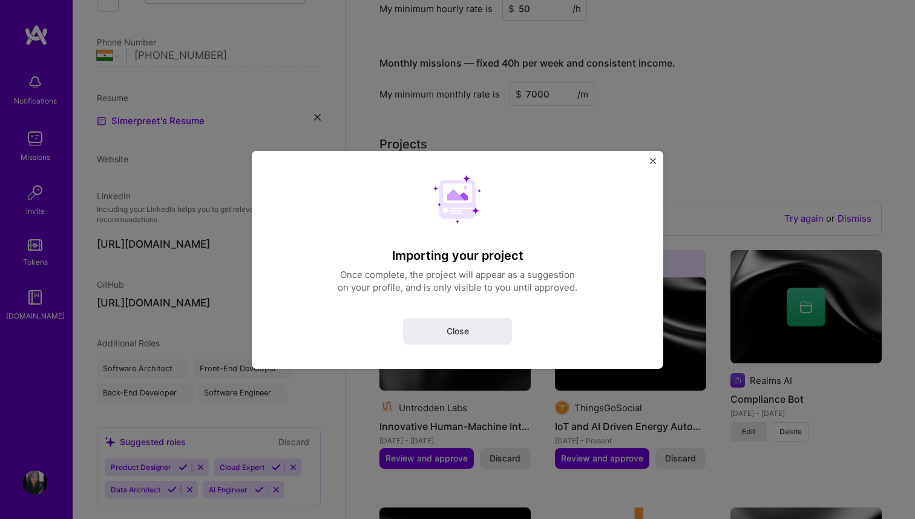
select select "IN"
select select "Right Now"
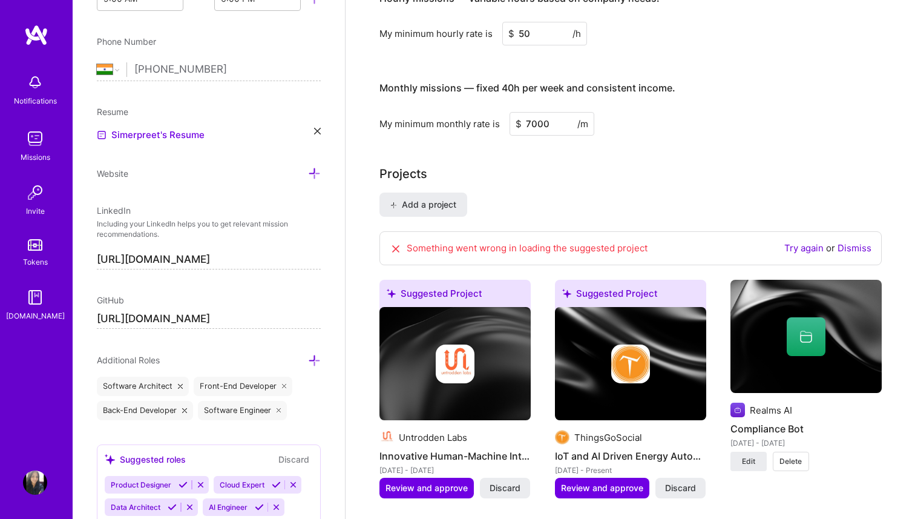
scroll to position [892, 0]
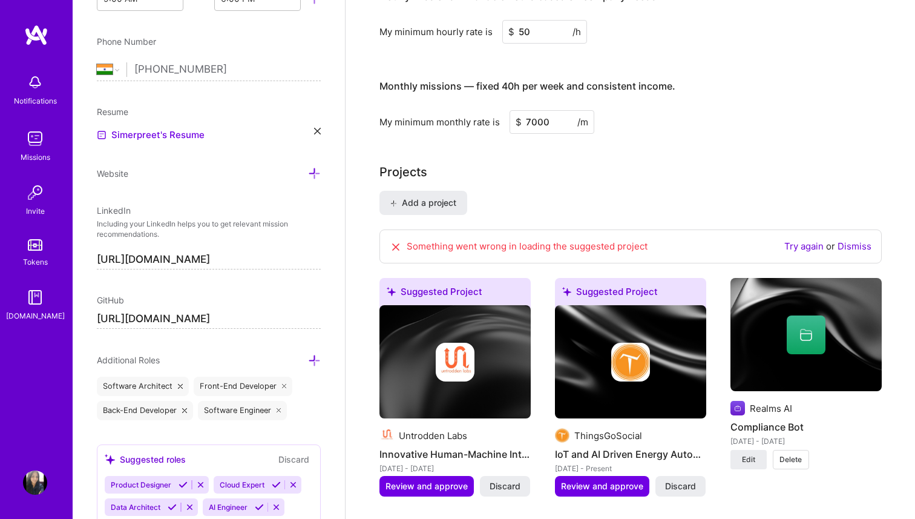
click at [849, 246] on link "Dismiss" at bounding box center [855, 245] width 34 height 11
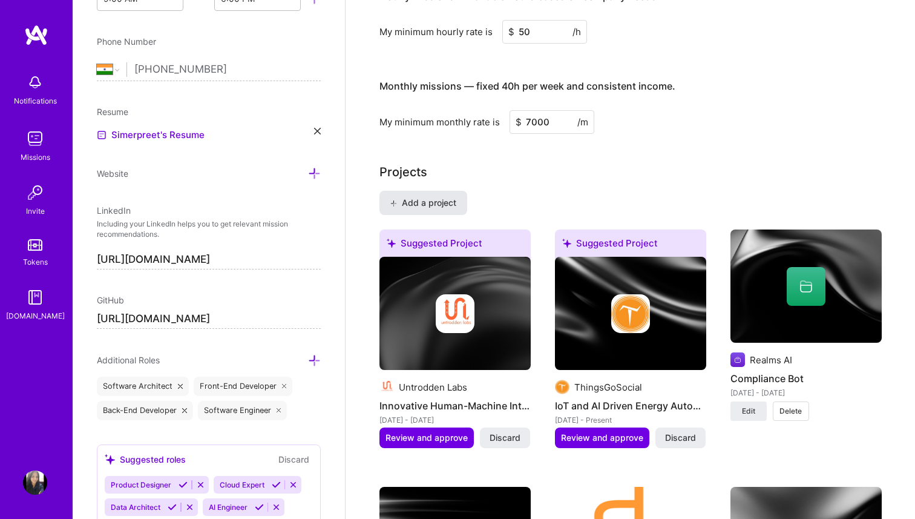
click at [411, 212] on button "Add a project" at bounding box center [423, 203] width 88 height 24
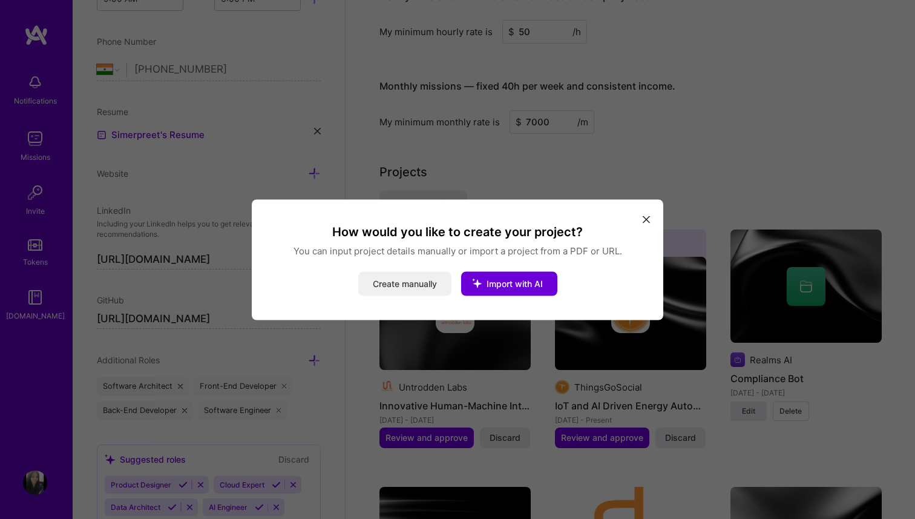
click at [394, 294] on button "Create manually" at bounding box center [404, 283] width 93 height 24
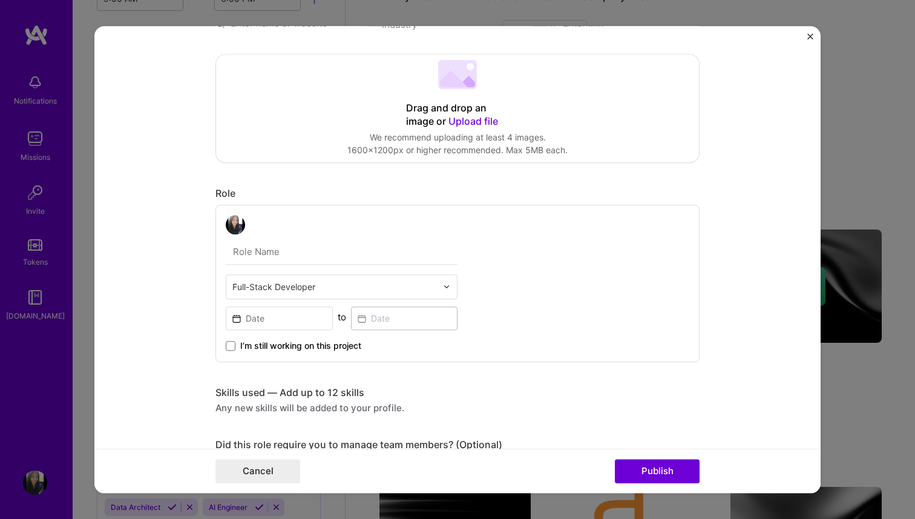
scroll to position [415, 0]
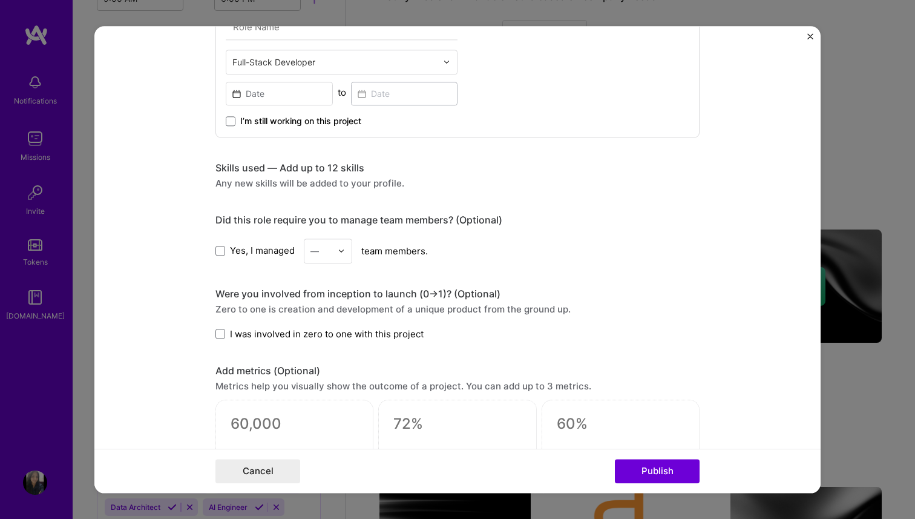
click at [263, 194] on div "Project title Company Project industry Industry Project Link (Optional) Drag an…" at bounding box center [457, 259] width 484 height 1246
click at [257, 179] on div "Any new skills will be added to your profile." at bounding box center [457, 183] width 484 height 13
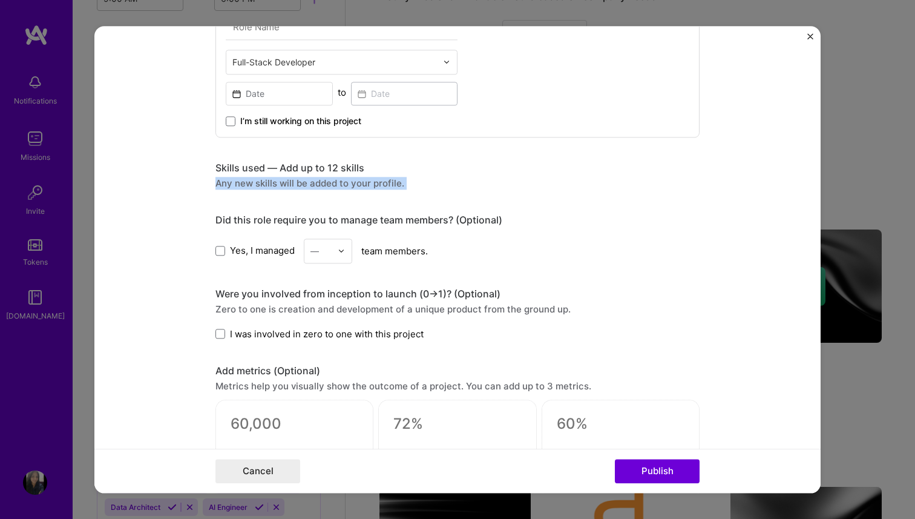
click at [292, 169] on div "Skills used — Add up to 12 skills" at bounding box center [457, 168] width 484 height 13
click at [295, 213] on div "Project title Company Project industry Industry Project Link (Optional) Drag an…" at bounding box center [457, 259] width 484 height 1246
click at [283, 183] on div "Any new skills will be added to your profile." at bounding box center [457, 183] width 484 height 13
click at [337, 157] on div "Project title Company Project industry Industry Project Link (Optional) Drag an…" at bounding box center [457, 259] width 484 height 1246
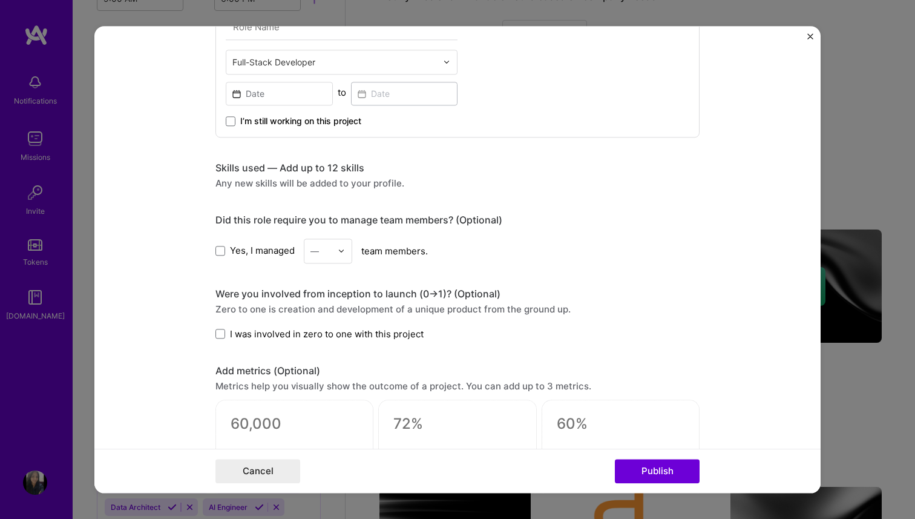
click at [316, 180] on div "Any new skills will be added to your profile." at bounding box center [457, 183] width 484 height 13
click at [304, 183] on div "Any new skills will be added to your profile." at bounding box center [457, 183] width 484 height 13
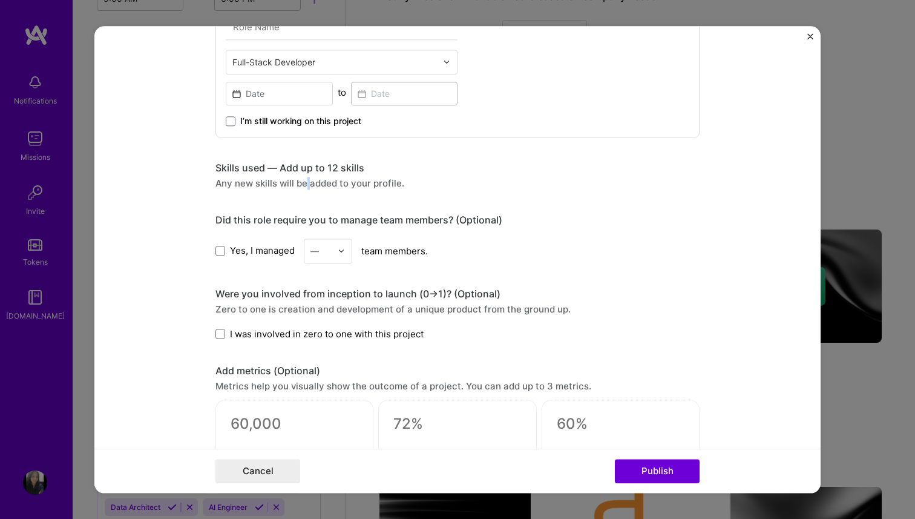
click at [304, 183] on div "Any new skills will be added to your profile." at bounding box center [457, 183] width 484 height 13
click at [283, 225] on div "Did this role require you to manage team members? (Optional)" at bounding box center [457, 220] width 484 height 13
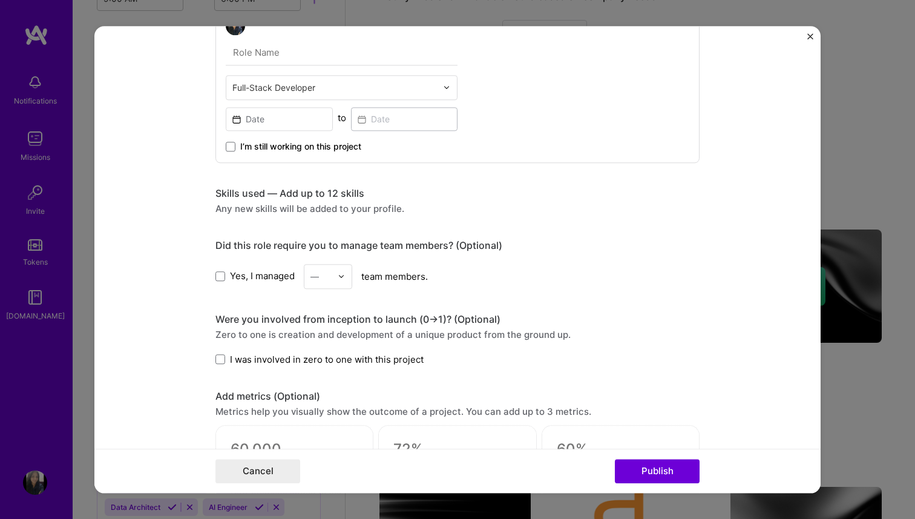
scroll to position [386, 0]
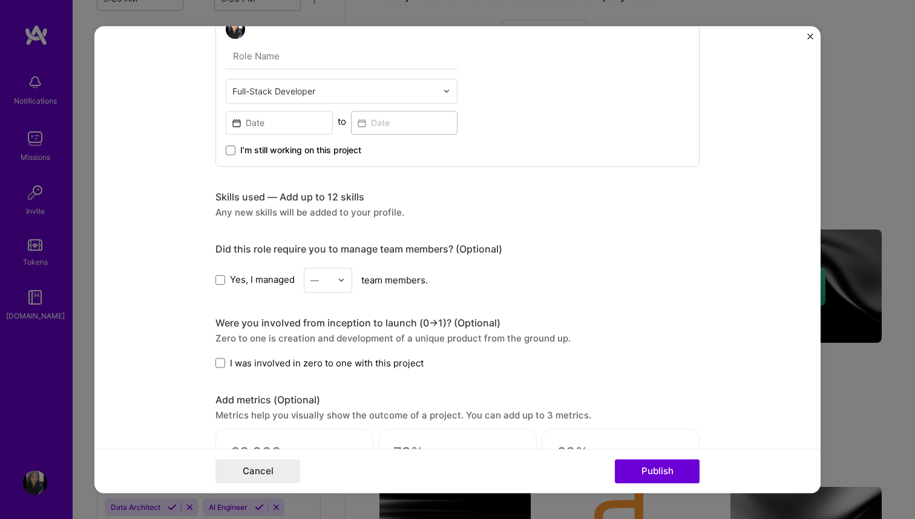
click at [219, 286] on label "Yes, I managed" at bounding box center [254, 280] width 79 height 13
click at [0, 0] on input "Yes, I managed" at bounding box center [0, 0] width 0 height 0
click at [300, 286] on div "Yes, I managed — team members." at bounding box center [457, 280] width 484 height 25
click at [318, 287] on div at bounding box center [320, 279] width 21 height 15
click at [328, 361] on div "3" at bounding box center [327, 357] width 41 height 22
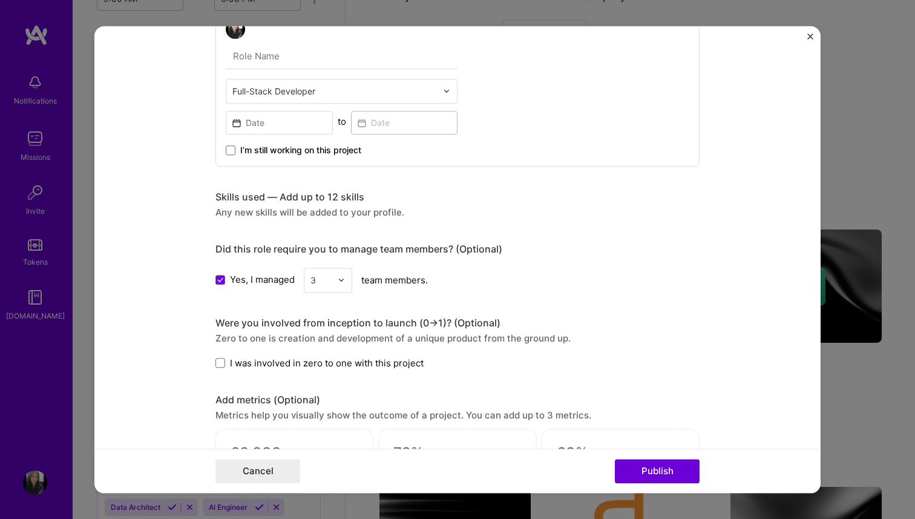
click at [297, 367] on span "I was involved in zero to one with this project" at bounding box center [327, 362] width 194 height 13
click at [0, 0] on input "I was involved in zero to one with this project" at bounding box center [0, 0] width 0 height 0
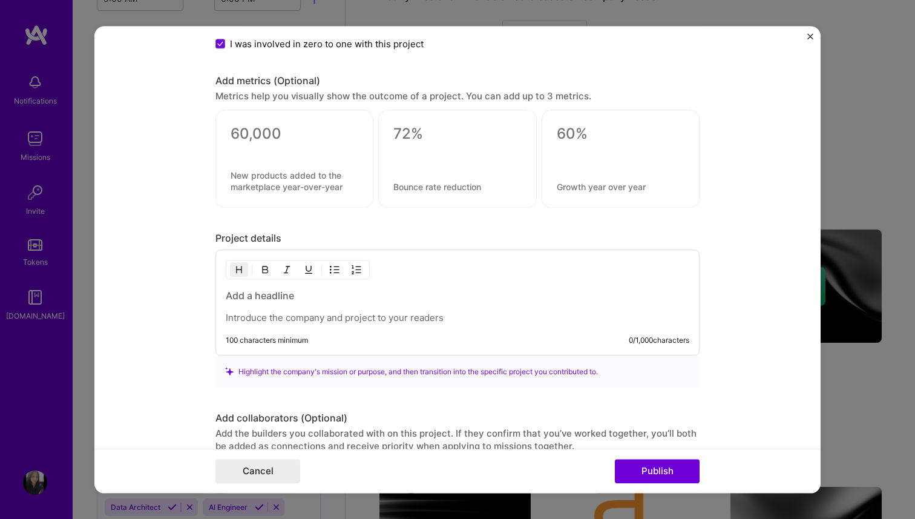
scroll to position [721, 0]
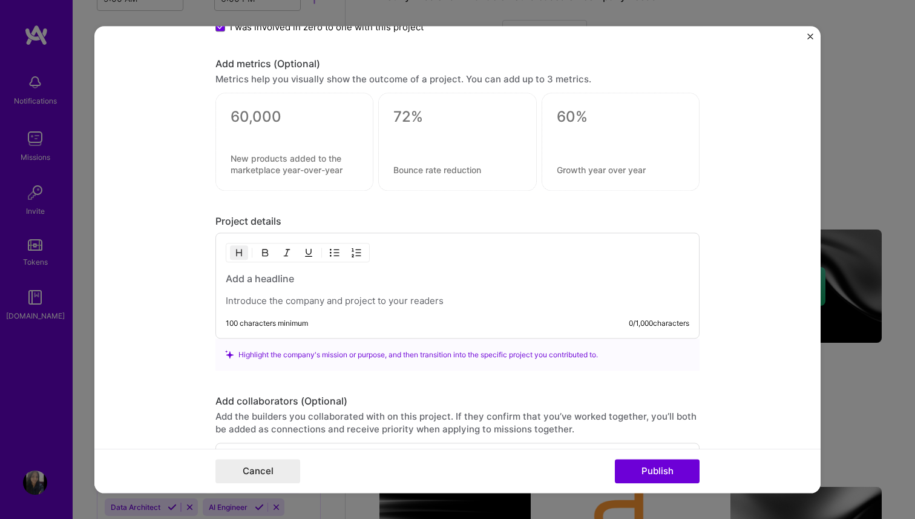
click at [298, 268] on div "100 characters minimum 0 / 1,000 characters" at bounding box center [457, 285] width 484 height 106
click at [293, 278] on h3 at bounding box center [458, 278] width 464 height 13
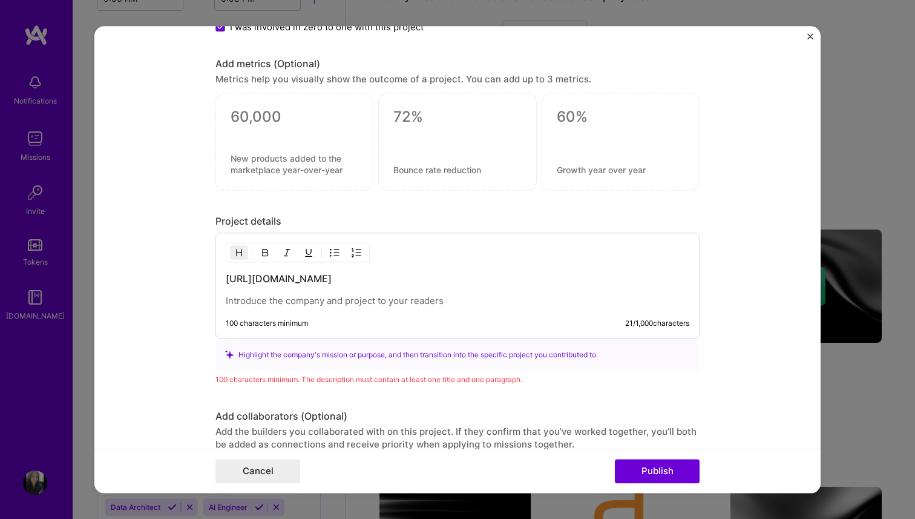
click at [252, 304] on p at bounding box center [458, 301] width 464 height 12
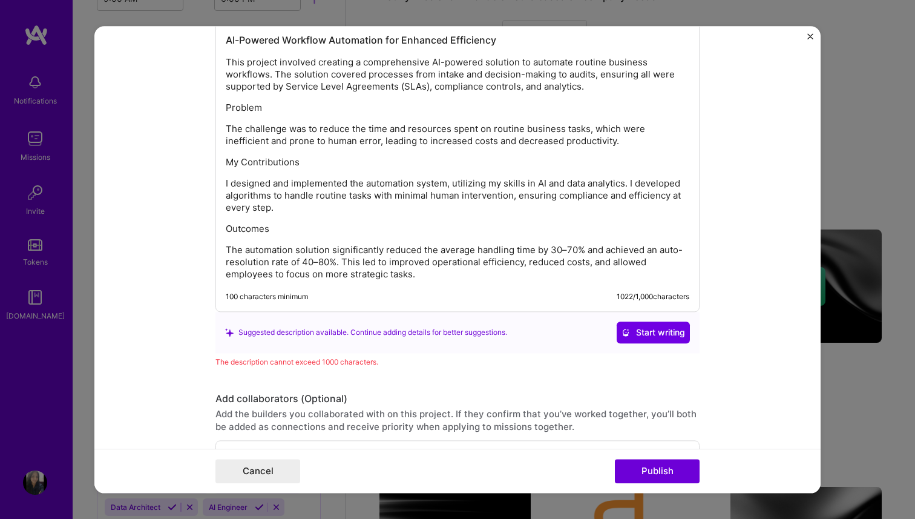
scroll to position [1106, 0]
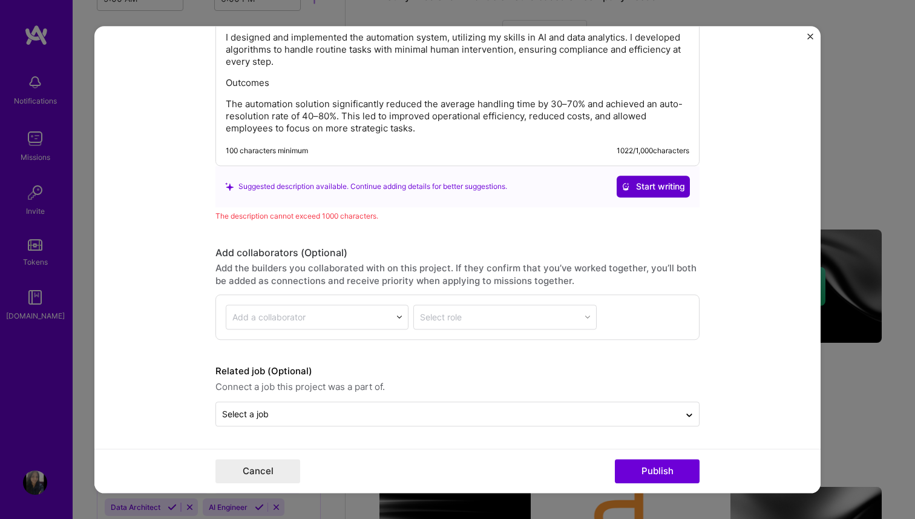
click at [648, 193] on button "Start writing" at bounding box center [653, 187] width 73 height 22
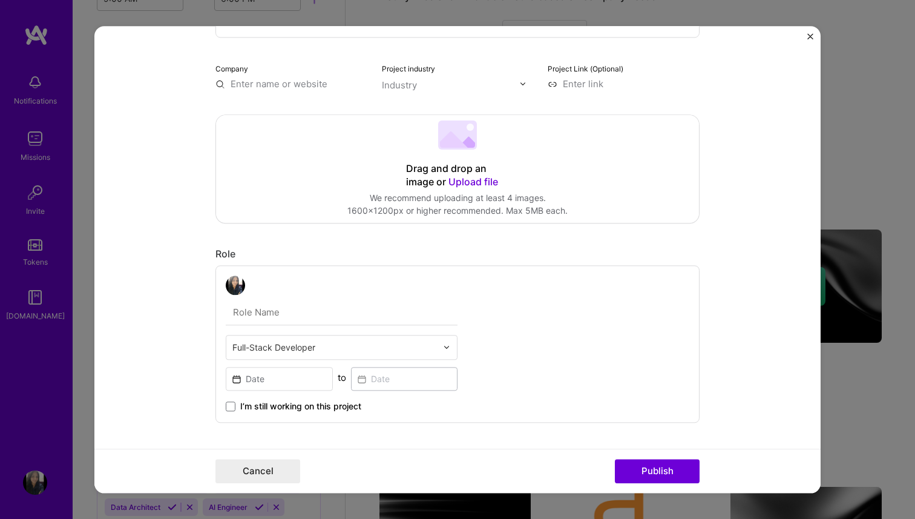
scroll to position [129, 0]
click at [280, 381] on input at bounding box center [279, 379] width 107 height 24
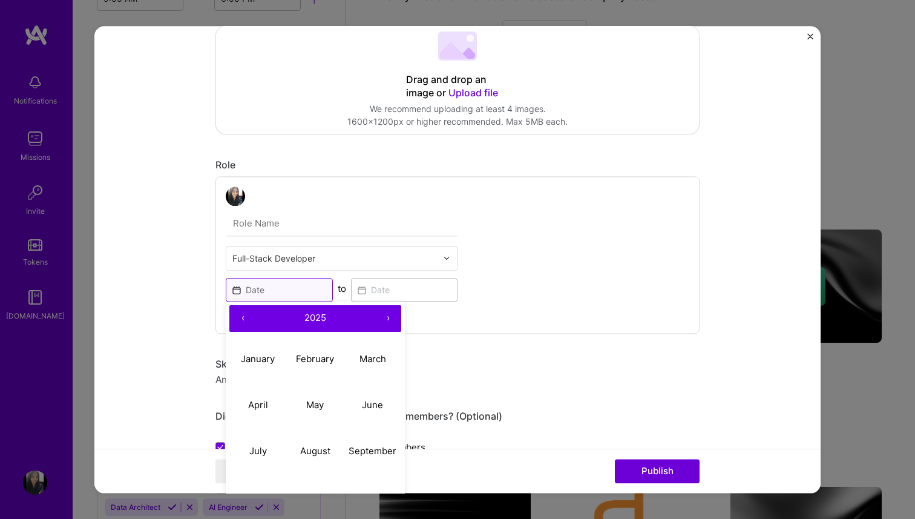
scroll to position [225, 0]
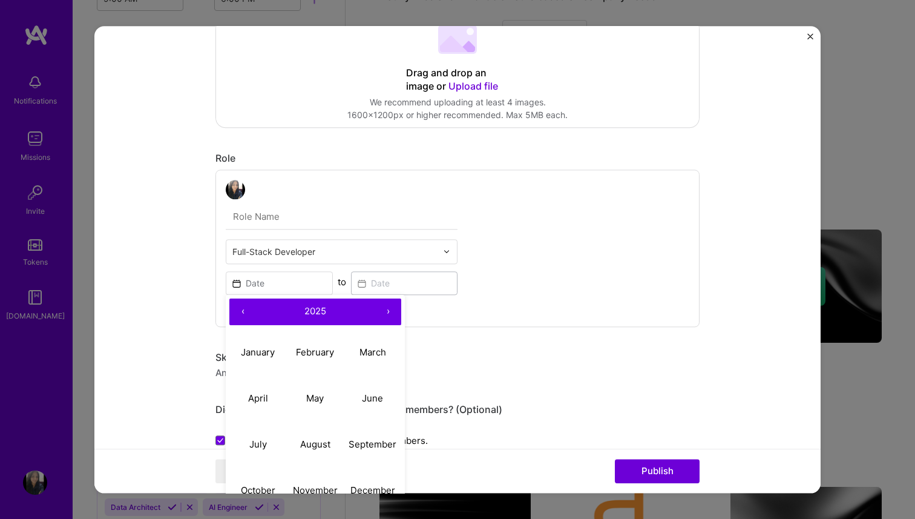
click at [238, 317] on button "‹" at bounding box center [242, 311] width 27 height 27
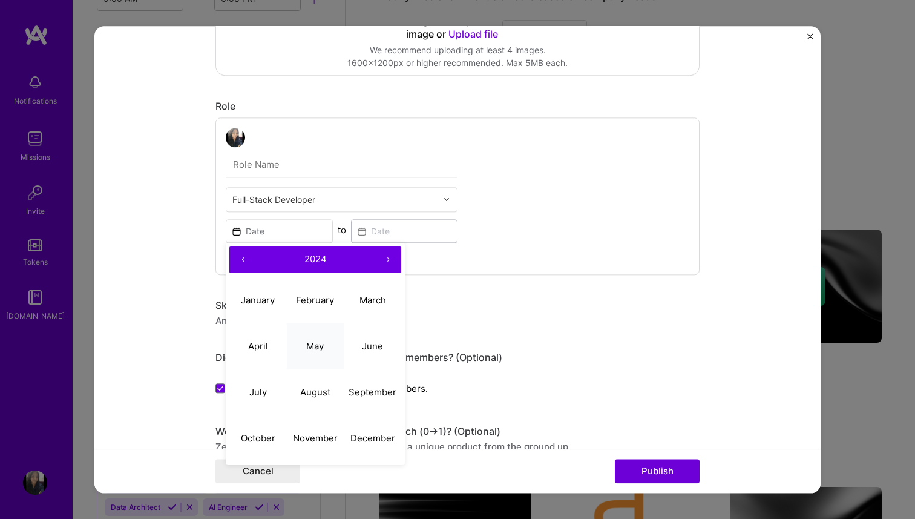
scroll to position [276, 0]
click at [321, 441] on abbr "November" at bounding box center [315, 438] width 45 height 11
type input "[DATE]"
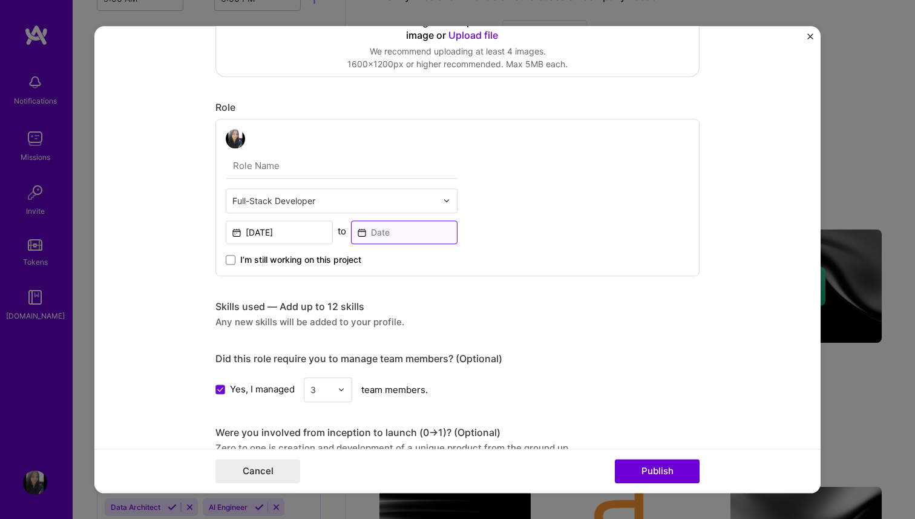
click at [385, 242] on input at bounding box center [404, 232] width 107 height 24
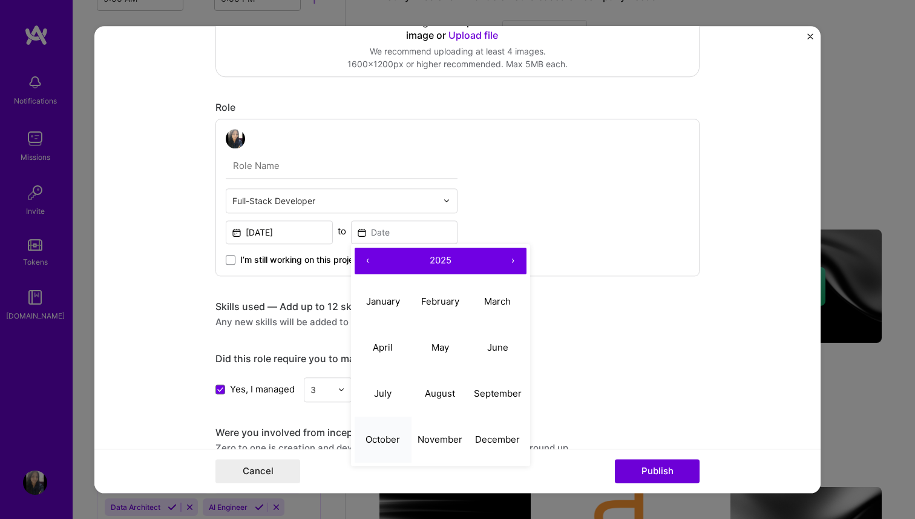
click at [392, 439] on abbr "October" at bounding box center [383, 438] width 34 height 11
type input "[DATE]"
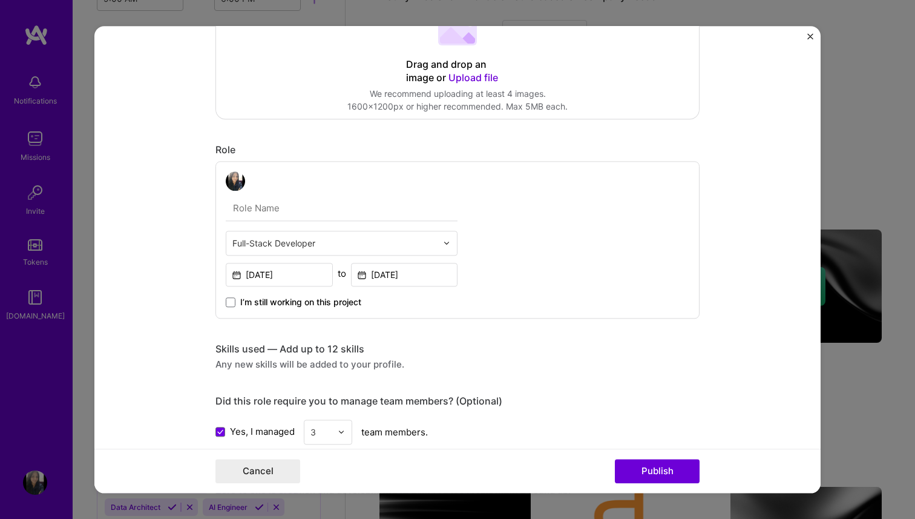
scroll to position [226, 0]
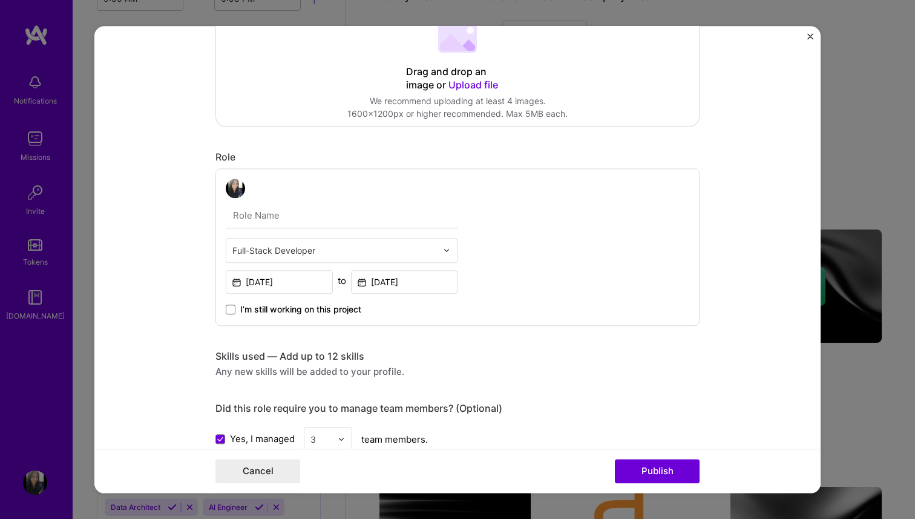
click at [300, 215] on input "text" at bounding box center [342, 215] width 232 height 25
click at [648, 470] on button "Publish" at bounding box center [657, 471] width 85 height 24
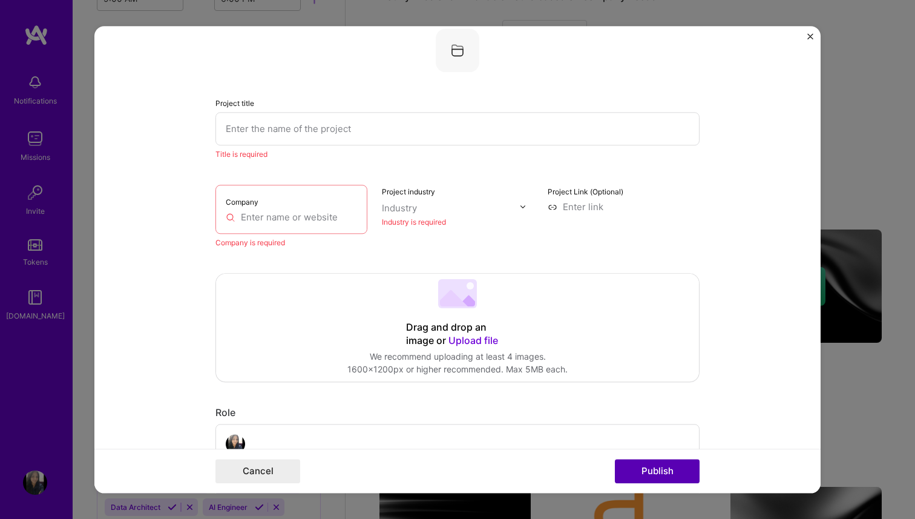
scroll to position [24, 0]
click at [314, 209] on input "text" at bounding box center [291, 214] width 131 height 13
click at [265, 138] on input "text" at bounding box center [457, 126] width 484 height 33
click at [276, 216] on input "text" at bounding box center [291, 214] width 131 height 13
paste input "[URL][DOMAIN_NAME]"
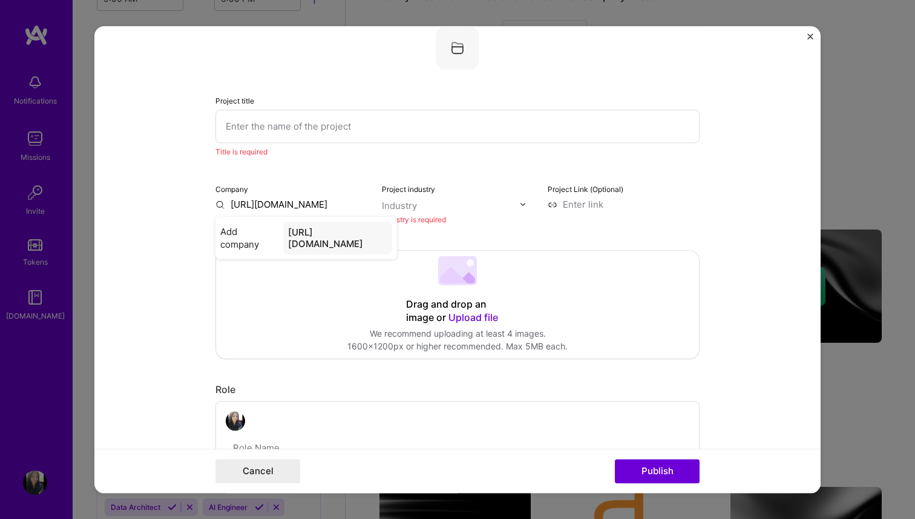
type input "[URL][DOMAIN_NAME]"
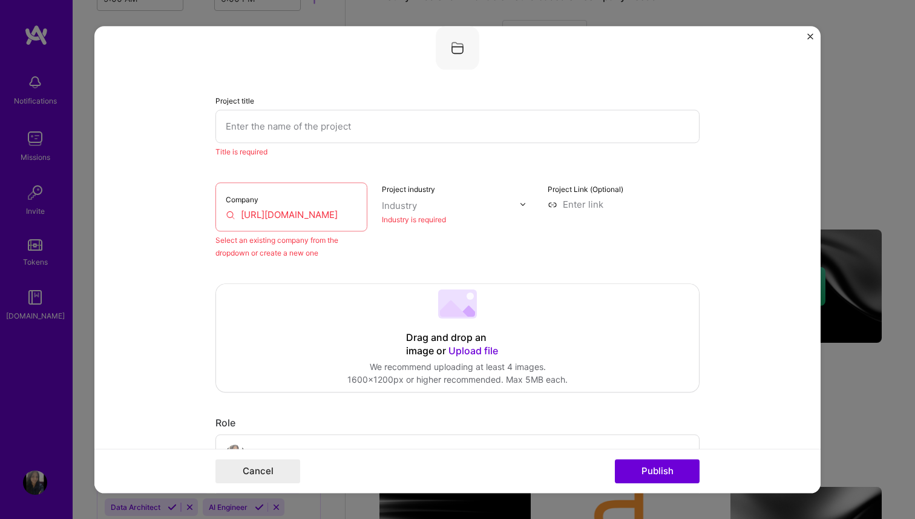
click at [367, 130] on input "text" at bounding box center [457, 126] width 484 height 33
paste input "Workflow Automation"
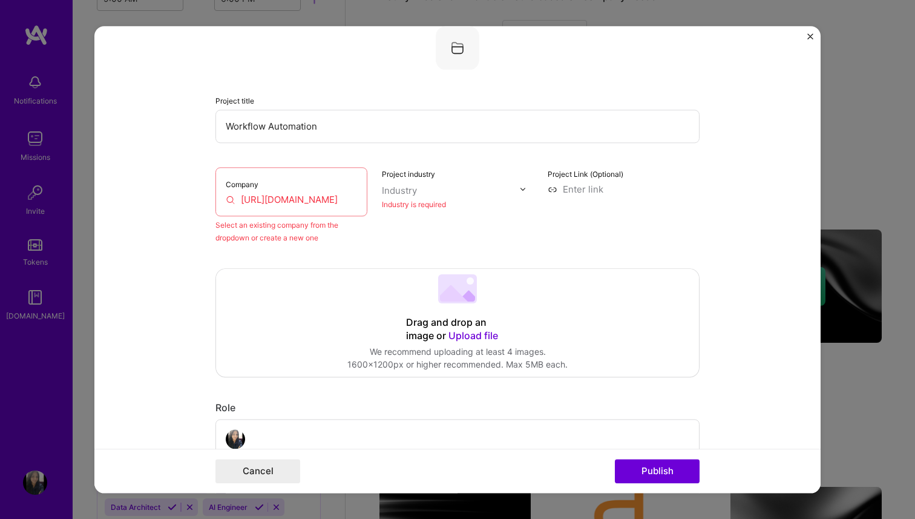
type input "Workflow Automation"
click at [387, 190] on div "Industry" at bounding box center [399, 190] width 35 height 13
click at [593, 194] on input at bounding box center [624, 189] width 152 height 13
type input "[URL][DOMAIN_NAME]"
click at [529, 241] on div "Project industry Industry Industry is required" at bounding box center [458, 205] width 152 height 77
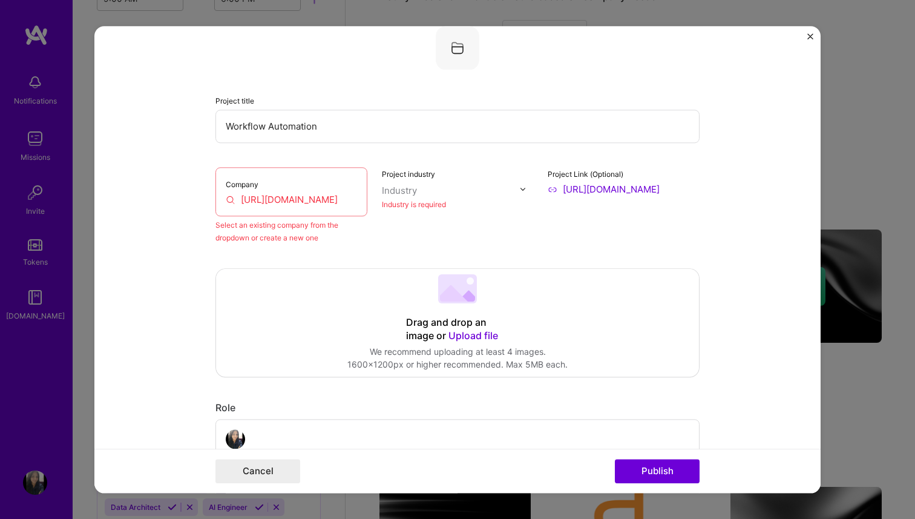
click at [448, 193] on input "text" at bounding box center [451, 190] width 138 height 13
click at [394, 191] on input "FInance" at bounding box center [451, 190] width 138 height 13
type input "Finance"
click at [466, 211] on div "Industry is required" at bounding box center [458, 204] width 152 height 13
click at [342, 201] on input "[URL][DOMAIN_NAME]" at bounding box center [291, 199] width 131 height 13
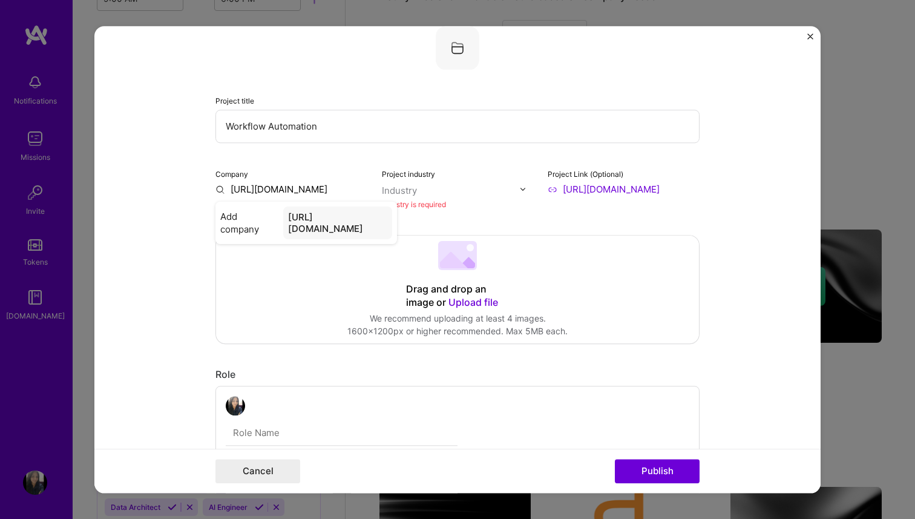
type input "[URL][DOMAIN_NAME]"
click at [356, 226] on div "[URL][DOMAIN_NAME]" at bounding box center [337, 222] width 109 height 33
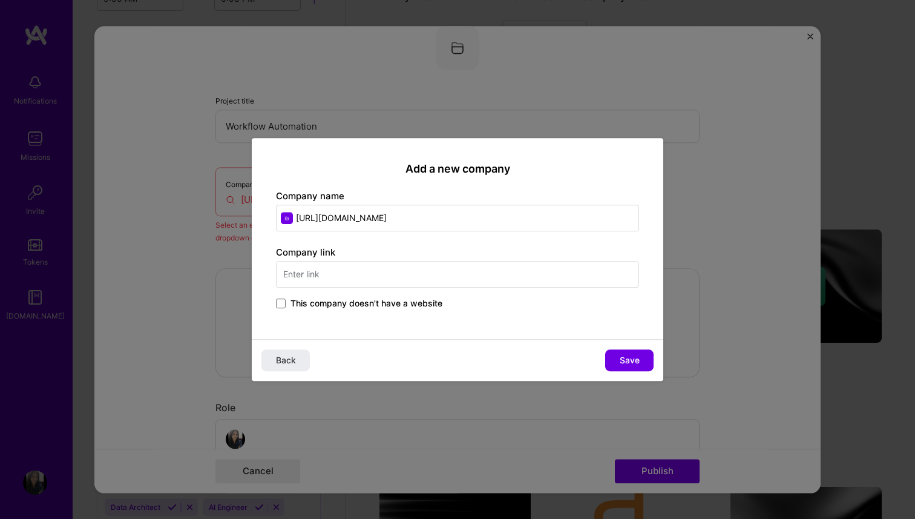
click at [350, 270] on input "text" at bounding box center [457, 274] width 363 height 27
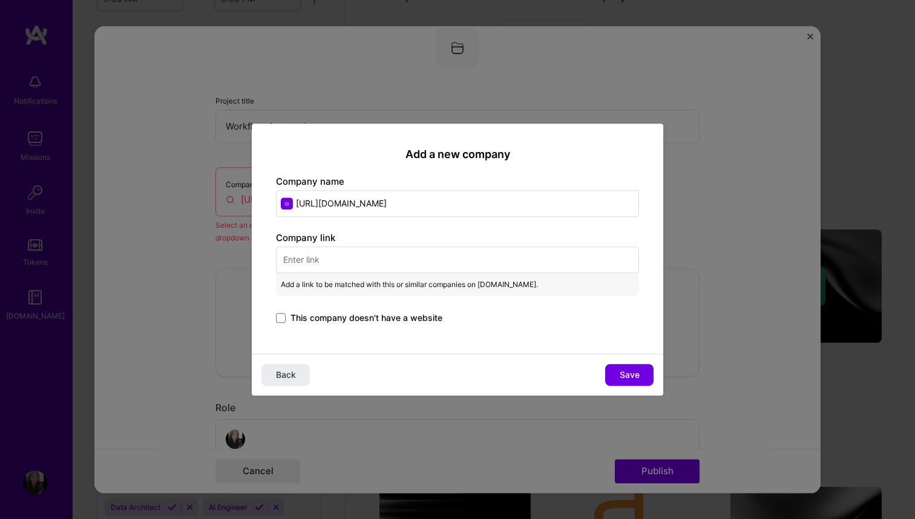
click at [343, 203] on input "[URL][DOMAIN_NAME]" at bounding box center [457, 203] width 363 height 27
click at [322, 262] on input "text" at bounding box center [457, 259] width 363 height 27
paste input "[URL][DOMAIN_NAME]"
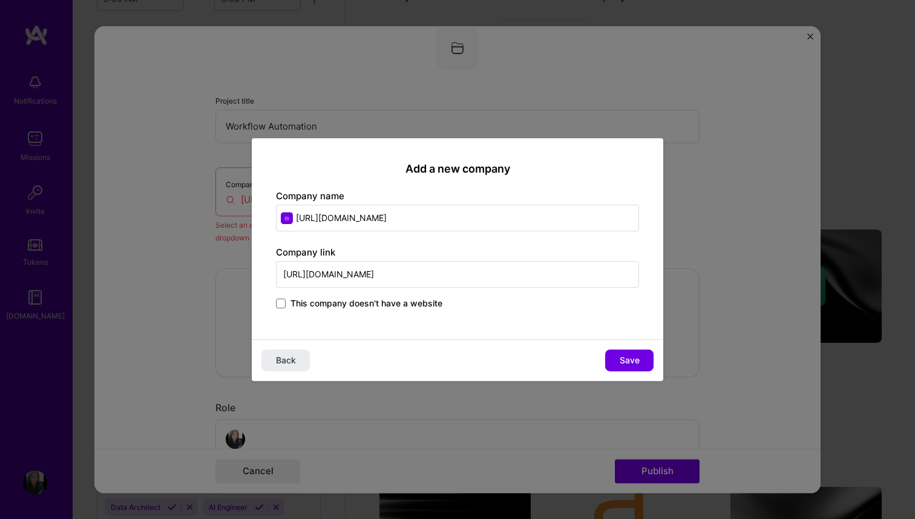
type input "[URL][DOMAIN_NAME]"
click at [350, 208] on input "[URL][DOMAIN_NAME]" at bounding box center [457, 218] width 363 height 27
click at [348, 215] on input "[URL][DOMAIN_NAME]" at bounding box center [457, 218] width 363 height 27
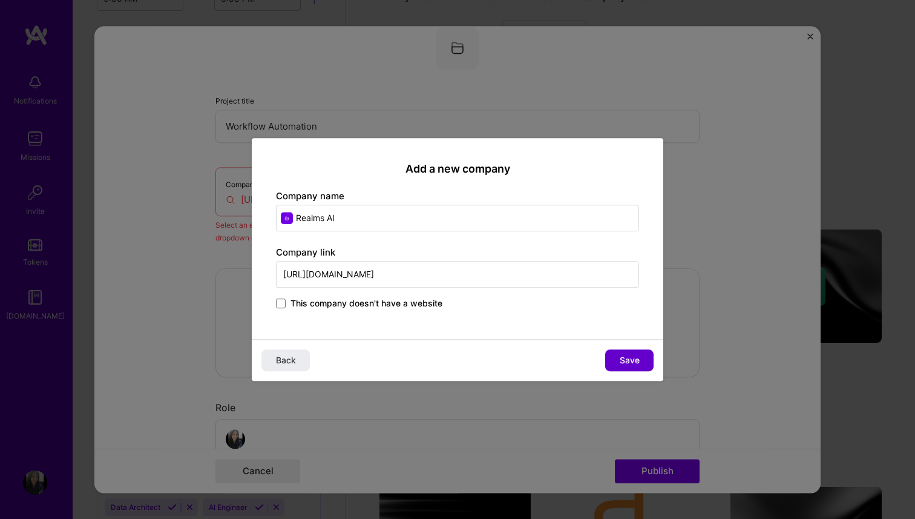
type input "Realms AI"
click at [623, 369] on button "Save" at bounding box center [629, 360] width 48 height 22
type input "Realms AI"
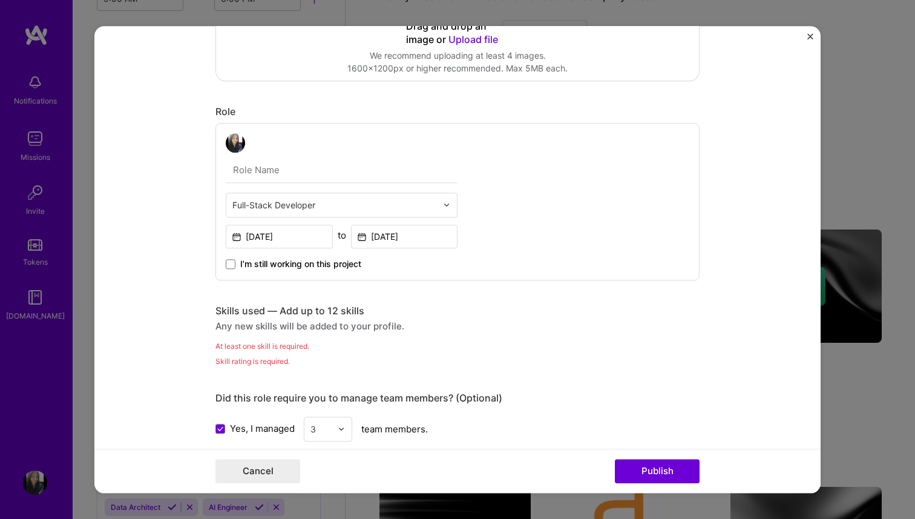
scroll to position [309, 0]
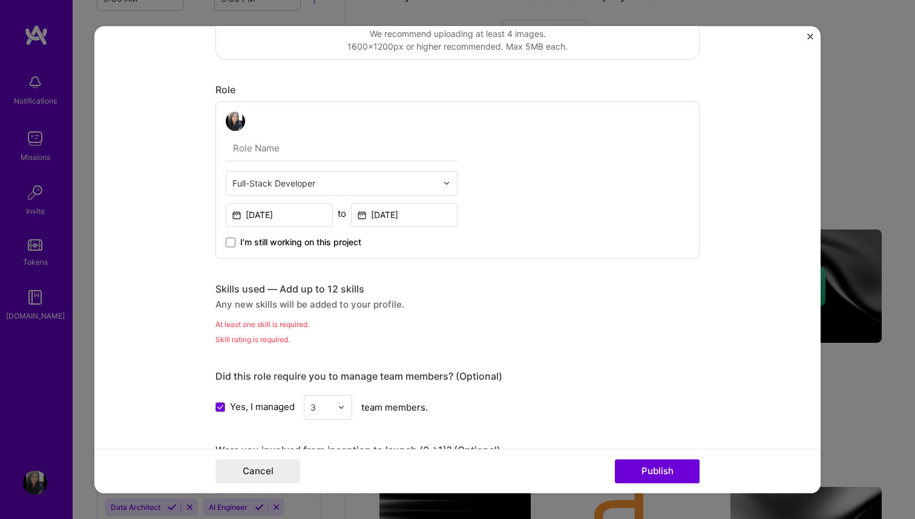
click at [266, 318] on div "At least one skill is required." at bounding box center [457, 324] width 484 height 13
click at [252, 304] on div "Any new skills will be added to your profile." at bounding box center [457, 304] width 484 height 13
click at [251, 297] on div "Skills used — Add up to 12 skills Any new skills will be added to your profile." at bounding box center [457, 297] width 484 height 28
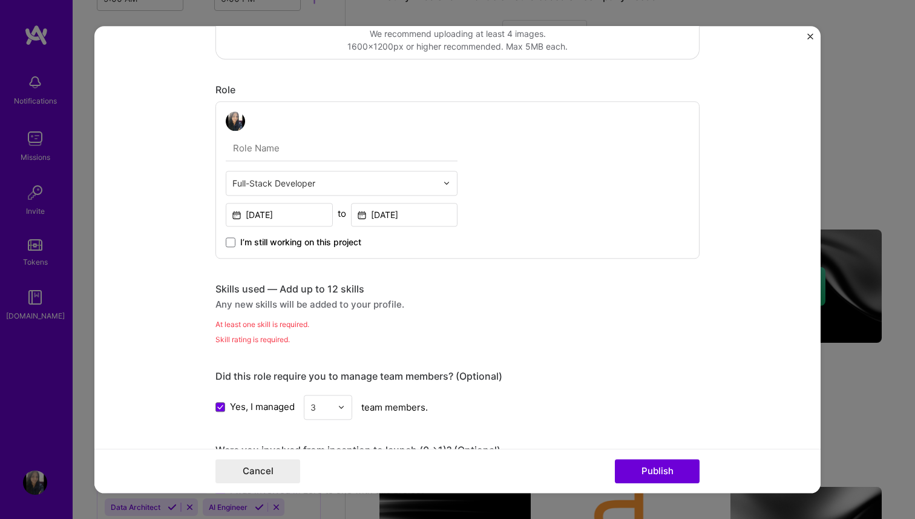
click at [251, 288] on div "Skills used — Add up to 12 skills" at bounding box center [457, 289] width 484 height 13
click at [251, 305] on div "Any new skills will be added to your profile." at bounding box center [457, 304] width 484 height 13
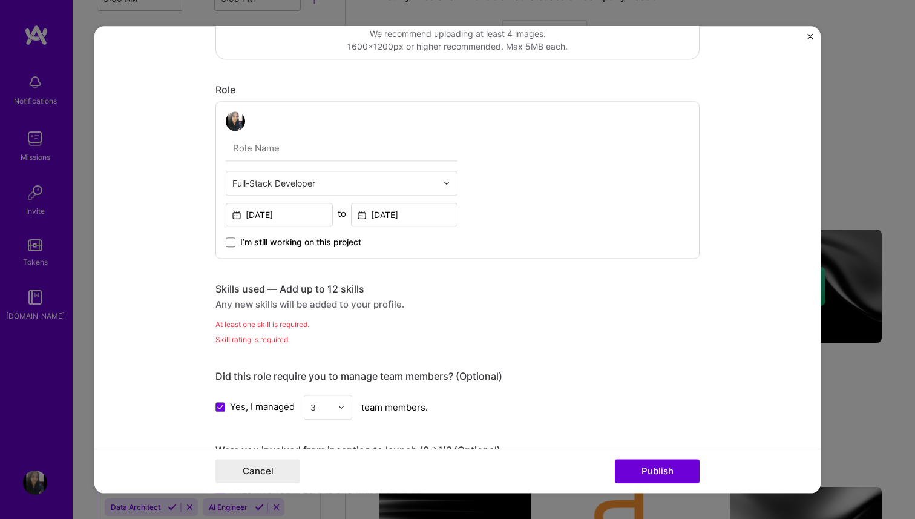
click at [307, 151] on input "text" at bounding box center [342, 148] width 232 height 25
click at [290, 307] on div "Any new skills will be added to your profile." at bounding box center [457, 304] width 484 height 13
click at [281, 340] on div "Skill rating is required." at bounding box center [457, 339] width 484 height 13
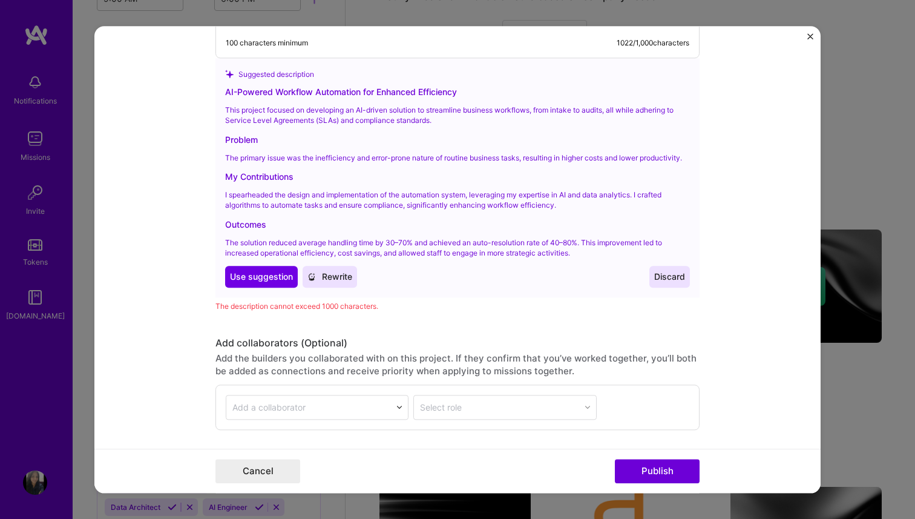
scroll to position [1364, 0]
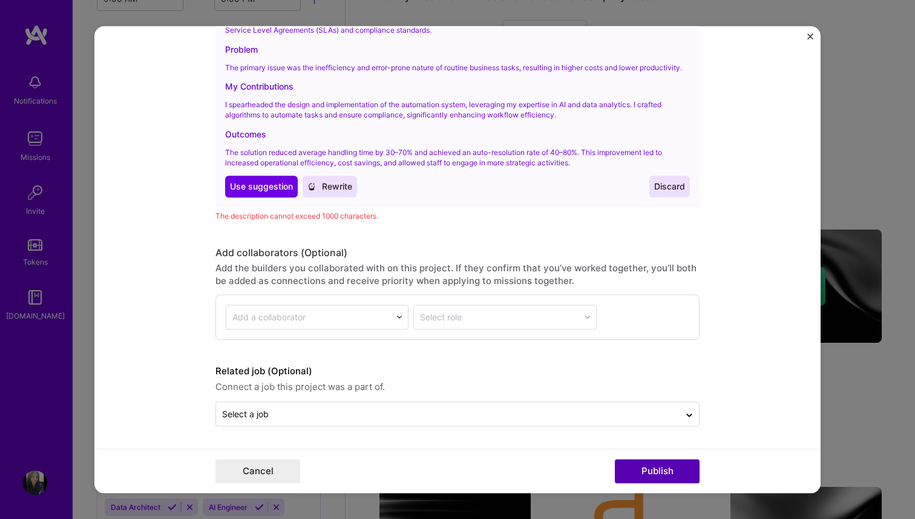
click at [647, 475] on button "Publish" at bounding box center [657, 471] width 85 height 24
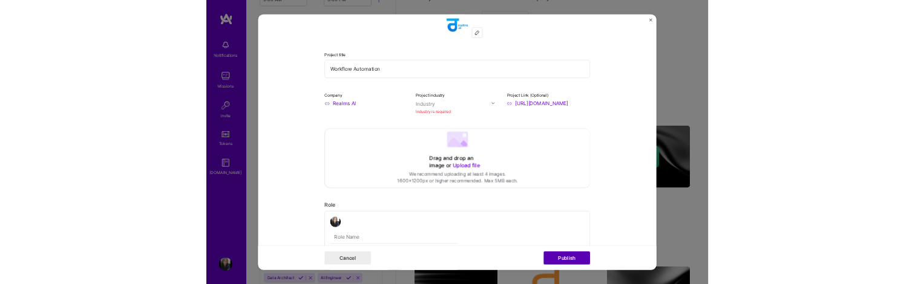
scroll to position [24, 0]
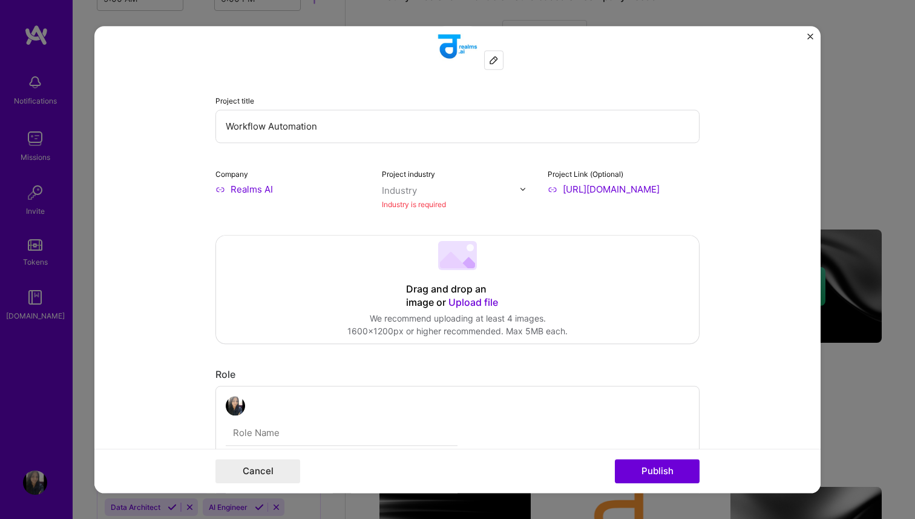
click at [503, 188] on input "text" at bounding box center [451, 190] width 138 height 13
click at [503, 210] on div "Industry is required" at bounding box center [458, 204] width 152 height 13
click at [485, 188] on input "text" at bounding box center [451, 190] width 138 height 13
click at [410, 220] on div "No options" at bounding box center [416, 215] width 61 height 22
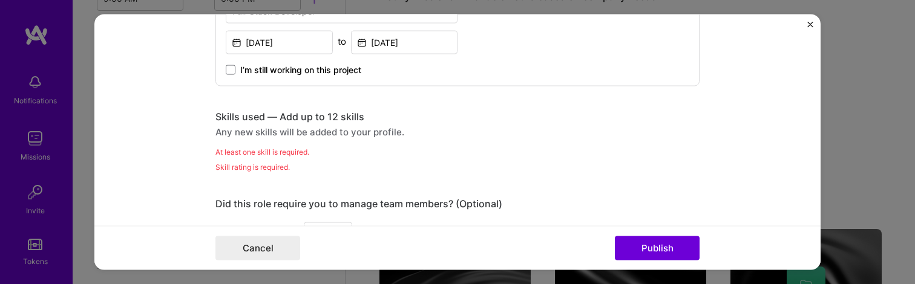
scroll to position [710, 0]
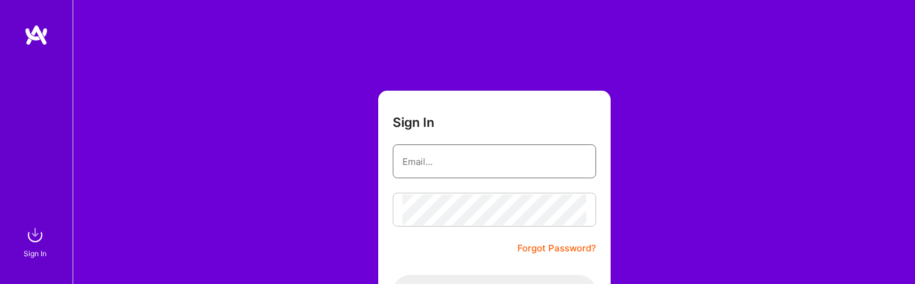
type input "simerpreet@realmsai.com"
click at [335, 176] on div "Sign In simerpreet@realmsai.com Forgot Password? Sign In Continue with Google C…" at bounding box center [494, 227] width 843 height 455
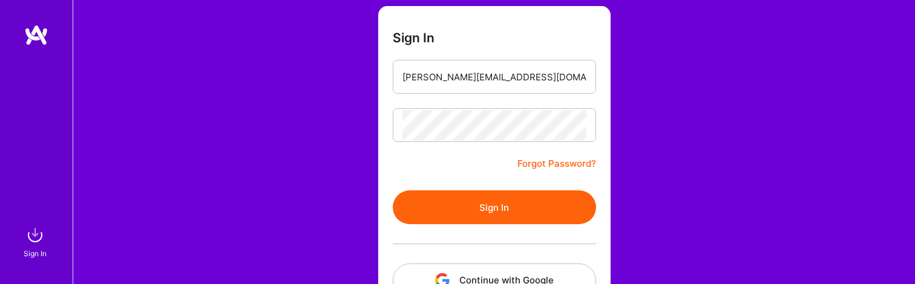
scroll to position [170, 0]
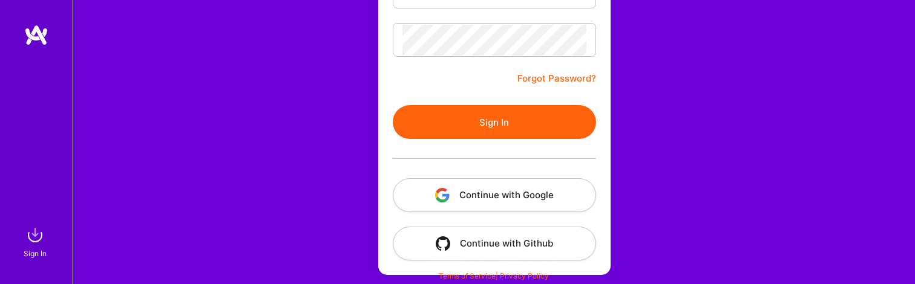
click at [419, 114] on button "Sign In" at bounding box center [494, 122] width 203 height 34
